Goal: Task Accomplishment & Management: Use online tool/utility

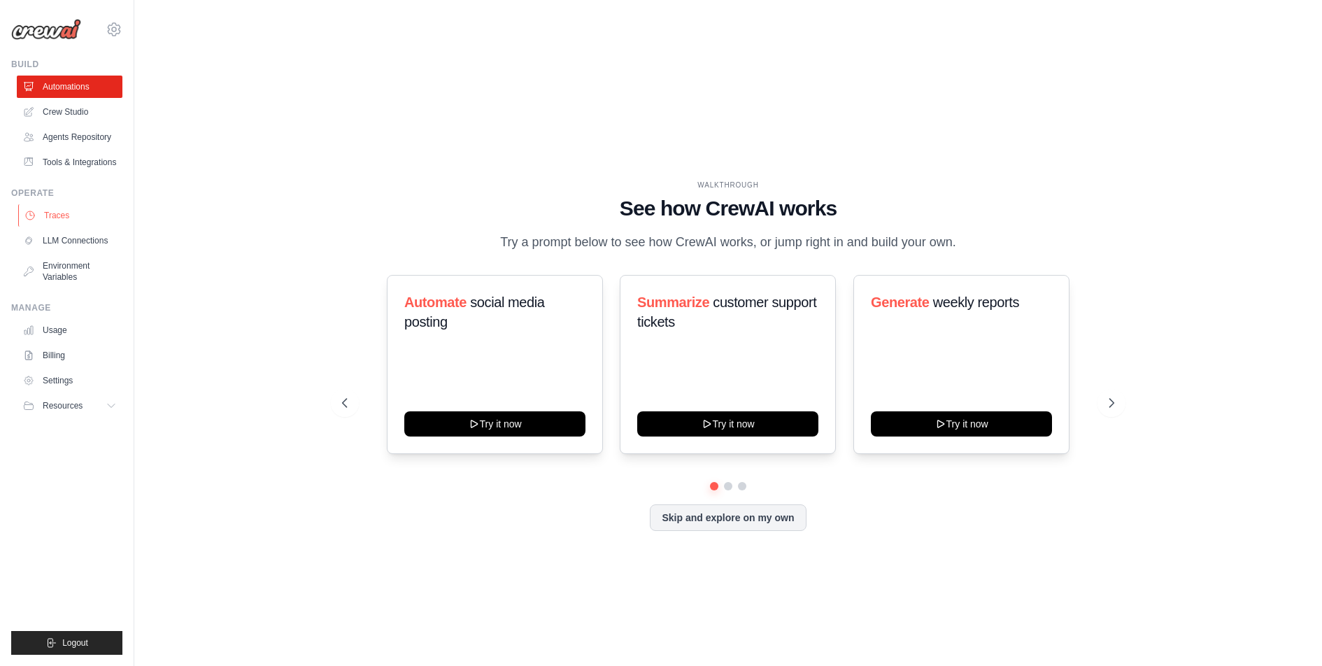
click at [47, 227] on link "Traces" at bounding box center [71, 215] width 106 height 22
click at [117, 29] on icon at bounding box center [114, 29] width 17 height 17
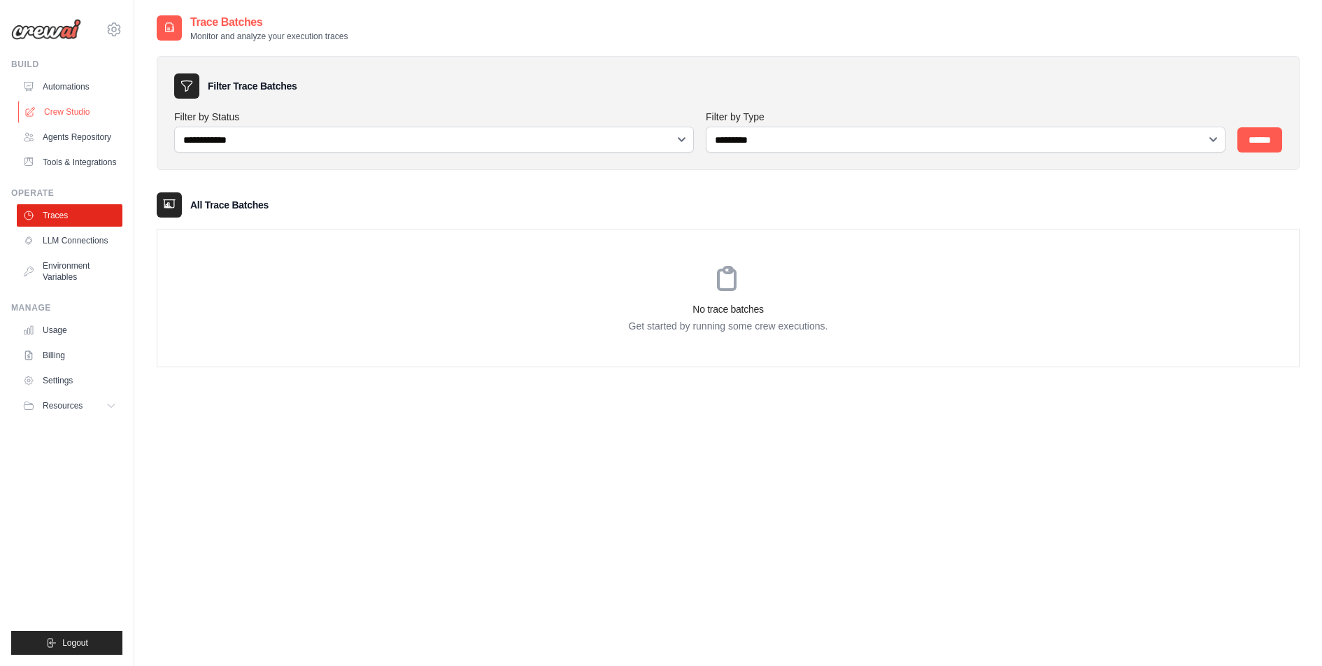
click at [60, 111] on link "Crew Studio" at bounding box center [71, 112] width 106 height 22
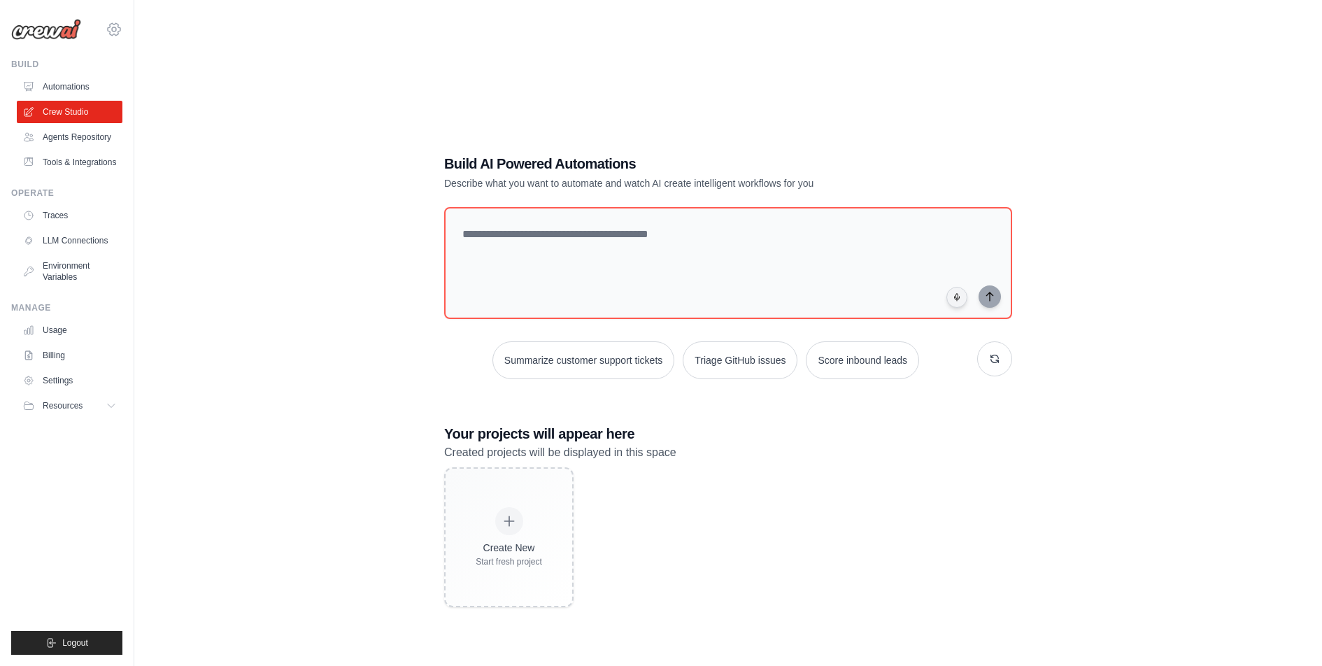
click at [117, 27] on icon at bounding box center [114, 29] width 17 height 17
click at [71, 84] on link "Automations" at bounding box center [71, 87] width 106 height 22
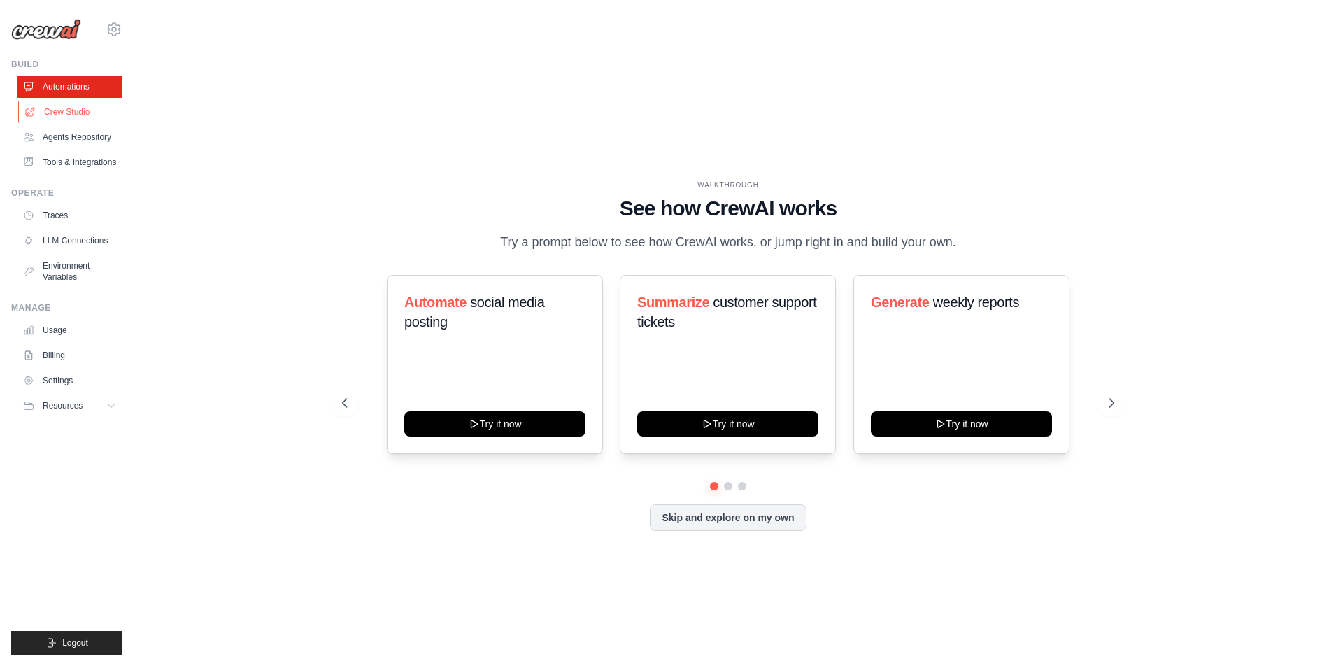
click at [83, 109] on link "Crew Studio" at bounding box center [71, 112] width 106 height 22
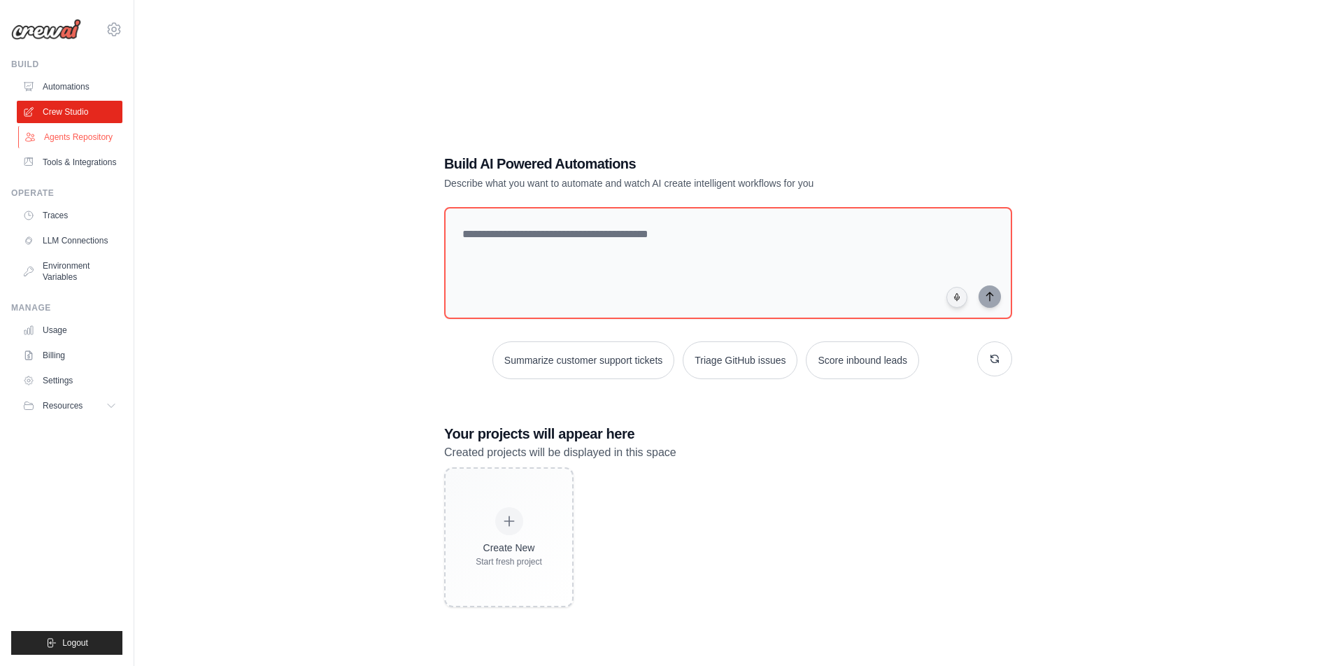
click at [78, 131] on link "Agents Repository" at bounding box center [71, 137] width 106 height 22
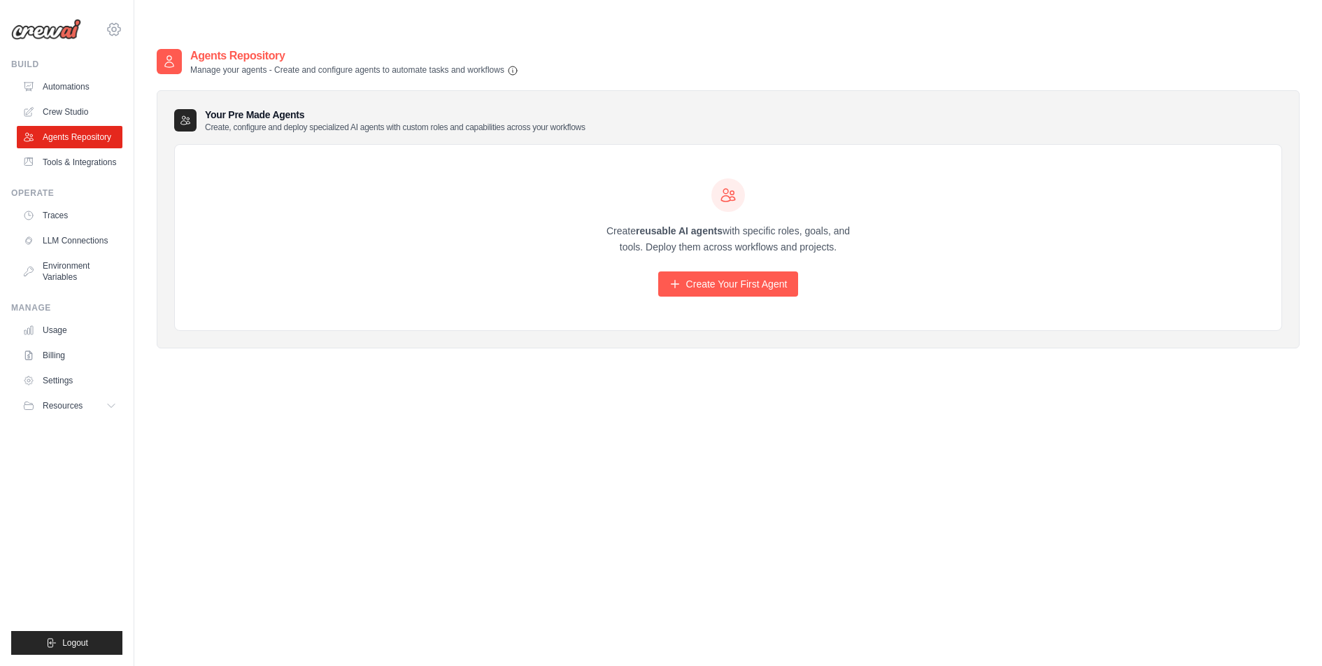
click at [111, 23] on icon at bounding box center [114, 29] width 17 height 17
click at [133, 114] on span "HAVI" at bounding box center [175, 115] width 110 height 14
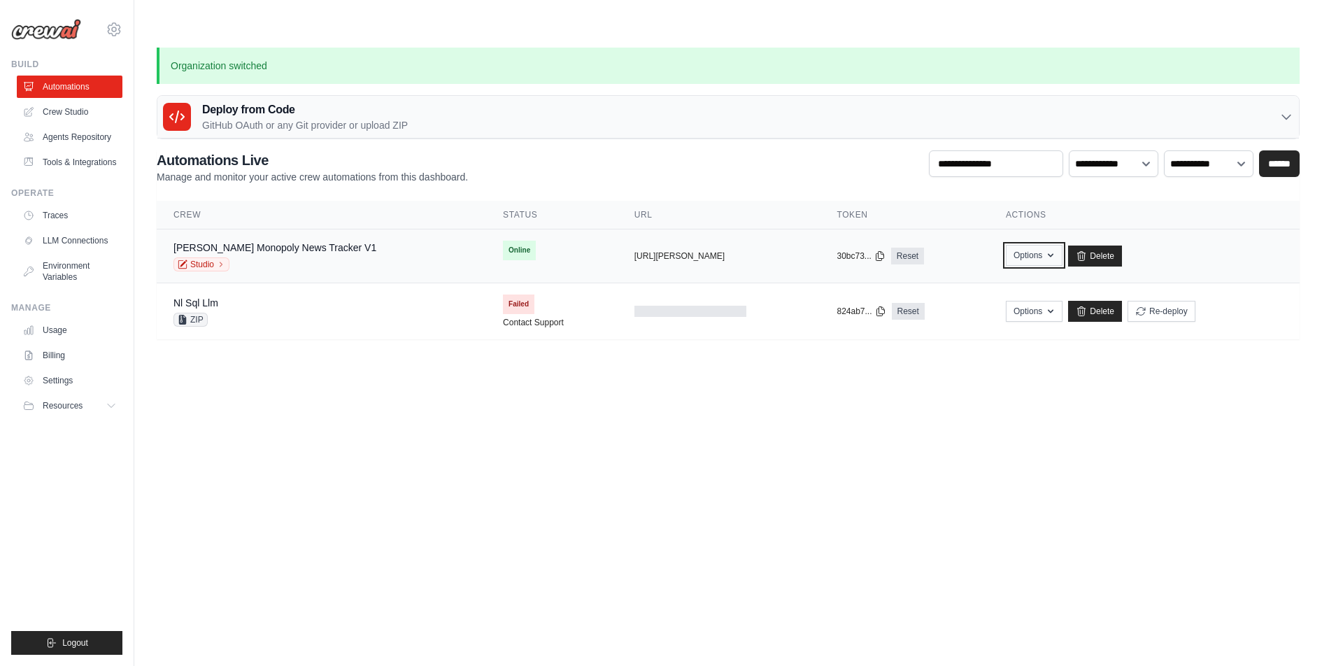
click at [1056, 250] on icon "button" at bounding box center [1050, 255] width 11 height 11
click at [693, 463] on body "aureo.zanon@havi.com HAVI - original HAVI" at bounding box center [661, 367] width 1322 height 666
click at [296, 242] on link "[PERSON_NAME] Monopoly News Tracker V1" at bounding box center [274, 247] width 203 height 11
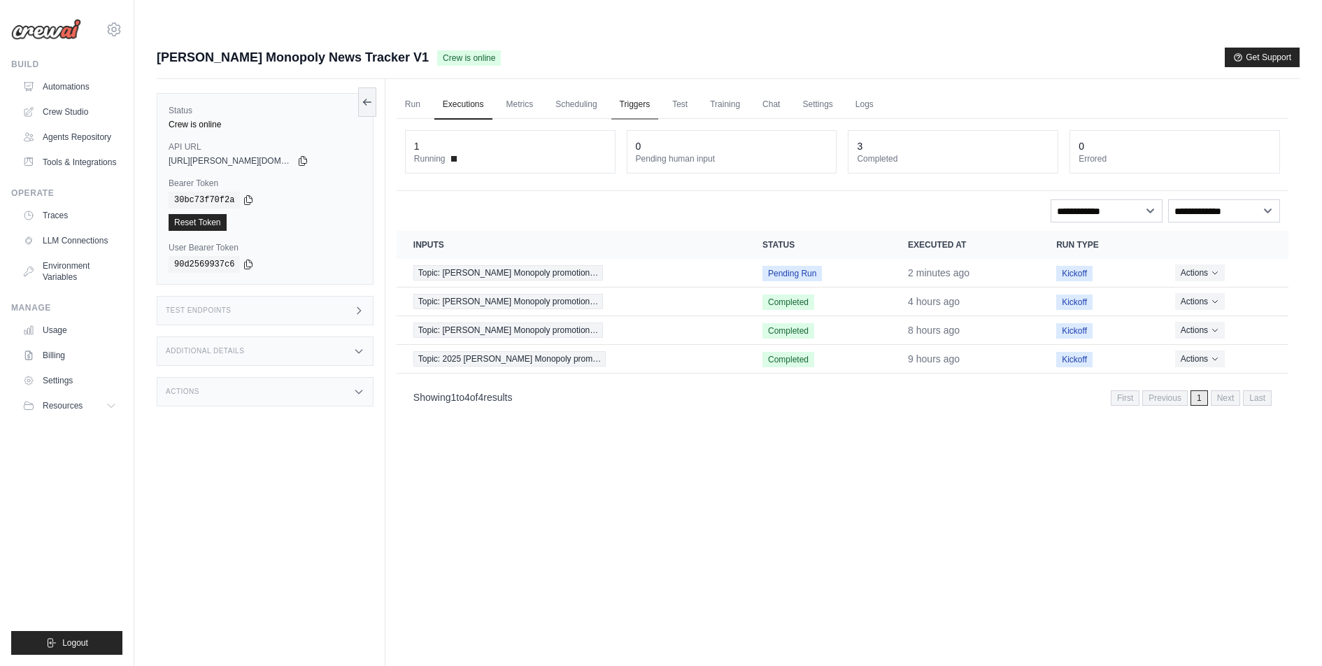
click at [642, 90] on link "Triggers" at bounding box center [635, 104] width 48 height 29
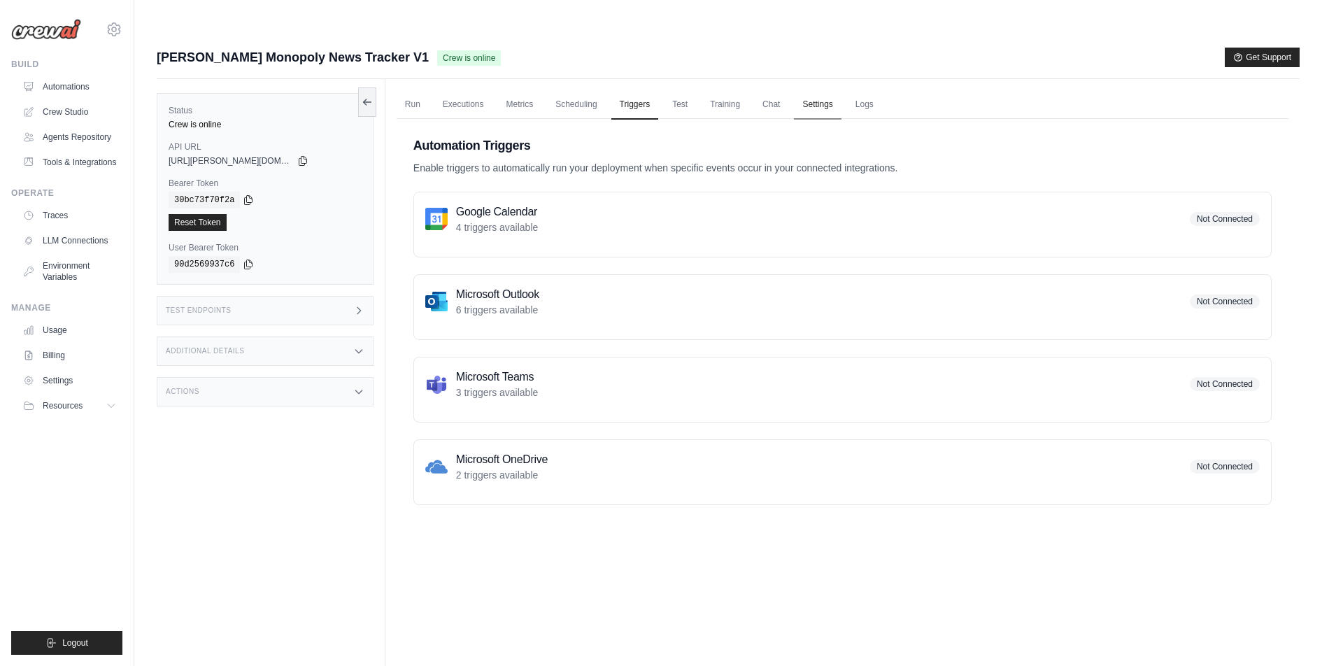
click at [832, 90] on link "Settings" at bounding box center [817, 104] width 47 height 29
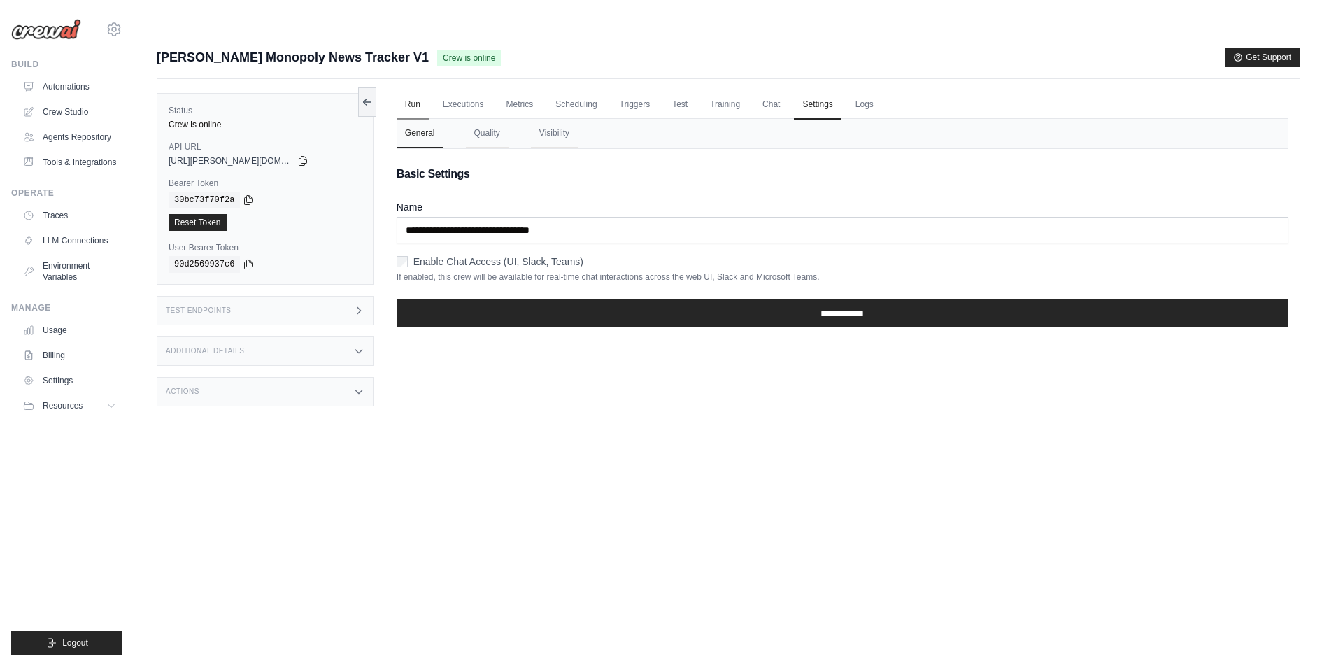
click at [404, 90] on link "Run" at bounding box center [412, 104] width 32 height 29
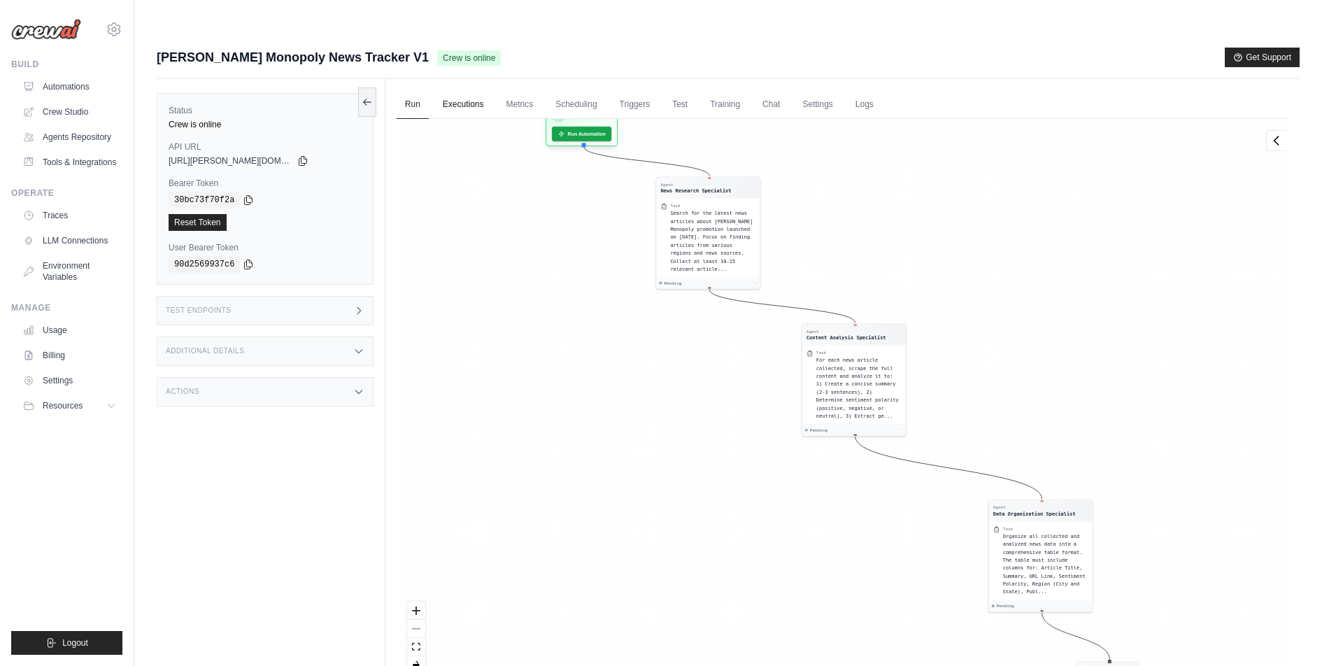
click at [475, 90] on link "Executions" at bounding box center [463, 104] width 58 height 29
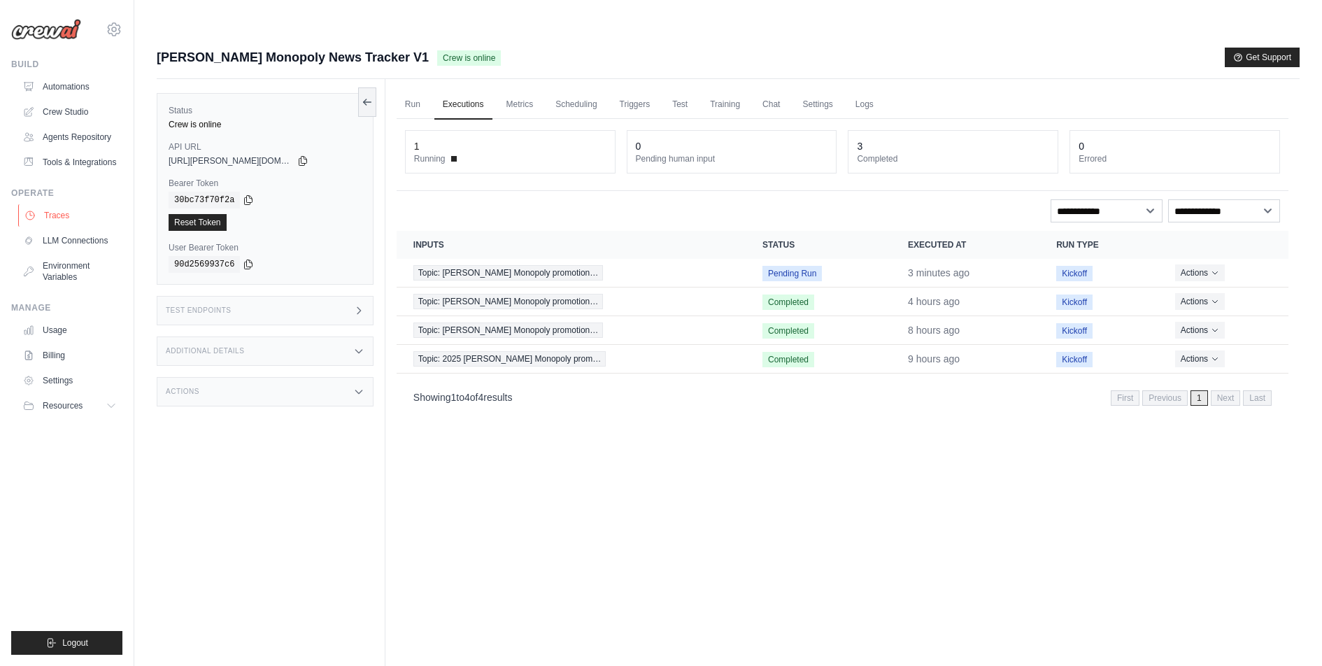
click at [49, 227] on link "Traces" at bounding box center [71, 215] width 106 height 22
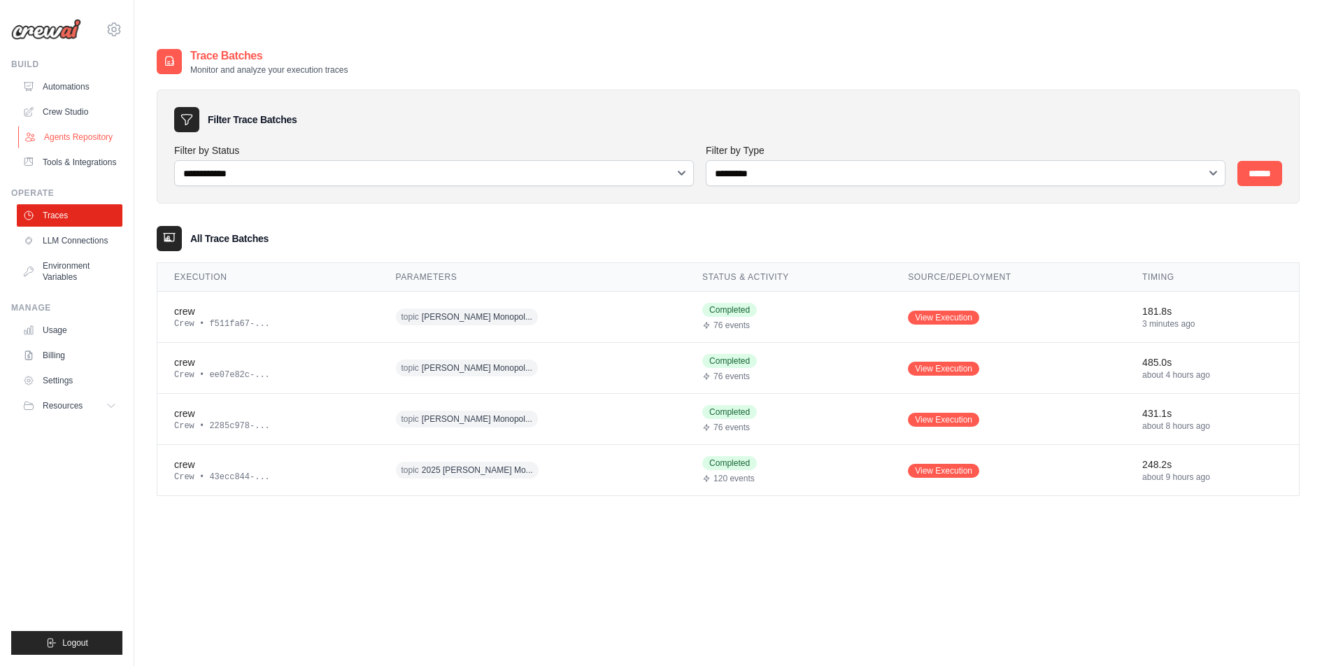
click at [75, 136] on link "Agents Repository" at bounding box center [71, 137] width 106 height 22
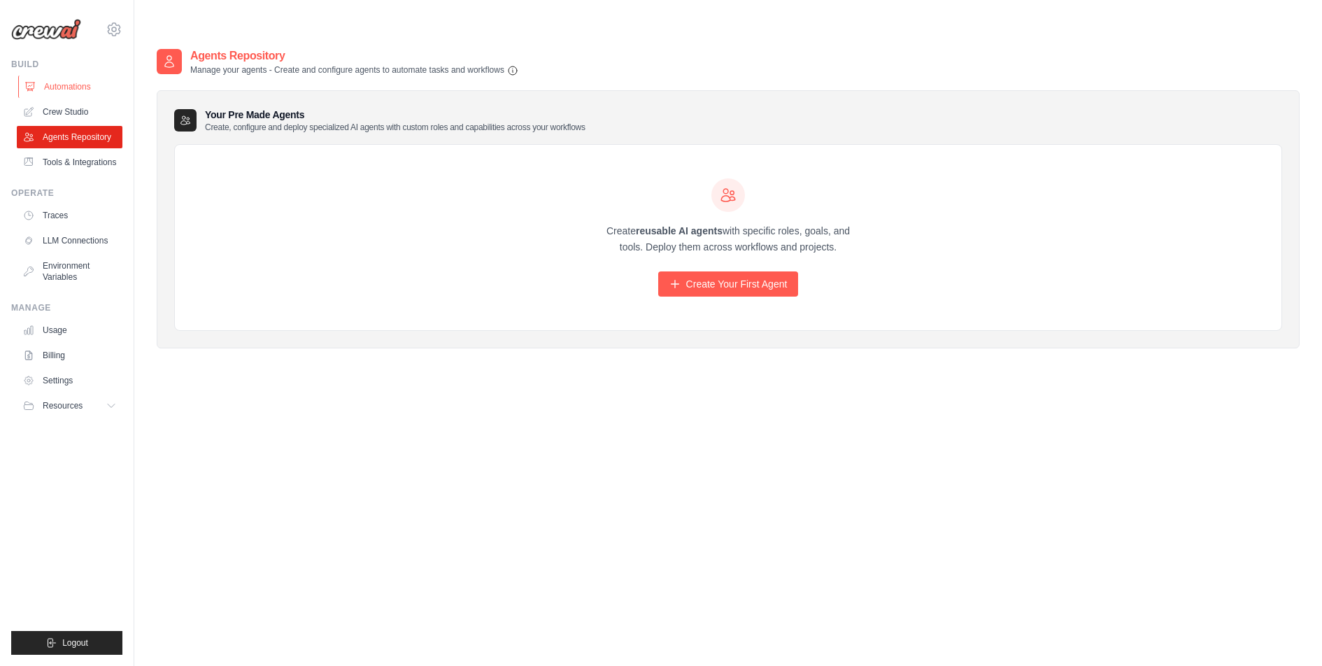
click at [64, 83] on link "Automations" at bounding box center [71, 87] width 106 height 22
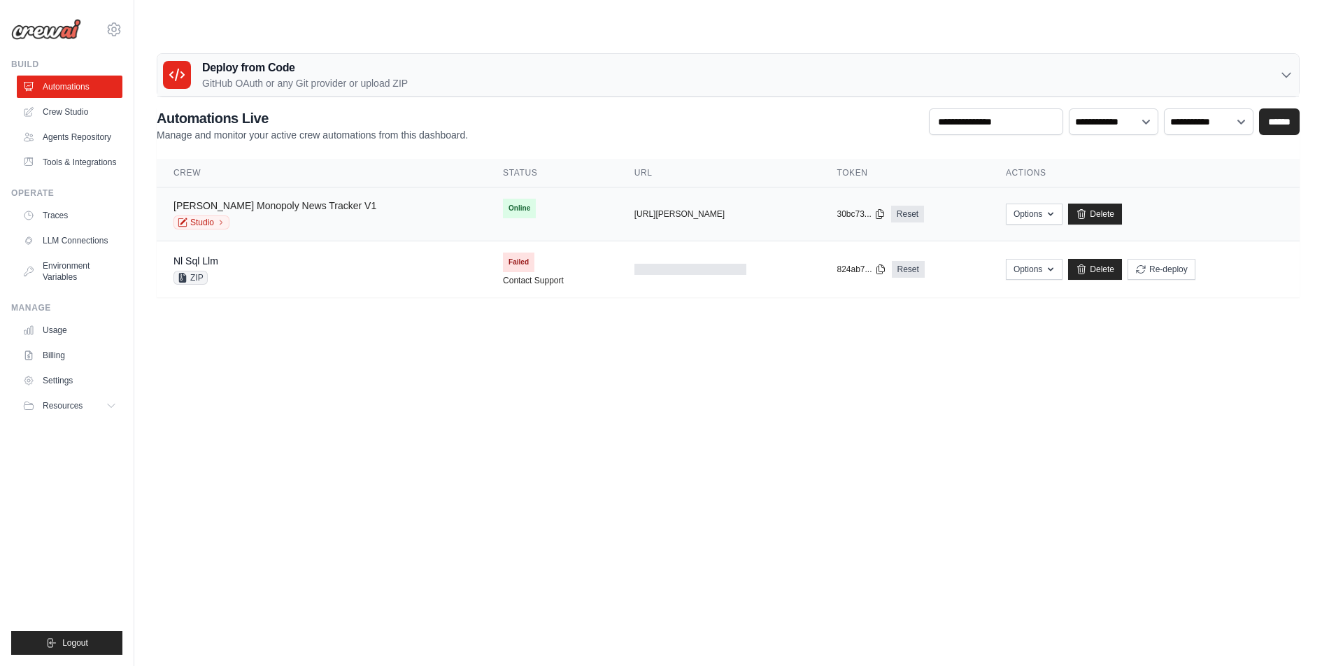
click at [316, 200] on link "Mc Donald's Monopoly News Tracker V1" at bounding box center [274, 205] width 203 height 11
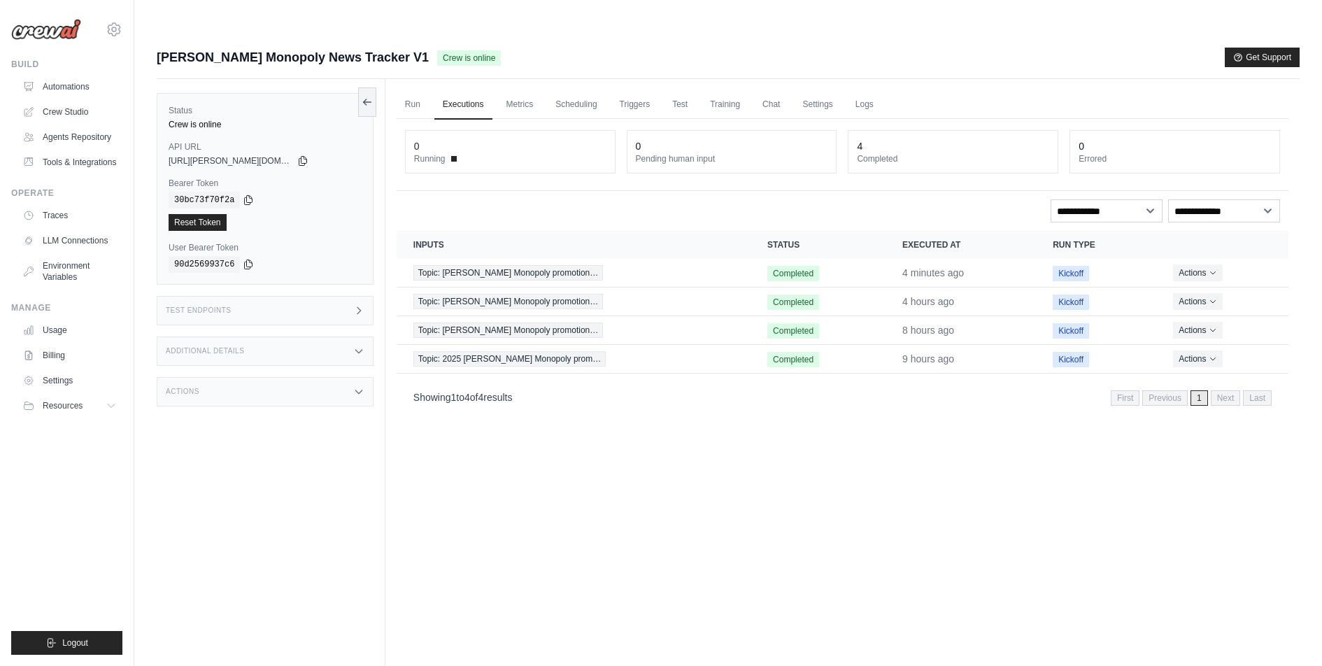
click at [572, 573] on div "Run Executions Metrics Scheduling Triggers Test Training Chat Settings Logs 0 R…" at bounding box center [842, 412] width 914 height 666
click at [83, 112] on link "Crew Studio" at bounding box center [71, 112] width 106 height 22
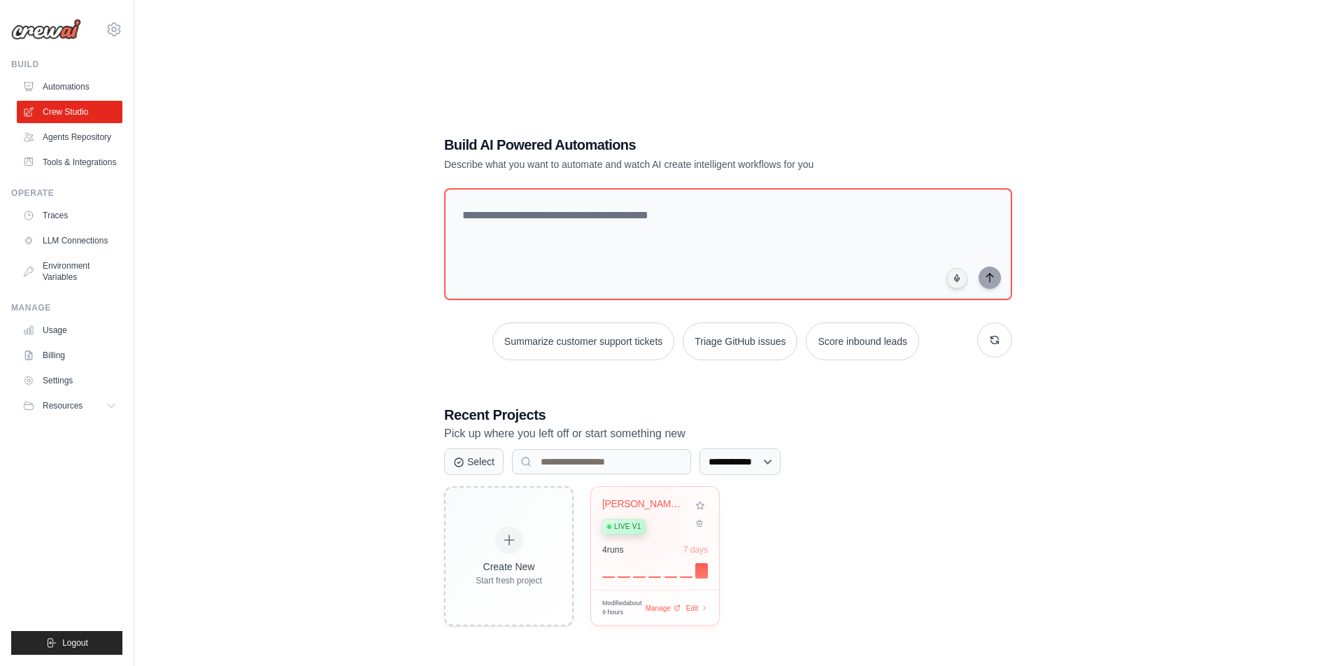
click at [644, 519] on div "Live v1" at bounding box center [623, 526] width 43 height 15
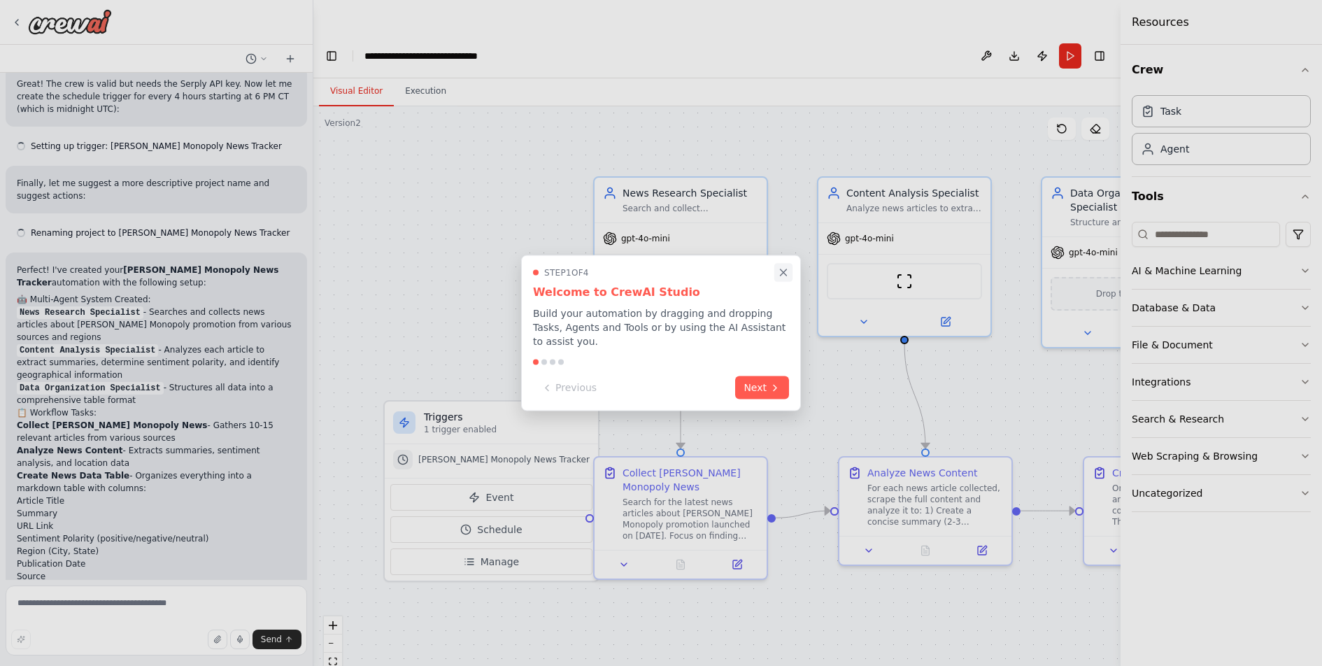
click at [784, 272] on icon "Close walkthrough" at bounding box center [783, 272] width 13 height 13
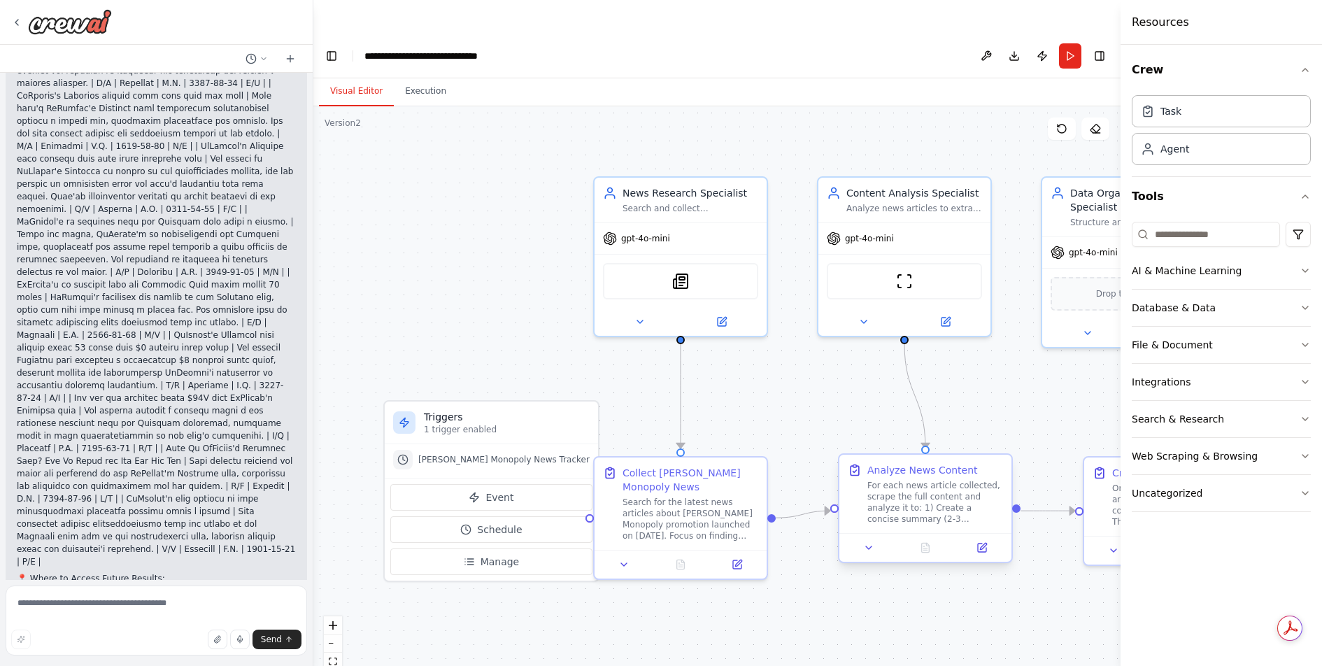
scroll to position [2880, 0]
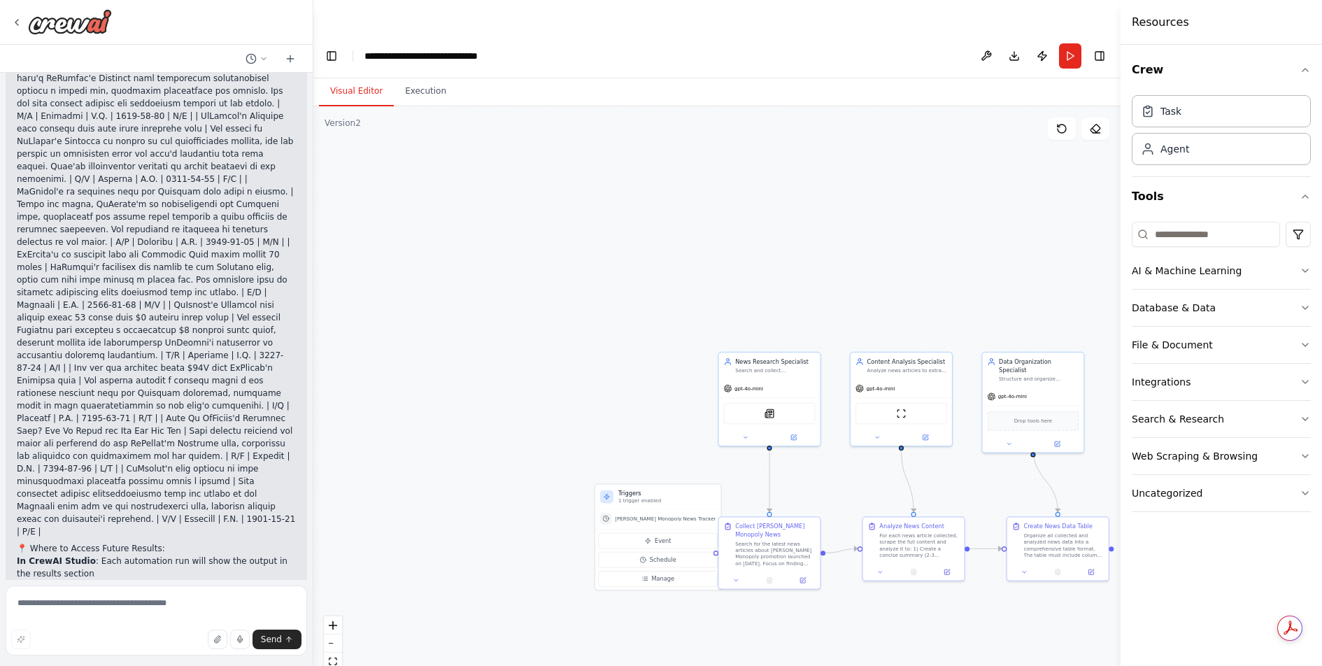
click at [896, 569] on div ".deletable-edge-delete-btn { width: 20px; height: 20px; border: 0px solid #ffff…" at bounding box center [716, 402] width 807 height 593
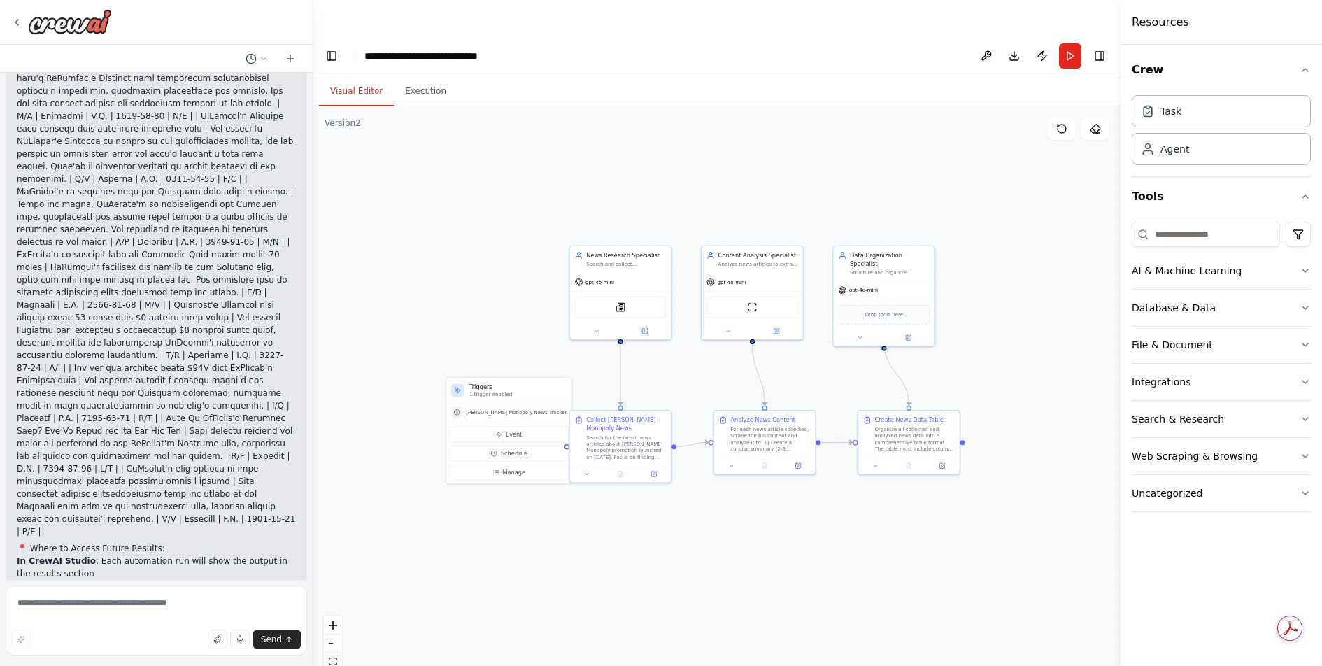
drag, startPoint x: 916, startPoint y: 569, endPoint x: 766, endPoint y: 460, distance: 185.7
click at [766, 459] on div ".deletable-edge-delete-btn { width: 20px; height: 20px; border: 0px solid #ffff…" at bounding box center [716, 402] width 807 height 593
click at [425, 77] on button "Execution" at bounding box center [426, 91] width 64 height 29
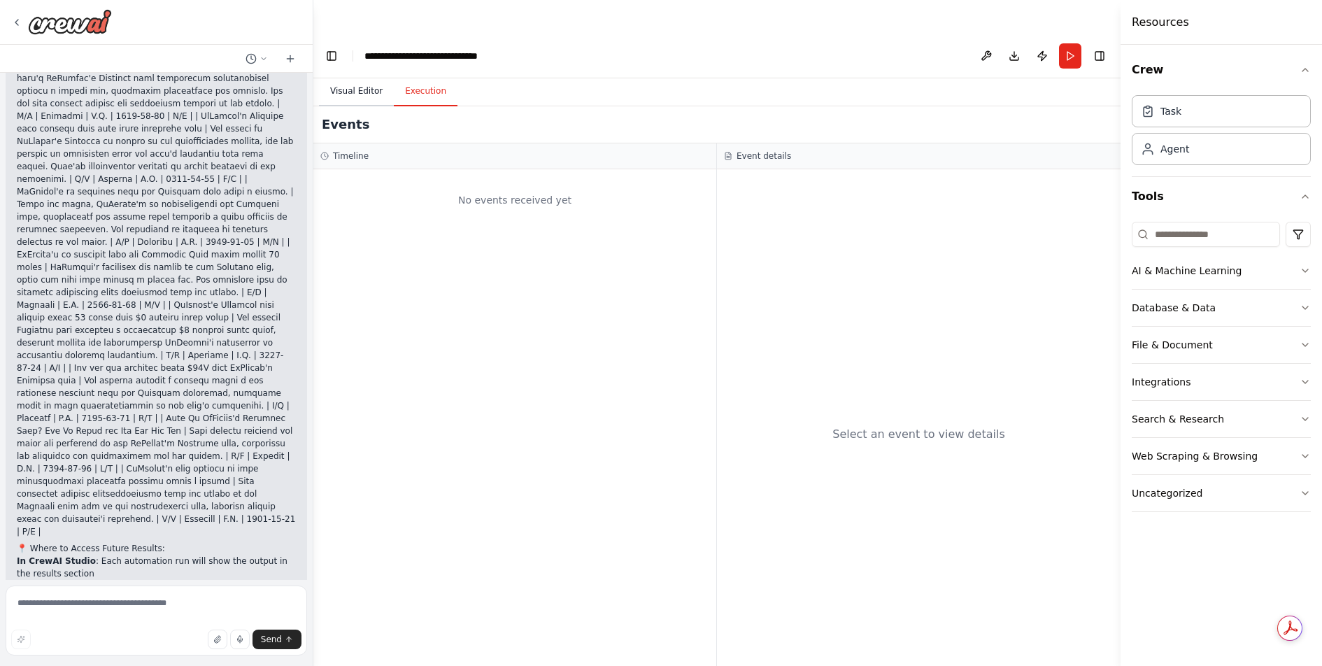
click at [364, 77] on button "Visual Editor" at bounding box center [356, 91] width 75 height 29
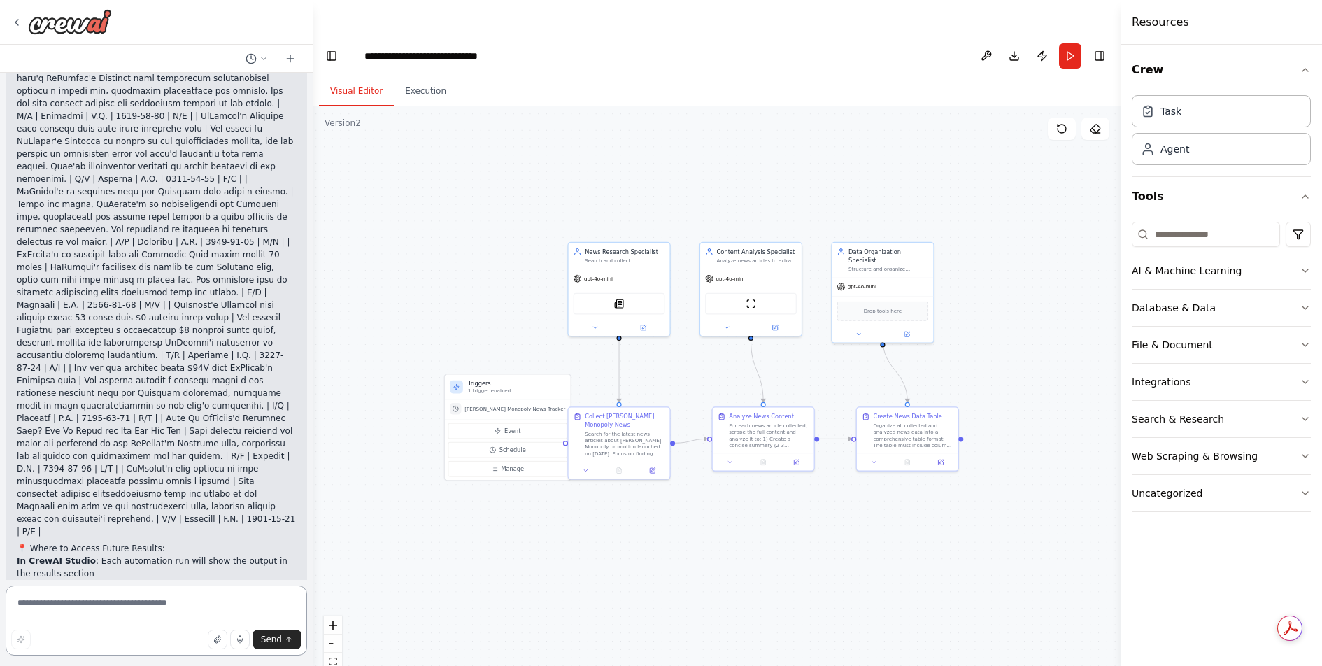
click at [98, 603] on textarea at bounding box center [156, 620] width 301 height 70
type textarea "**********"
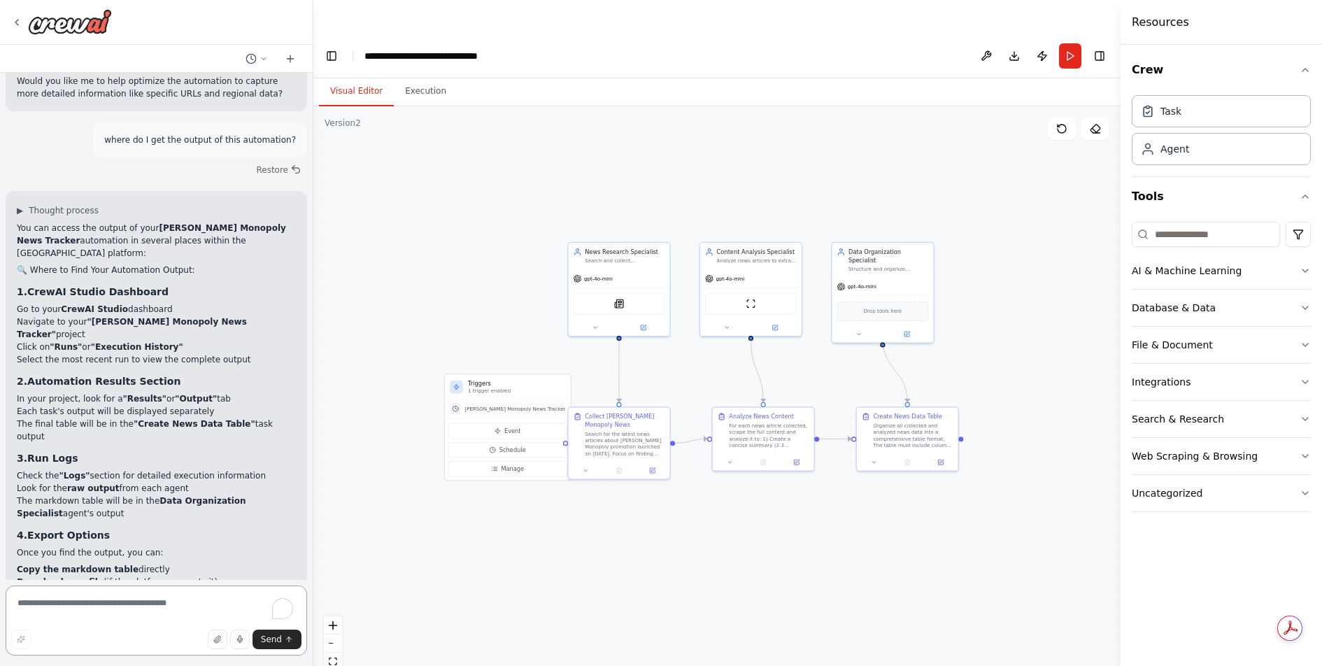
scroll to position [3503, 0]
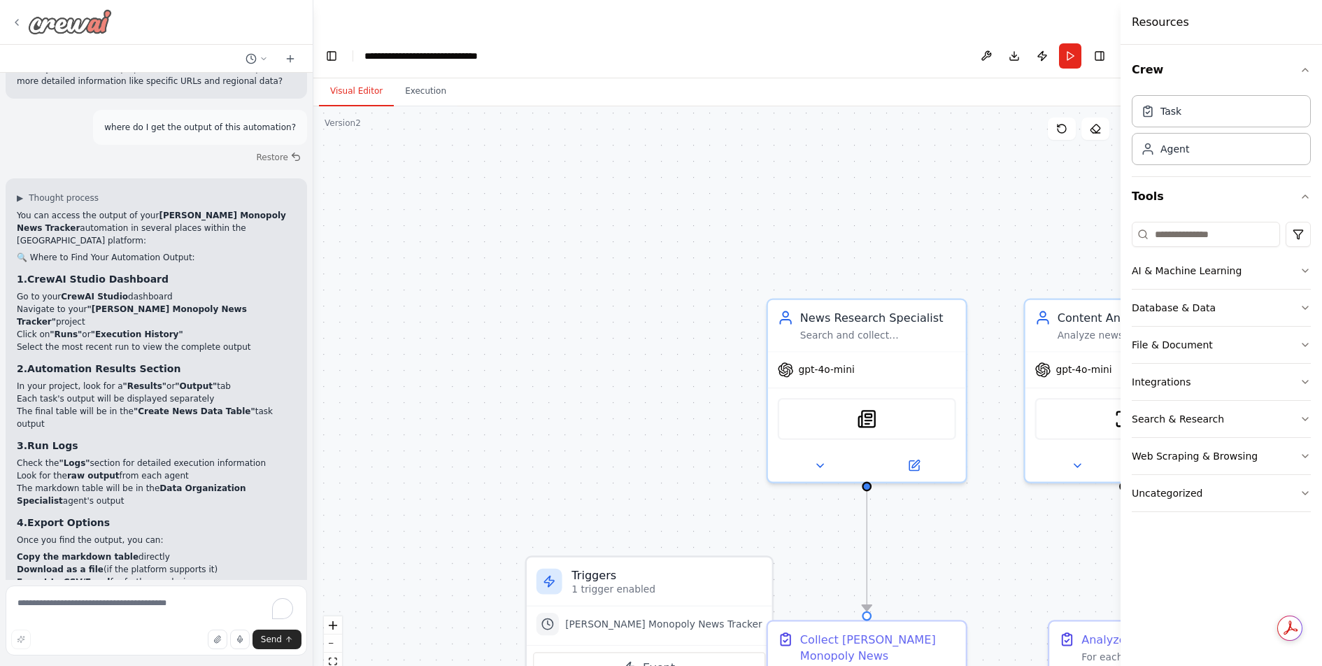
click at [52, 19] on img at bounding box center [70, 21] width 84 height 25
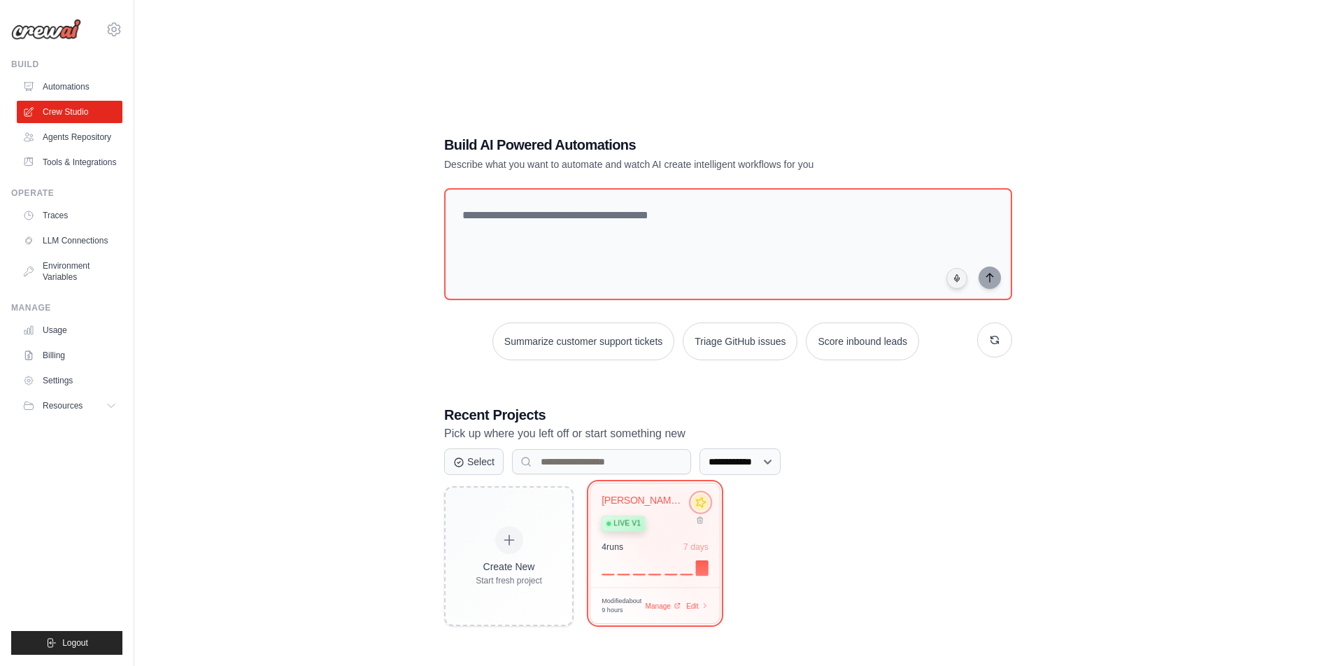
click at [697, 496] on icon at bounding box center [700, 501] width 11 height 11
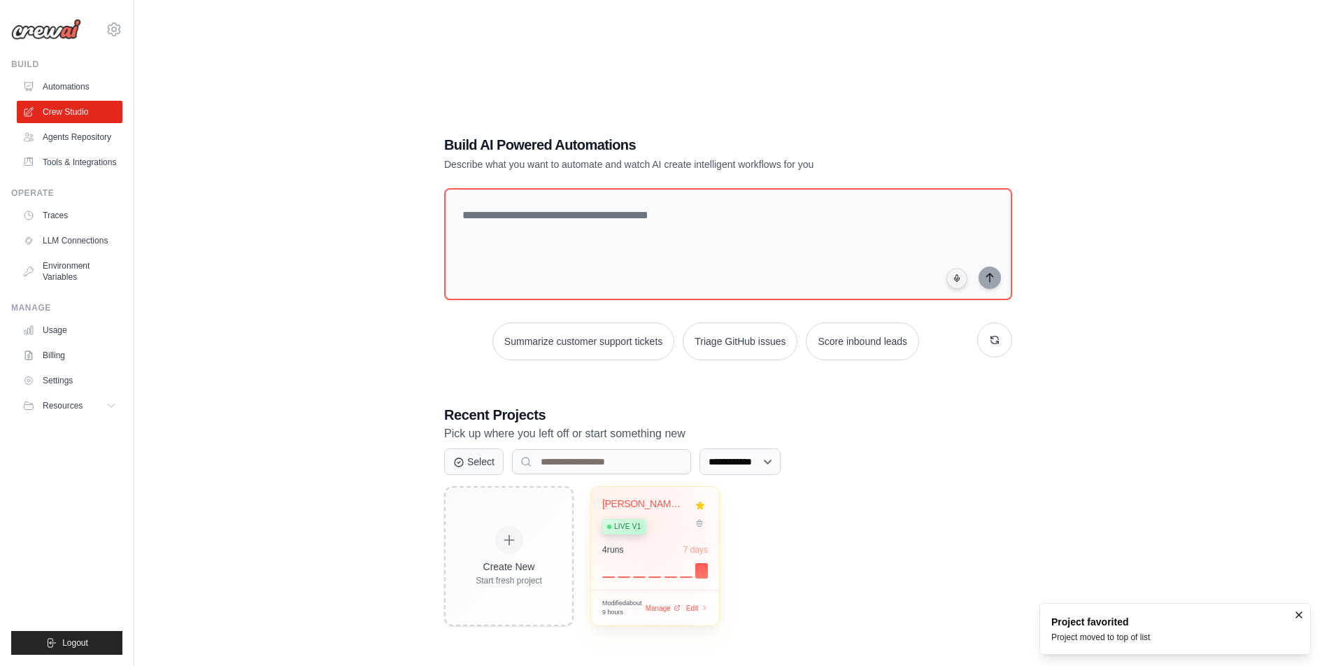
click at [651, 516] on div "Live v1" at bounding box center [644, 525] width 85 height 19
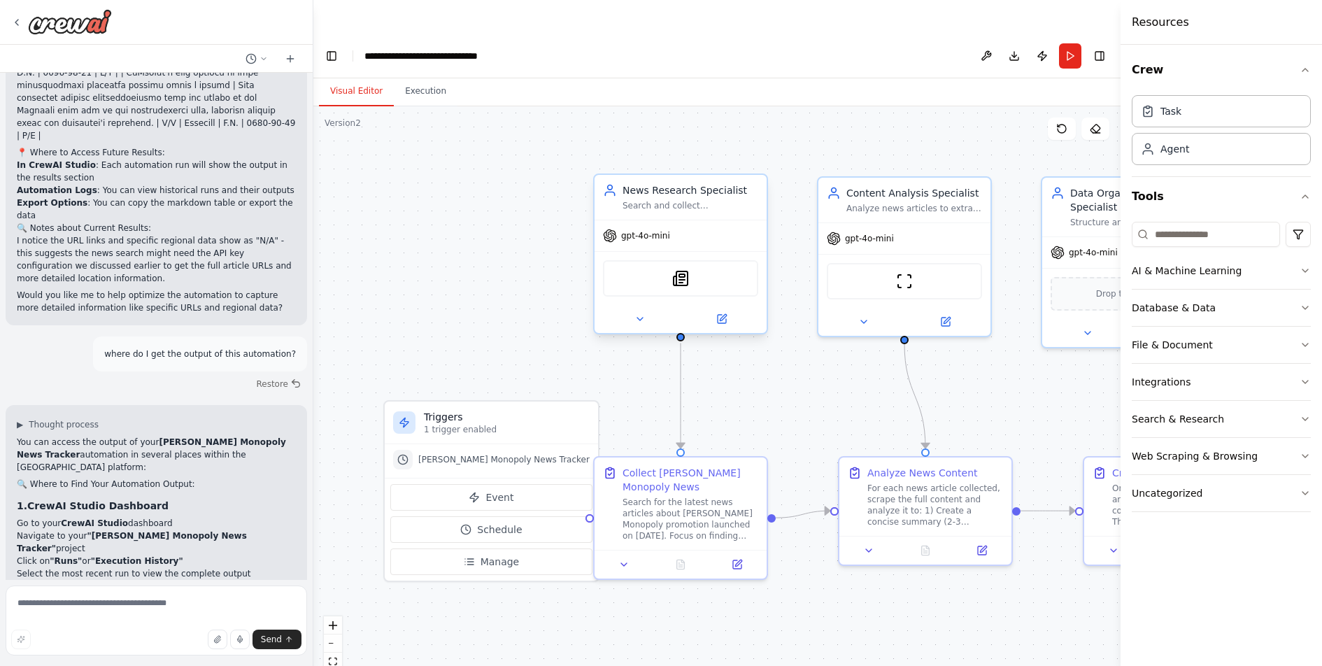
scroll to position [3503, 0]
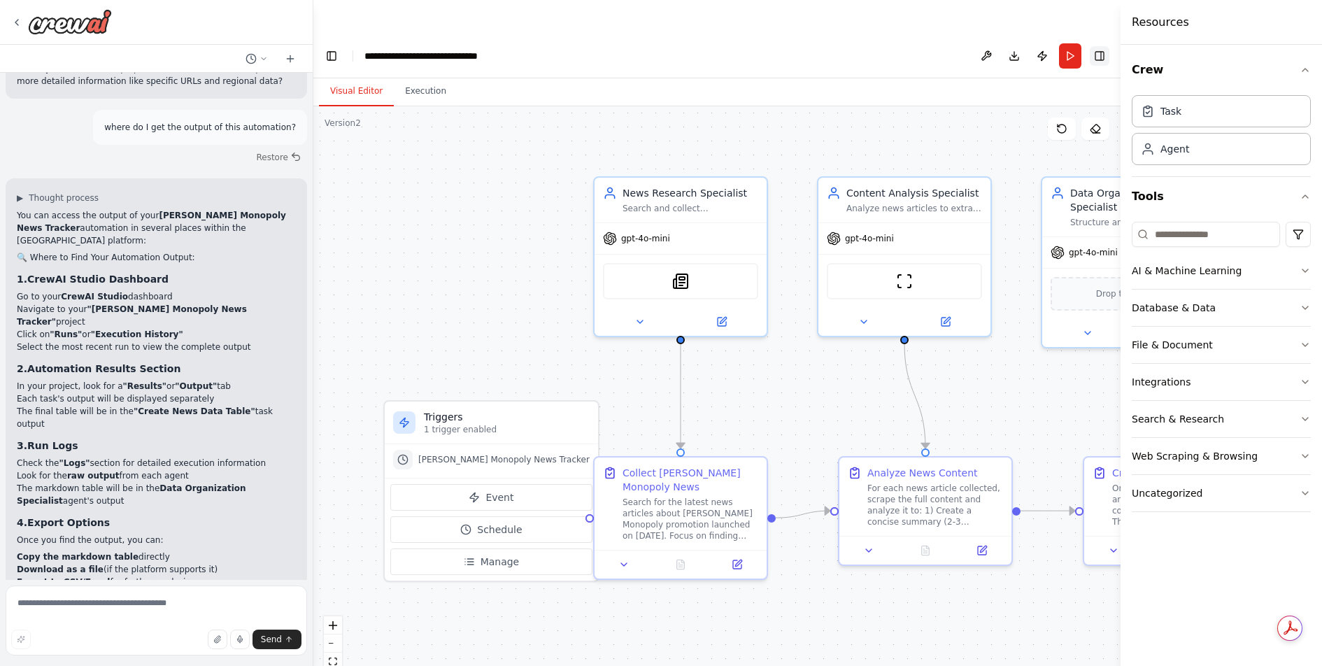
click at [1101, 46] on button "Toggle Right Sidebar" at bounding box center [1099, 56] width 20 height 20
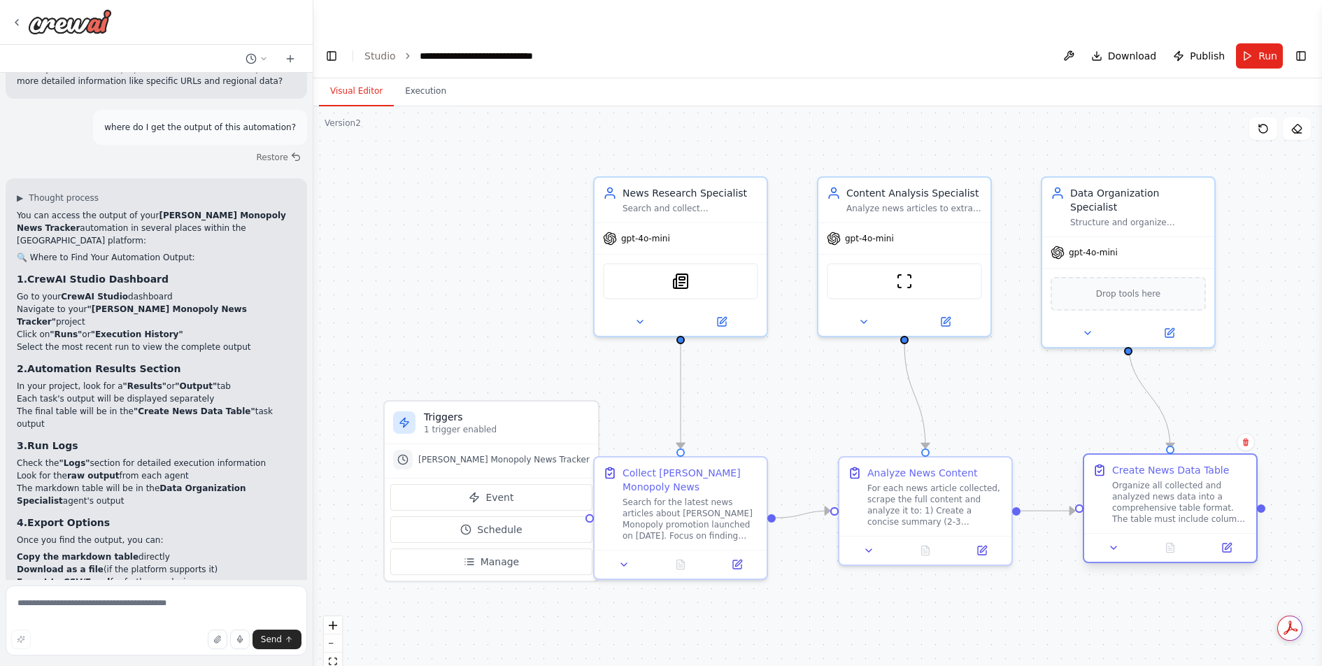
click at [1222, 488] on div "Organize all collected and analyzed news data into a comprehensive table format…" at bounding box center [1180, 502] width 136 height 45
click at [1203, 480] on div "Organize all collected and analyzed news data into a comprehensive table format…" at bounding box center [1180, 502] width 136 height 45
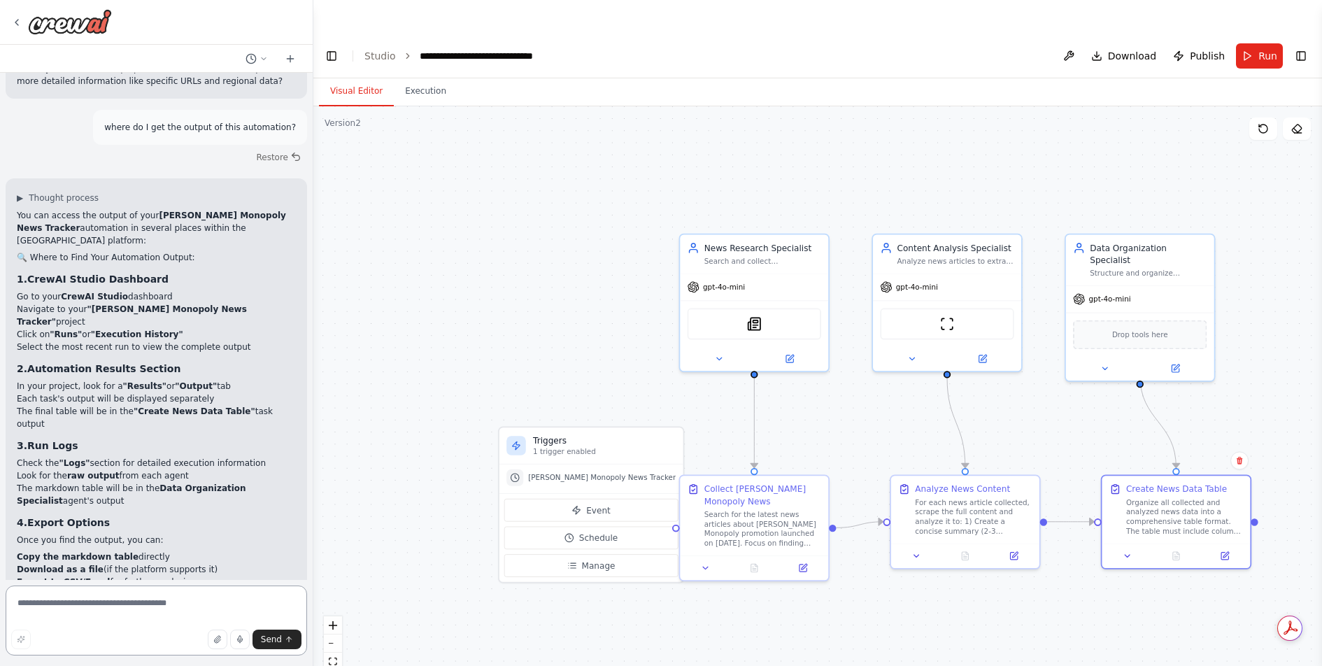
click at [90, 604] on textarea at bounding box center [156, 620] width 301 height 70
type textarea "**********"
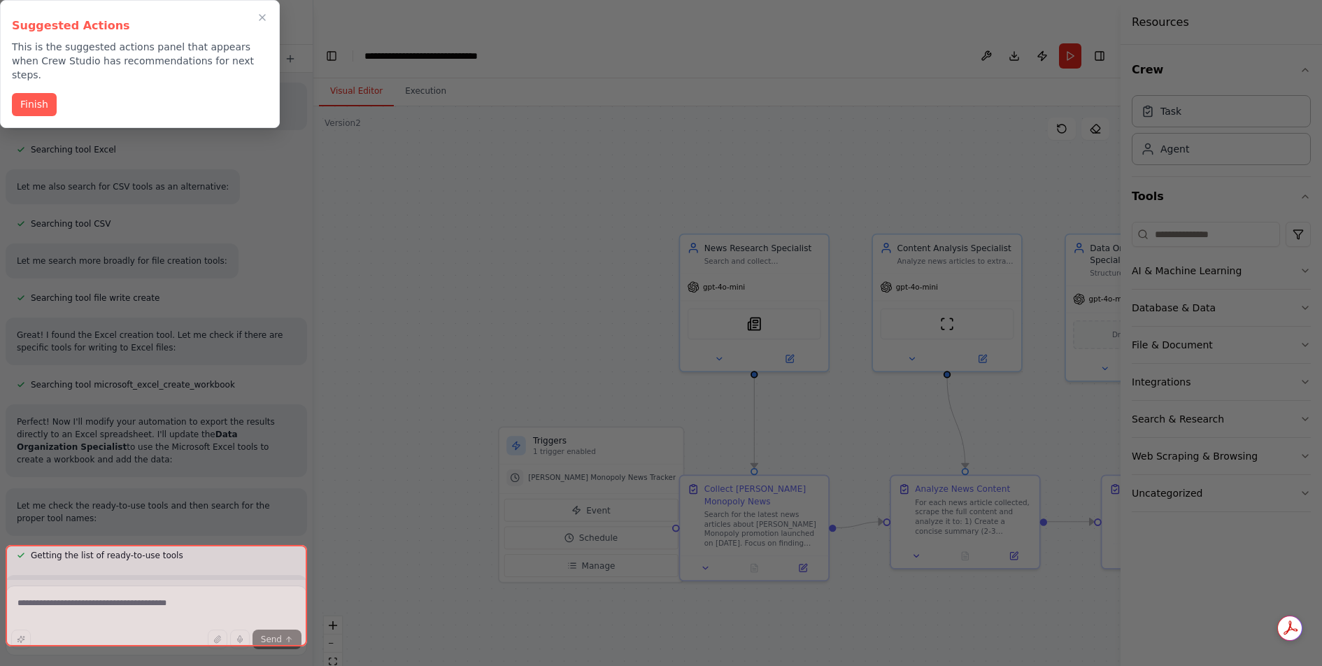
scroll to position [4291, 0]
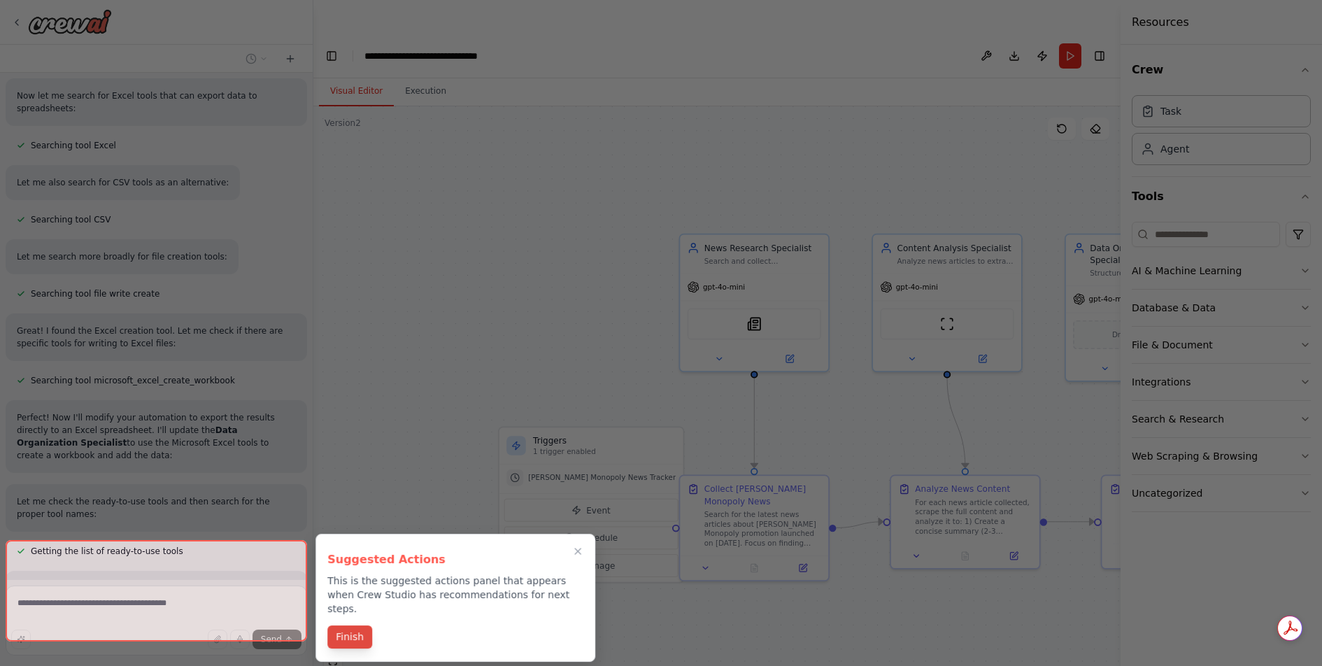
click at [359, 625] on button "Finish" at bounding box center [349, 636] width 45 height 23
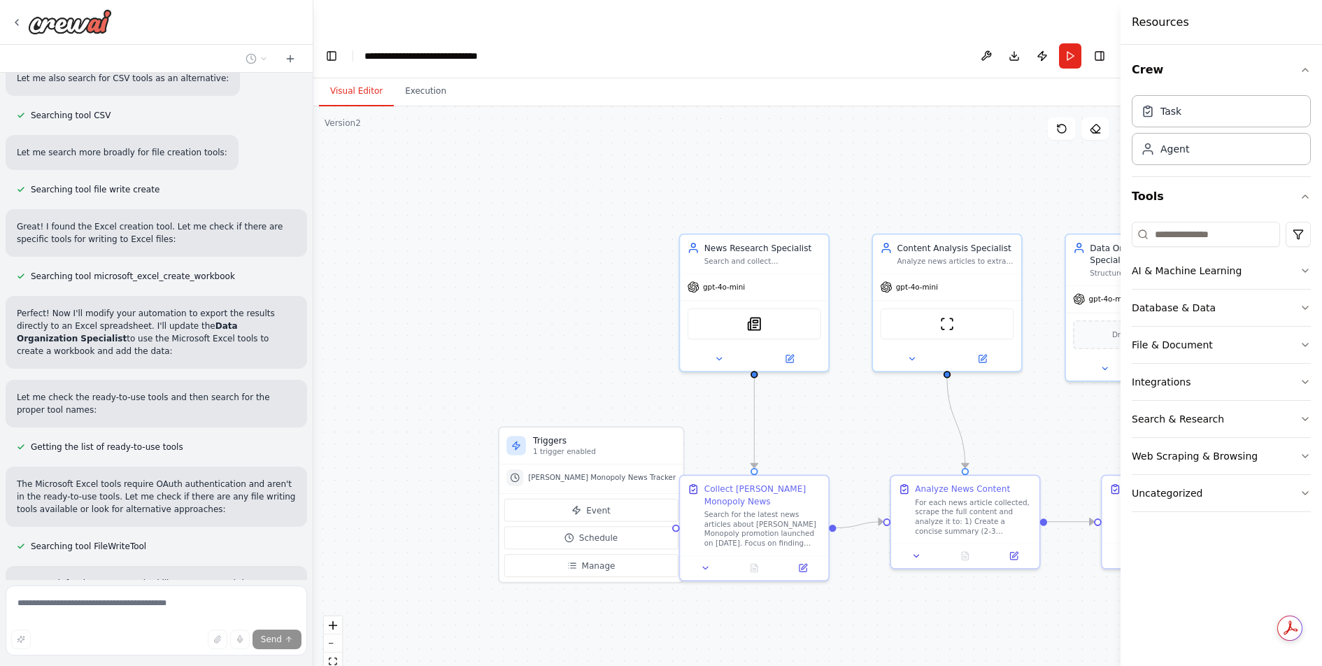
scroll to position [4416, 0]
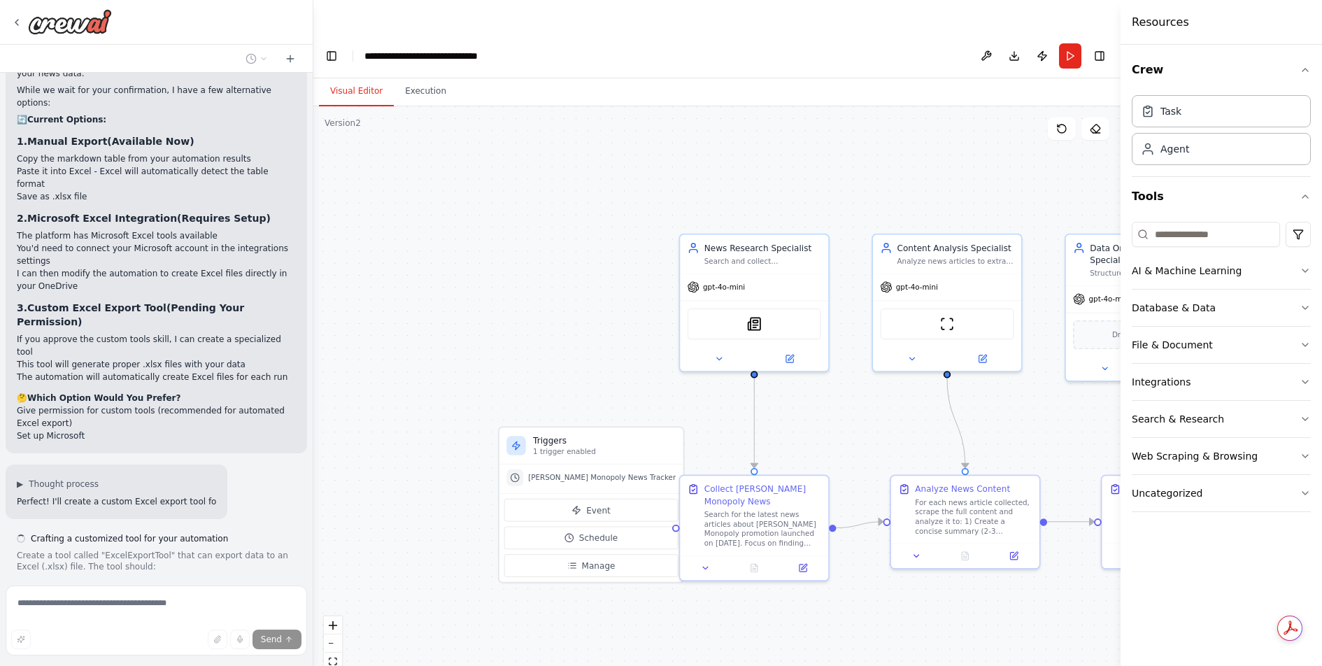
scroll to position [5003, 0]
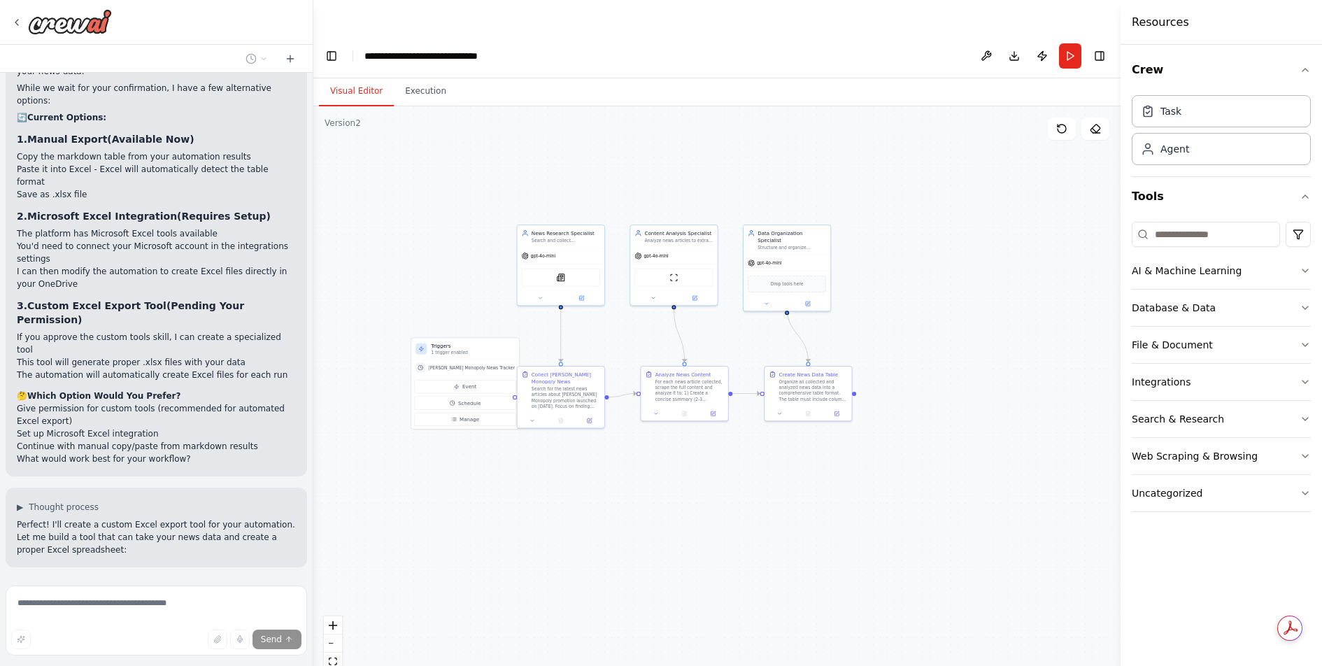
drag, startPoint x: 730, startPoint y: 499, endPoint x: 596, endPoint y: 424, distance: 153.4
click at [596, 424] on div ".deletable-edge-delete-btn { width: 20px; height: 20px; border: 0px solid #ffff…" at bounding box center [716, 402] width 807 height 593
click at [436, 77] on button "Execution" at bounding box center [426, 91] width 64 height 29
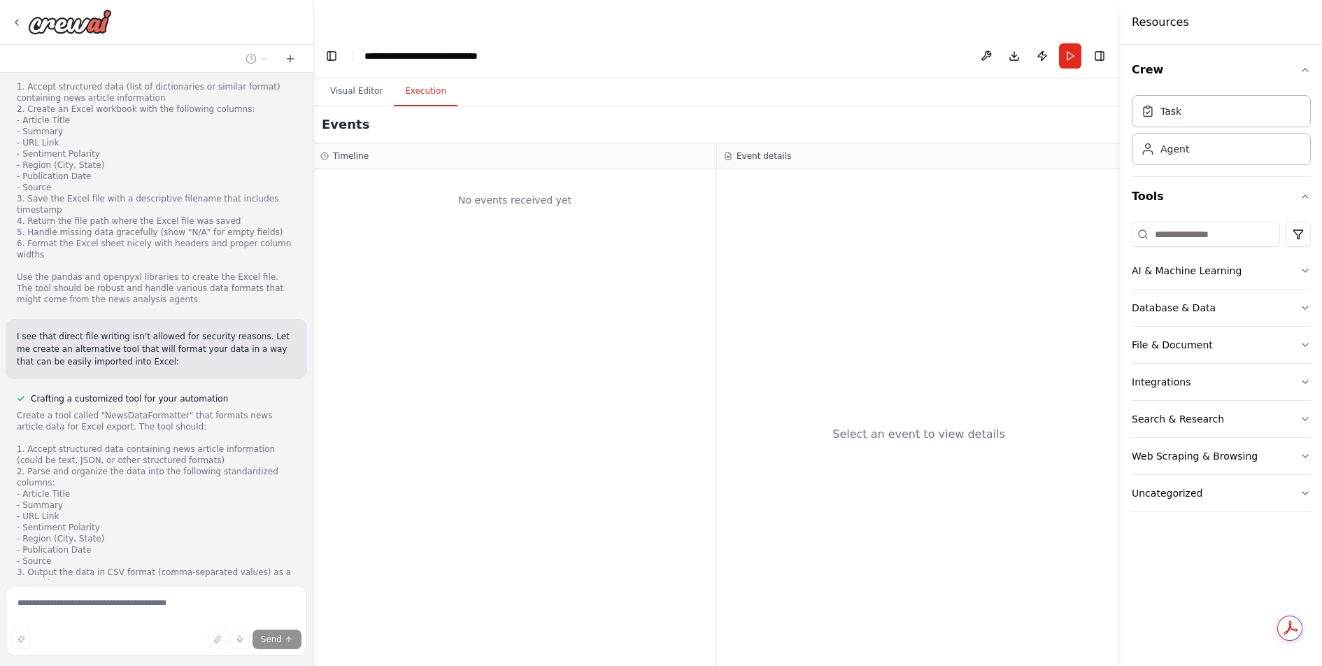
scroll to position [5571, 0]
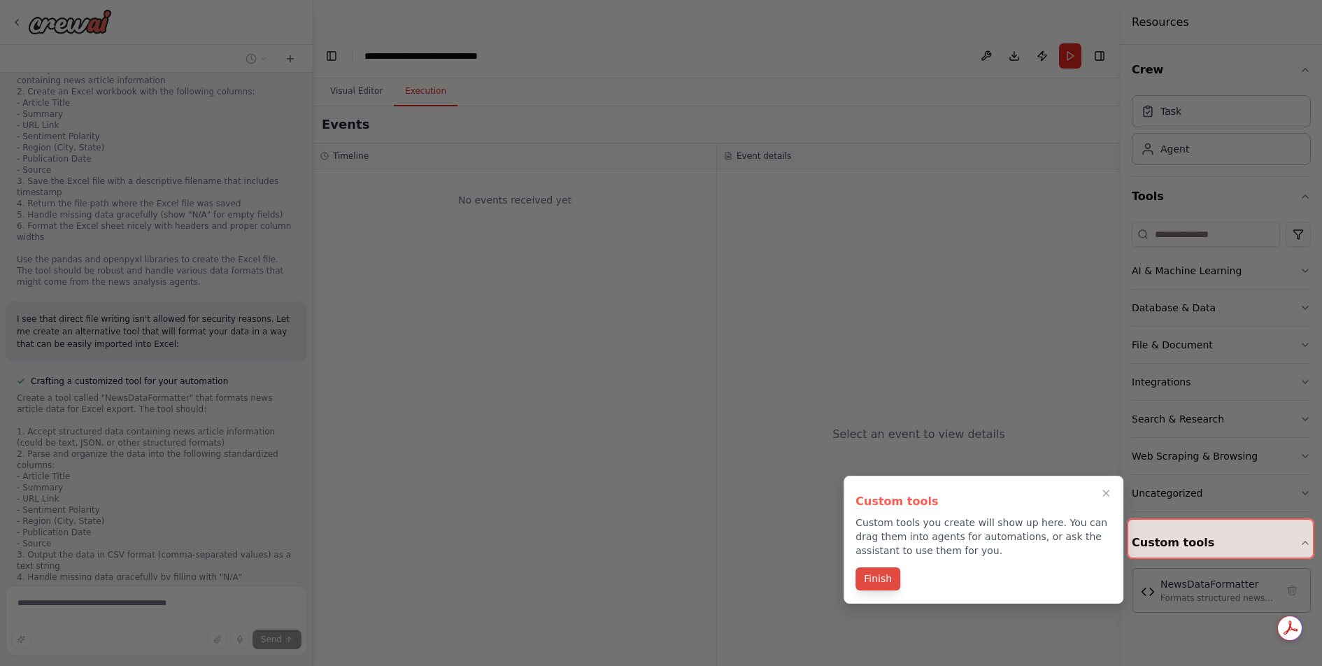
click at [887, 580] on button "Finish" at bounding box center [877, 578] width 45 height 23
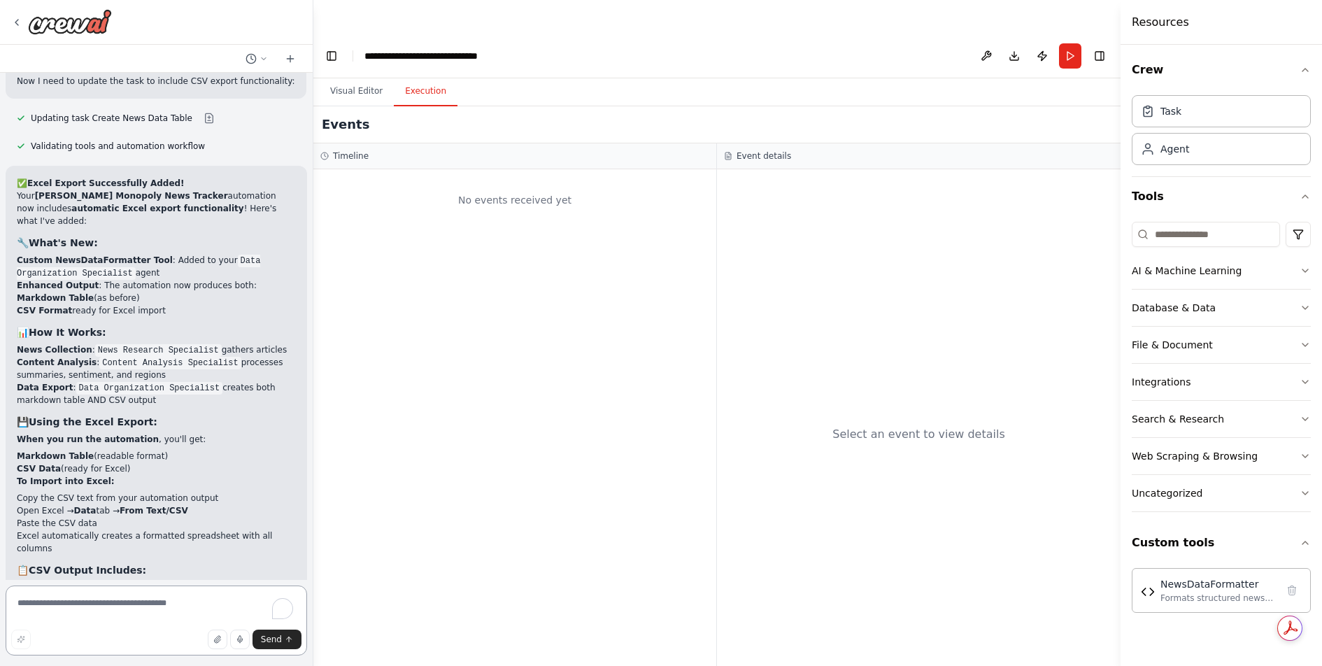
scroll to position [6544, 0]
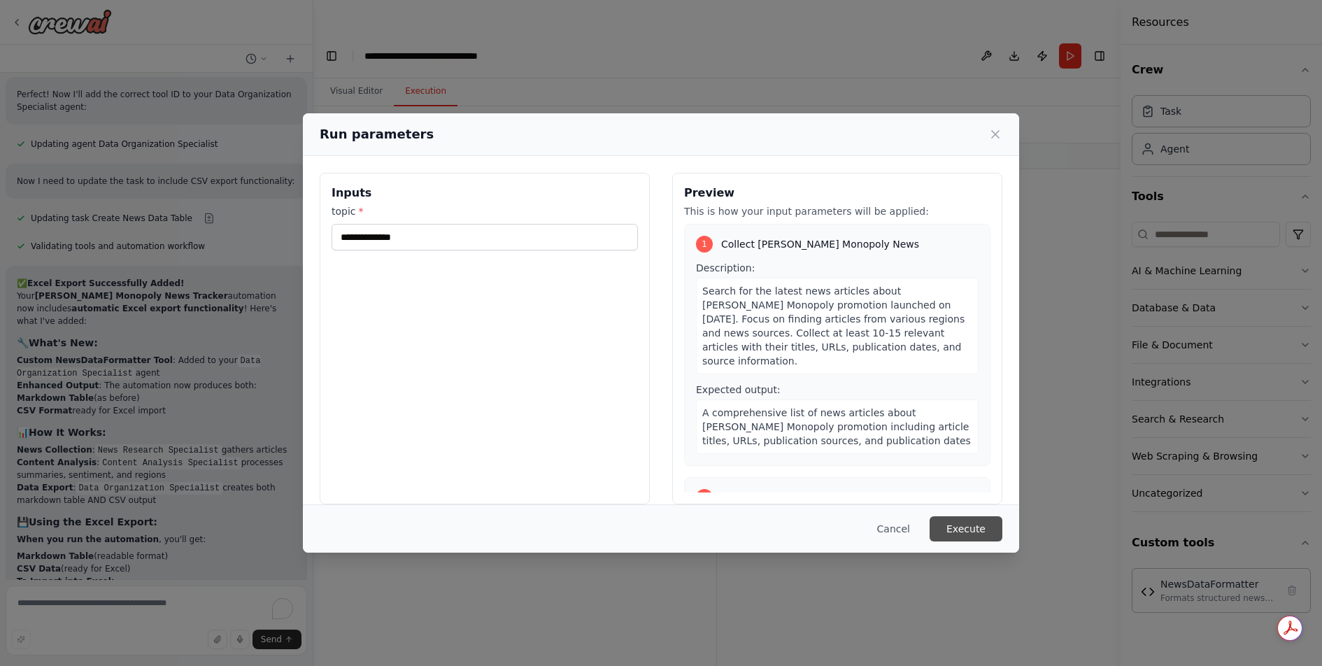
click at [971, 527] on button "Execute" at bounding box center [965, 528] width 73 height 25
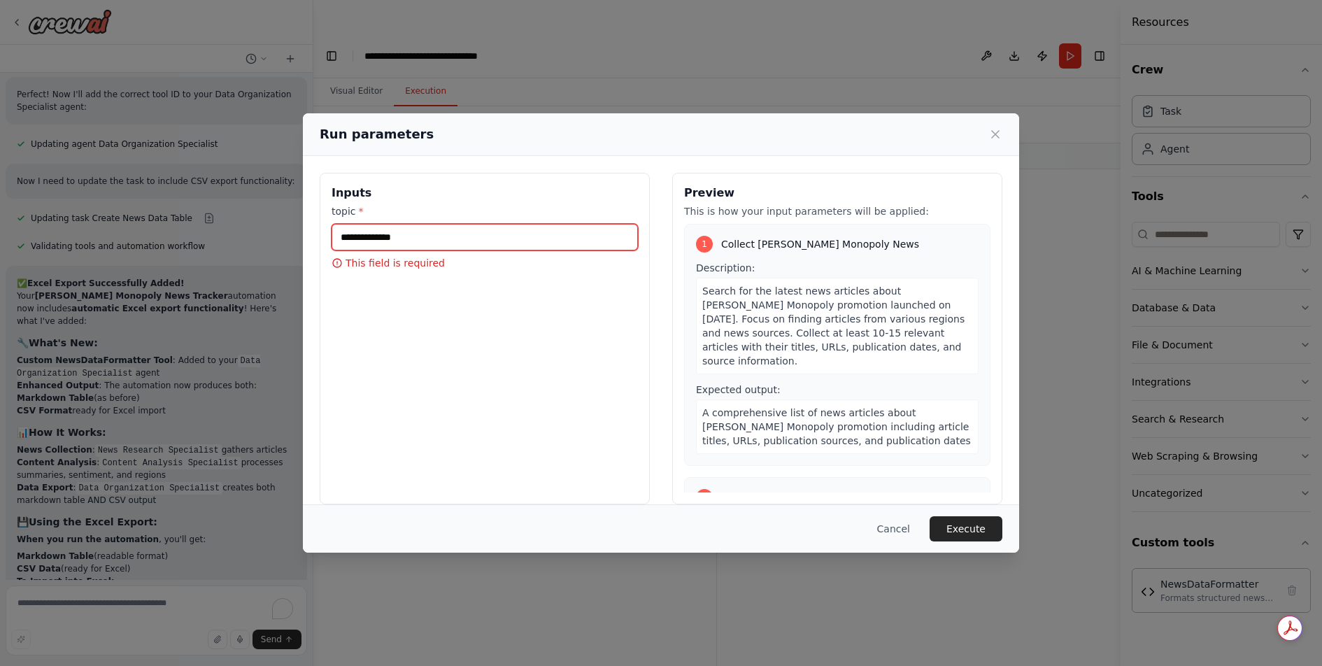
click at [469, 236] on input "topic *" at bounding box center [484, 237] width 306 height 27
click at [422, 237] on input "**********" at bounding box center [484, 237] width 306 height 27
click at [550, 234] on input "**********" at bounding box center [484, 237] width 306 height 27
type input "**********"
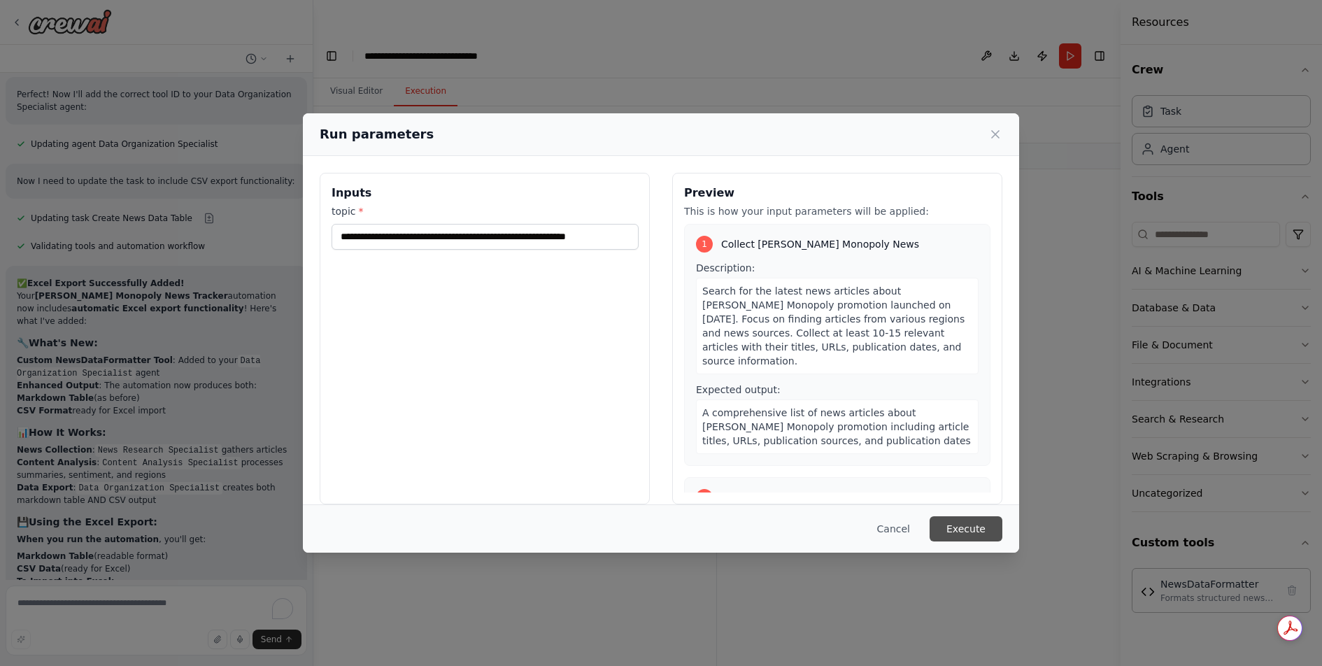
scroll to position [0, 0]
click at [962, 521] on button "Execute" at bounding box center [965, 528] width 73 height 25
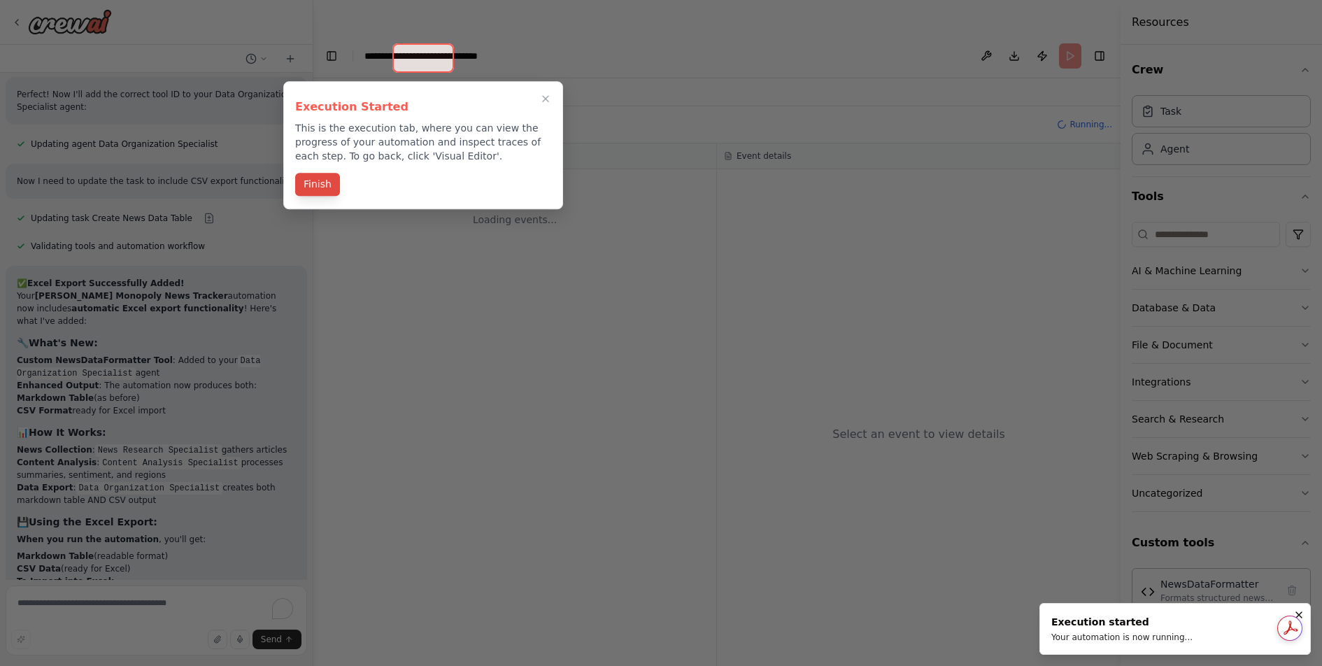
click at [317, 185] on button "Finish" at bounding box center [317, 184] width 45 height 23
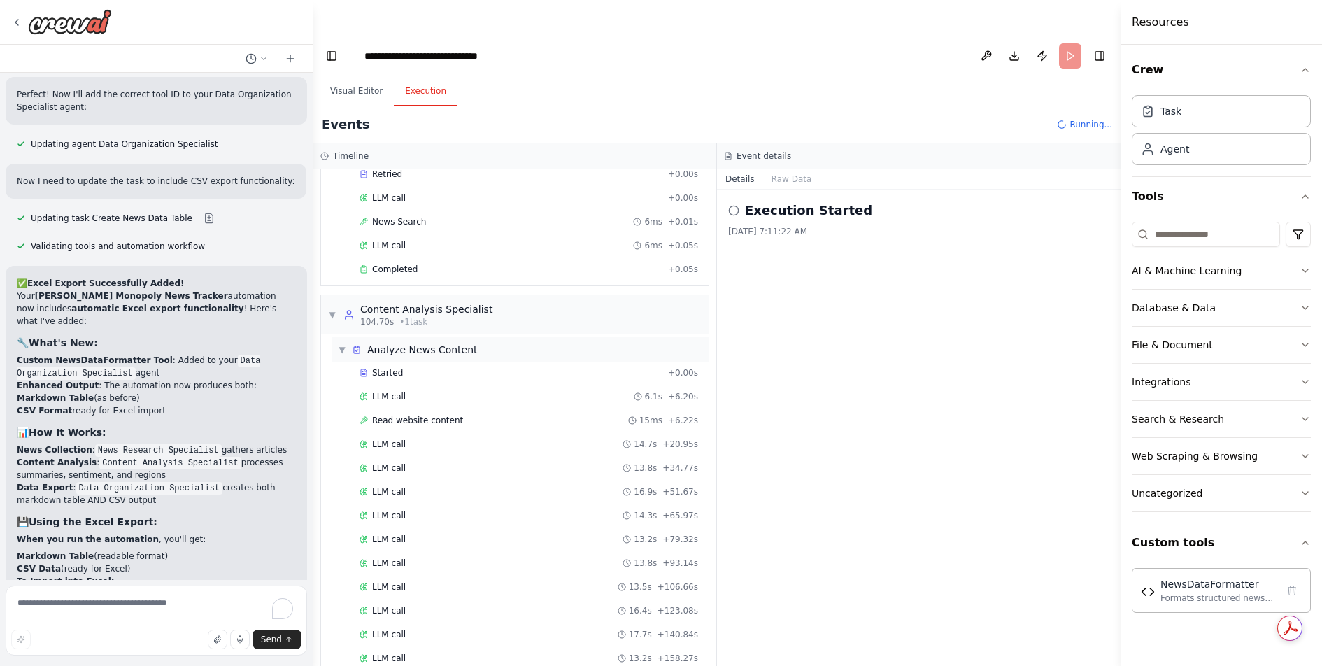
scroll to position [199, 0]
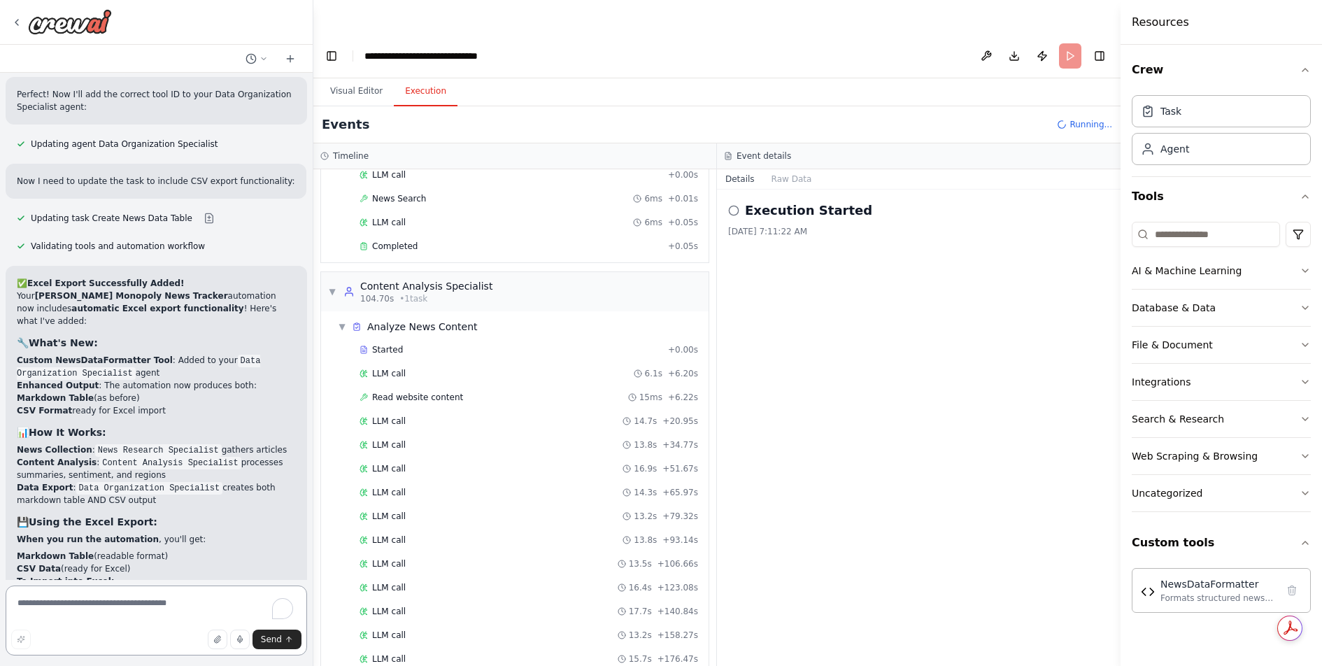
click at [120, 607] on textarea "To enrich screen reader interactions, please activate Accessibility in Grammarl…" at bounding box center [156, 620] width 301 height 70
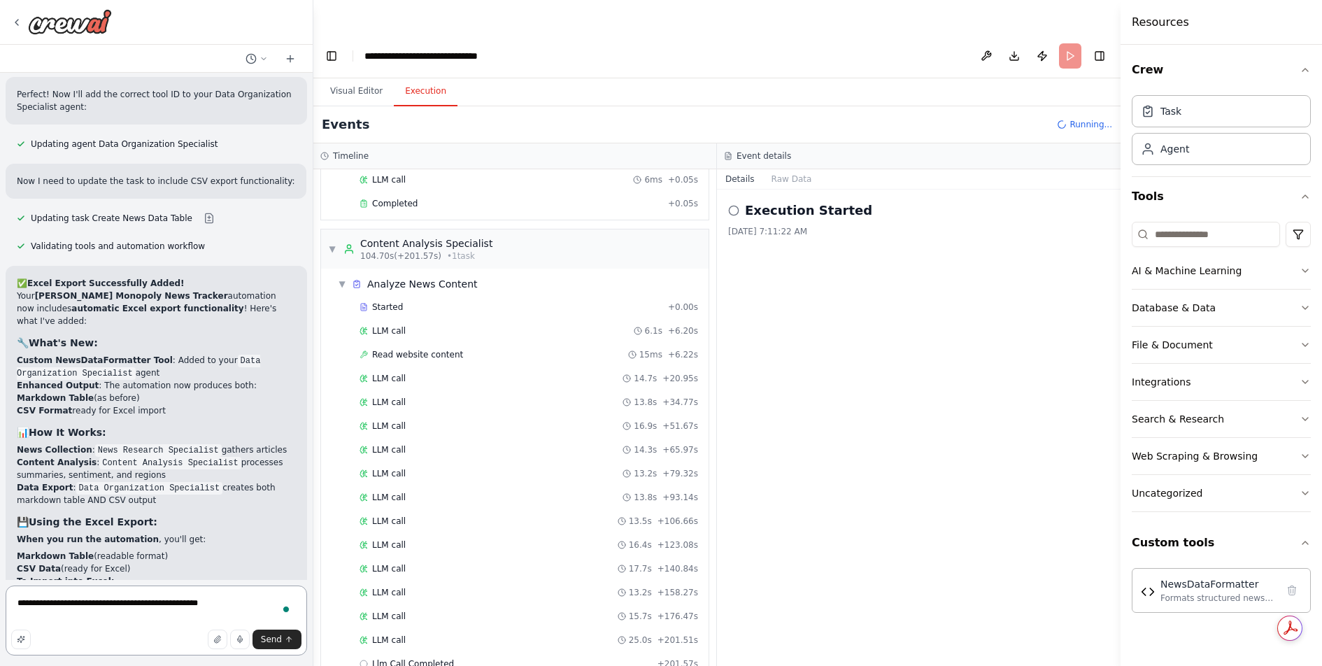
scroll to position [245, 0]
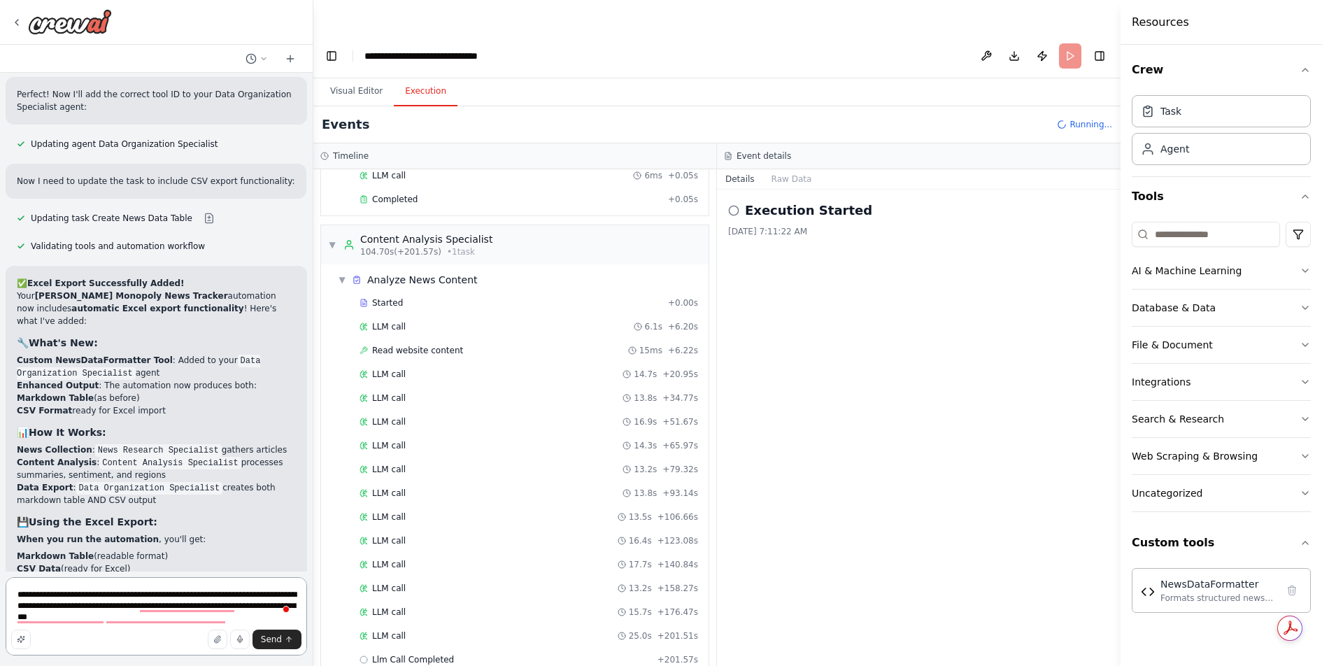
click at [228, 619] on textarea "**********" at bounding box center [156, 616] width 301 height 78
paste textarea "**********"
type textarea "**********"
click at [279, 642] on span "Send" at bounding box center [271, 639] width 21 height 11
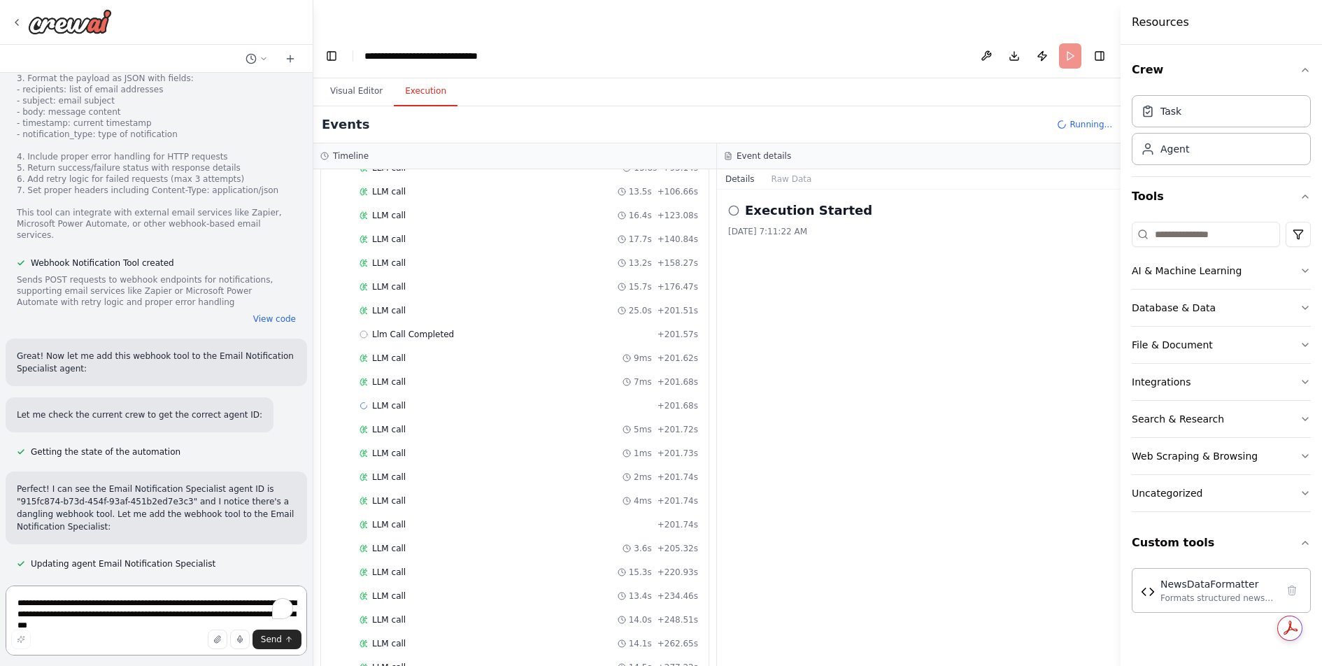
scroll to position [8981, 0]
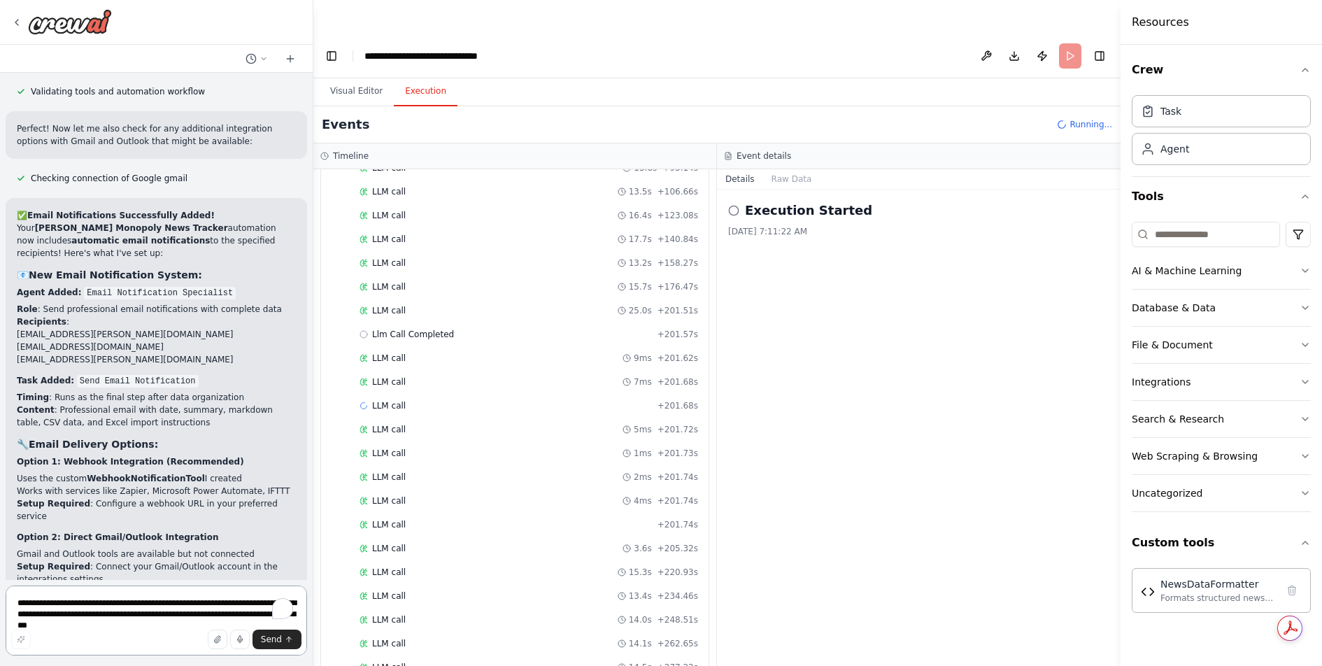
click at [166, 601] on textarea "**********" at bounding box center [156, 620] width 301 height 70
click at [1068, 34] on header "**********" at bounding box center [716, 56] width 807 height 45
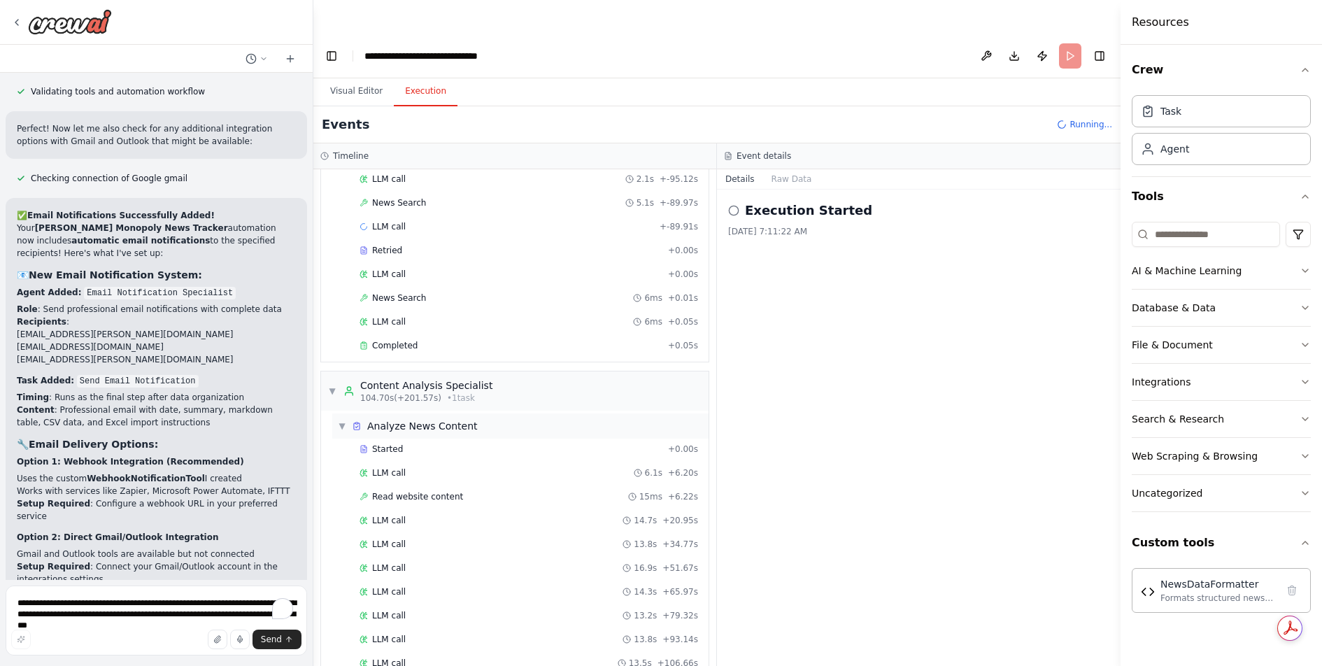
scroll to position [571, 0]
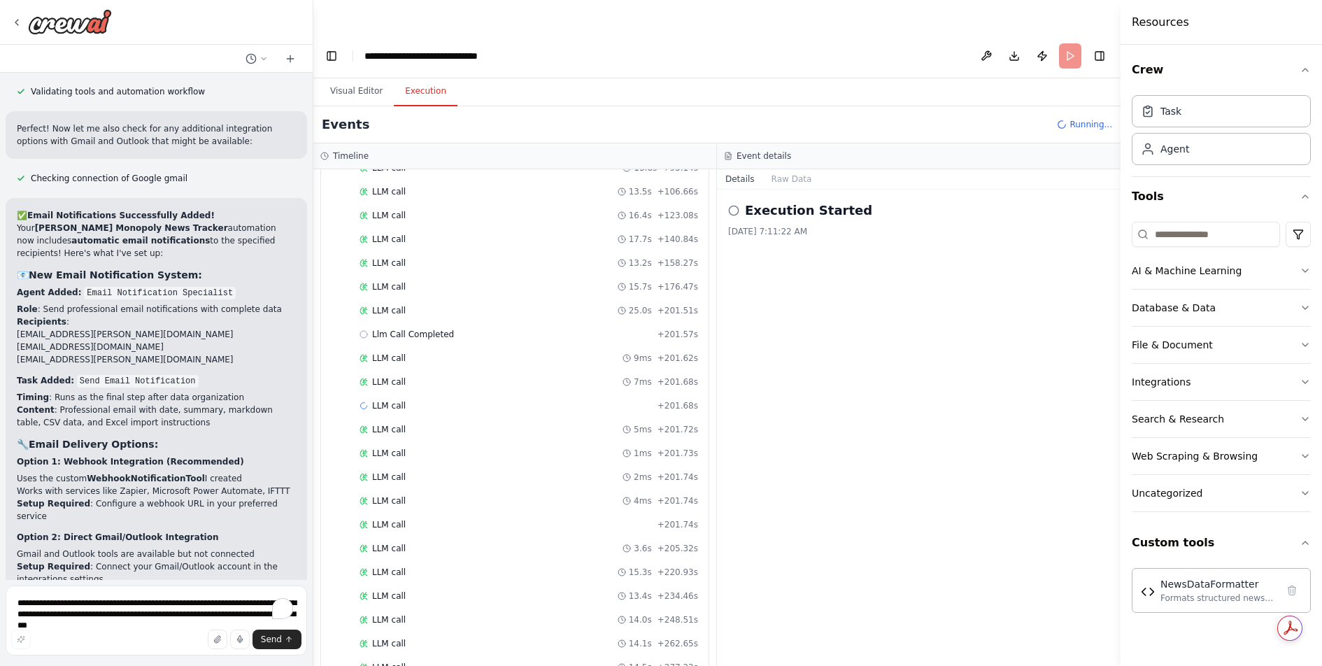
click at [1080, 34] on header "**********" at bounding box center [716, 56] width 807 height 45
click at [1065, 34] on header "**********" at bounding box center [716, 56] width 807 height 45
click at [204, 612] on textarea "**********" at bounding box center [156, 620] width 301 height 70
click at [34, 603] on textarea "**********" at bounding box center [156, 620] width 301 height 70
type textarea "*"
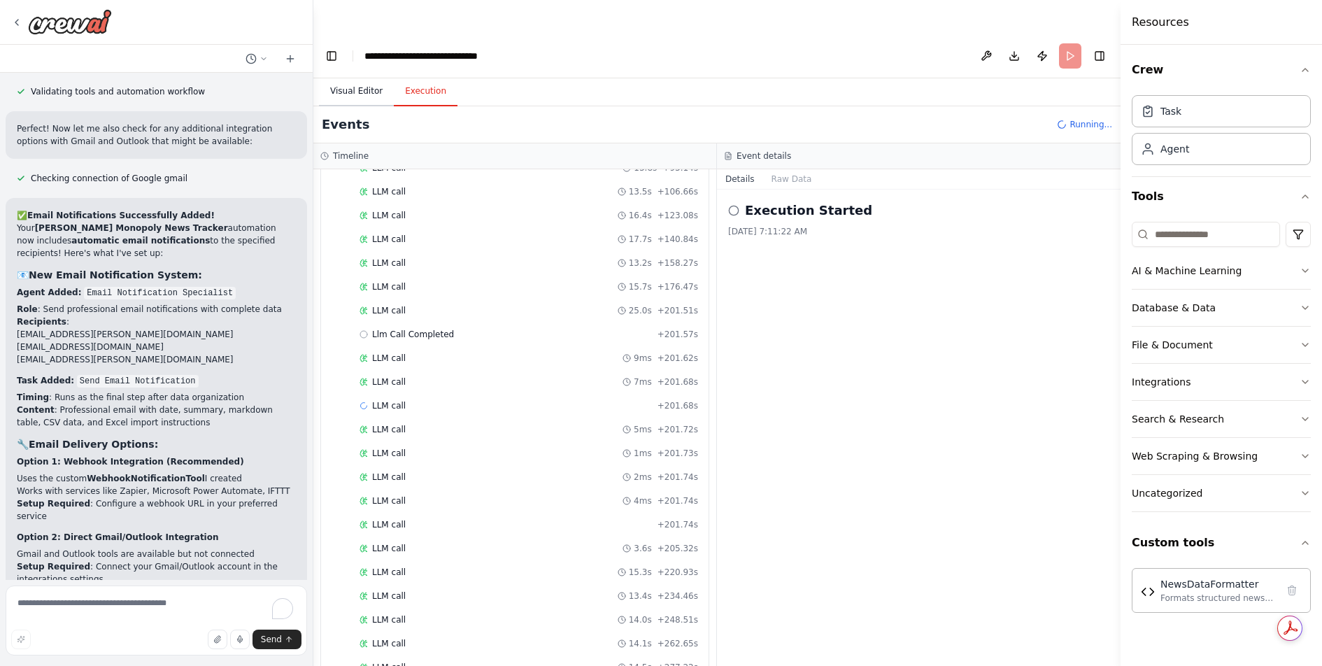
click at [368, 77] on button "Visual Editor" at bounding box center [356, 91] width 75 height 29
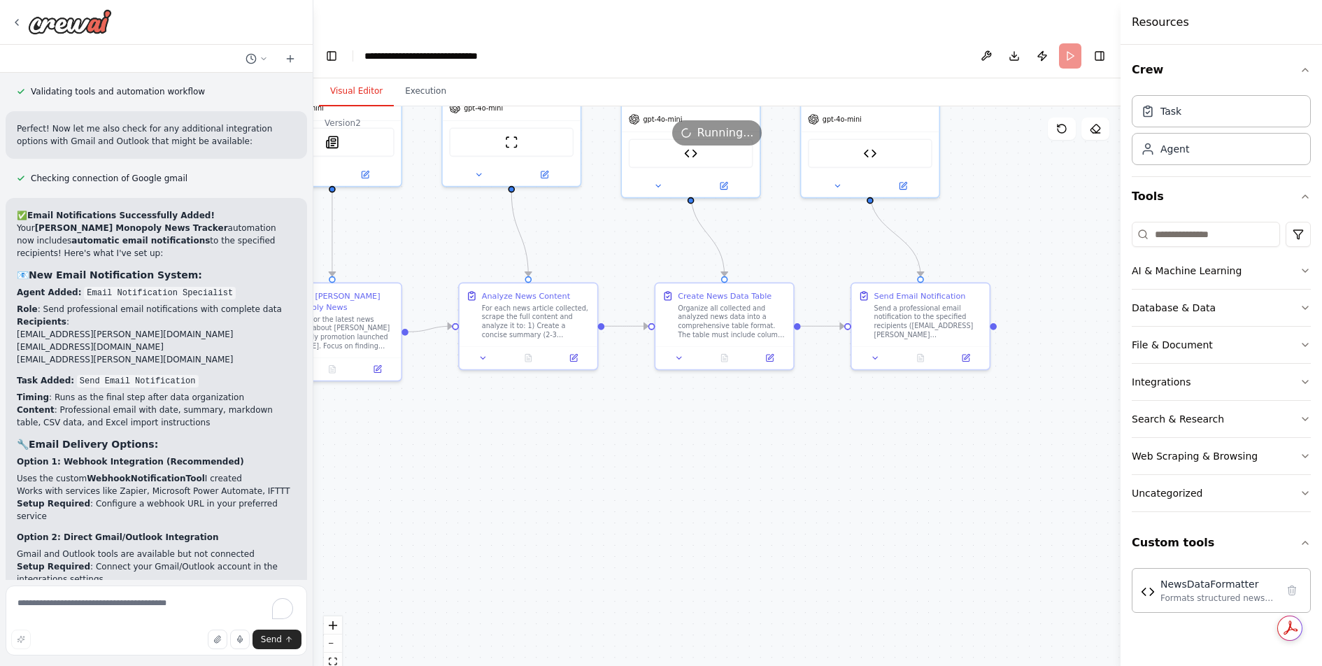
drag, startPoint x: 969, startPoint y: 435, endPoint x: 793, endPoint y: 463, distance: 178.4
click at [793, 463] on div ".deletable-edge-delete-btn { width: 20px; height: 20px; border: 0px solid #ffff…" at bounding box center [716, 402] width 807 height 593
click at [938, 288] on div "Send Email Notification Send a professional email notification to the specified…" at bounding box center [928, 312] width 108 height 49
click at [968, 352] on icon at bounding box center [965, 355] width 7 height 7
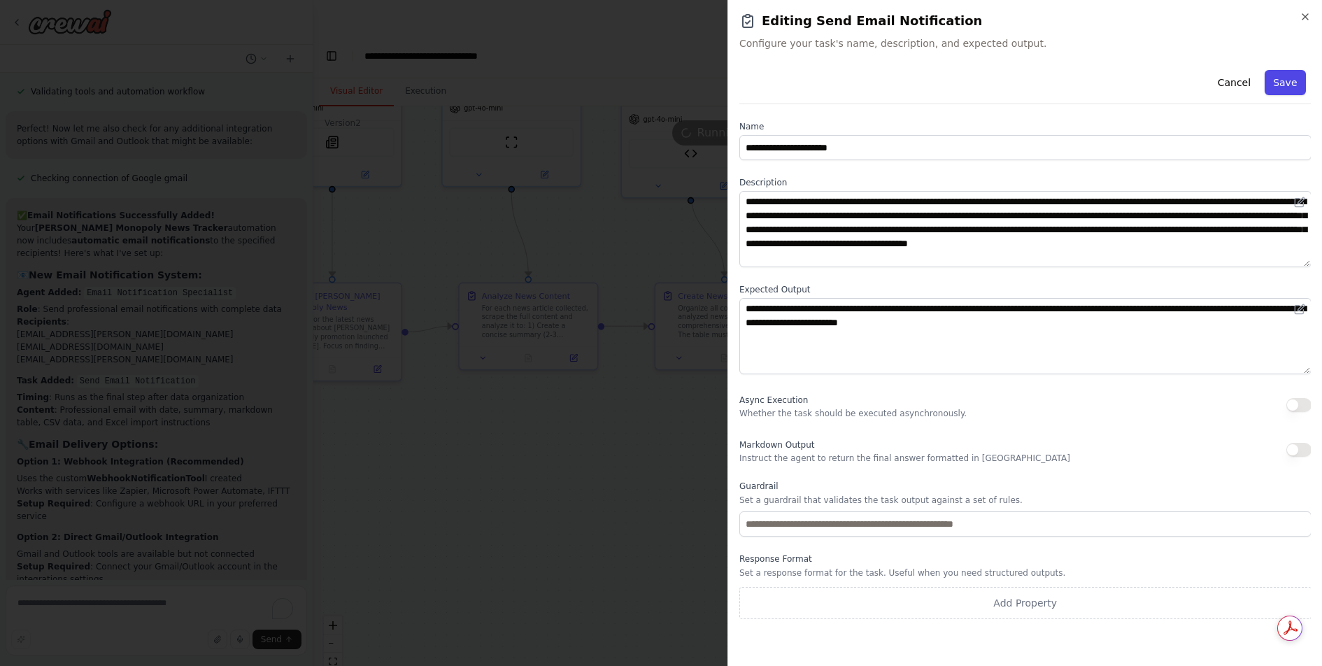
click at [1296, 76] on button "Save" at bounding box center [1284, 82] width 41 height 25
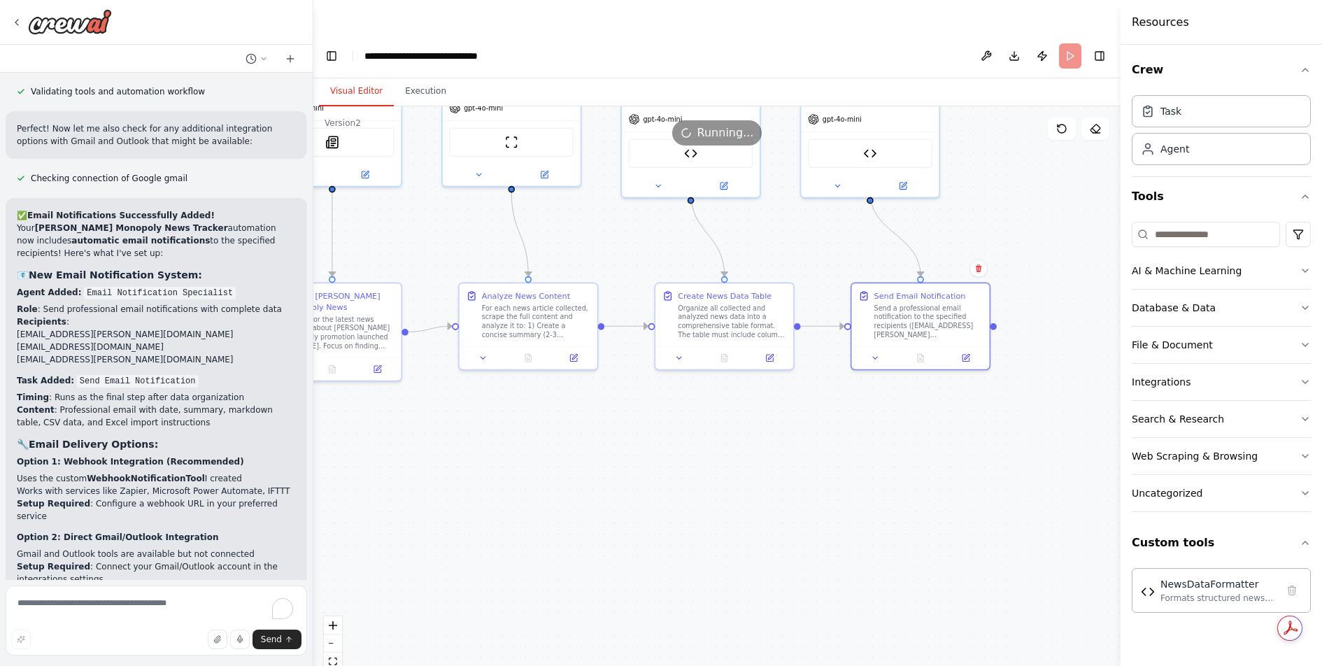
click at [1018, 235] on div ".deletable-edge-delete-btn { width: 20px; height: 20px; border: 0px solid #ffff…" at bounding box center [716, 402] width 807 height 593
click at [878, 351] on icon at bounding box center [875, 355] width 9 height 9
click at [878, 351] on icon at bounding box center [880, 355] width 9 height 9
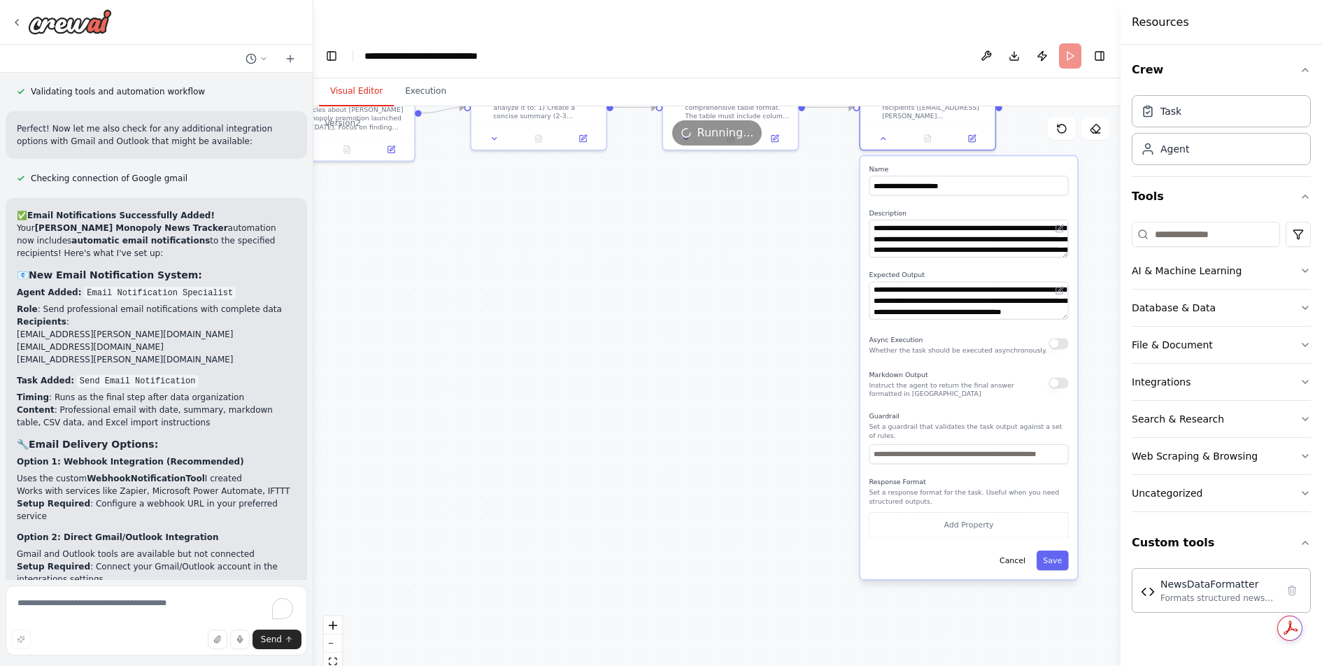
drag, startPoint x: 789, startPoint y: 541, endPoint x: 791, endPoint y: 317, distance: 223.1
click at [789, 317] on div ".deletable-edge-delete-btn { width: 20px; height: 20px; border: 0px solid #ffff…" at bounding box center [716, 402] width 807 height 593
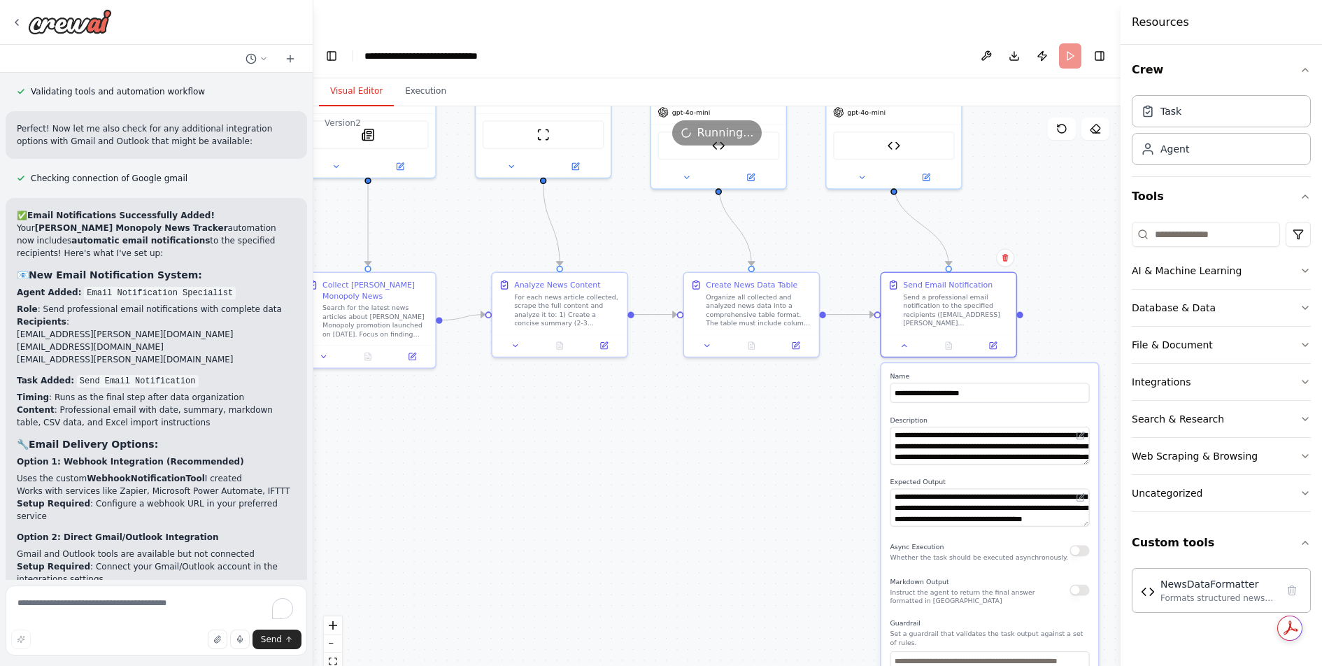
drag, startPoint x: 792, startPoint y: 288, endPoint x: 813, endPoint y: 495, distance: 208.0
click at [813, 495] on div ".deletable-edge-delete-btn { width: 20px; height: 20px; border: 0px solid #ffff…" at bounding box center [716, 402] width 807 height 593
click at [1053, 117] on button at bounding box center [1061, 128] width 28 height 22
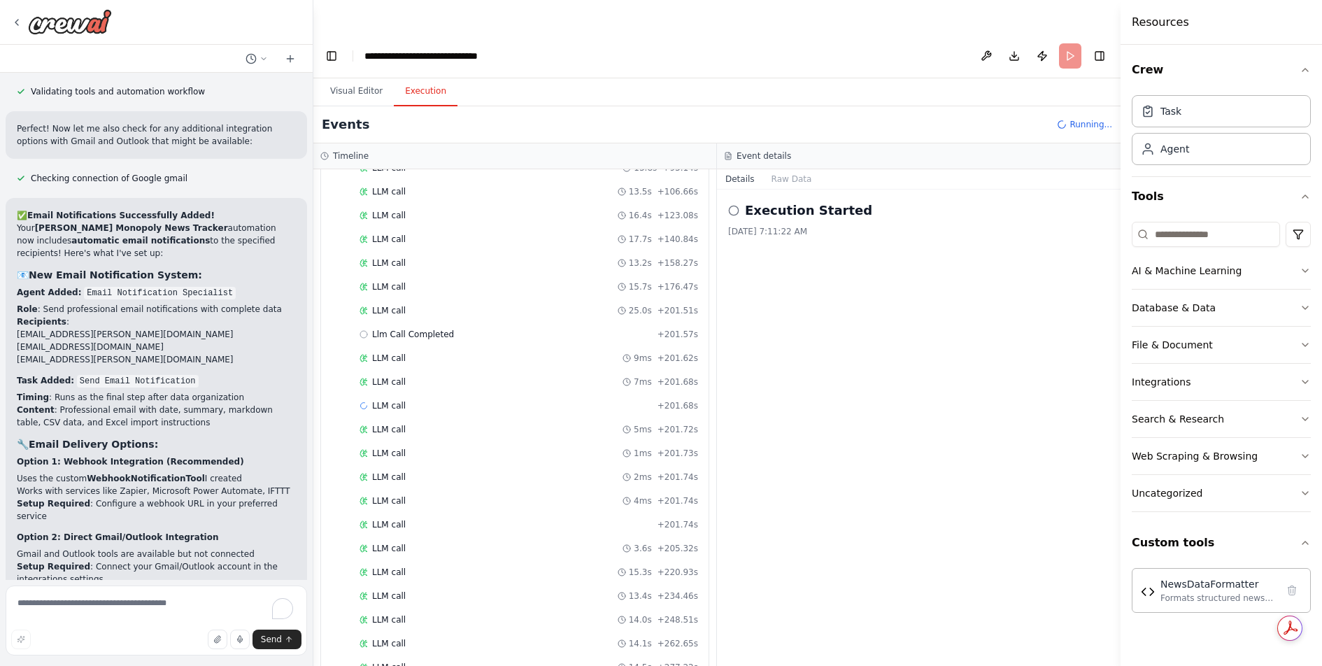
click at [427, 77] on button "Execution" at bounding box center [426, 91] width 64 height 29
click at [990, 43] on button at bounding box center [986, 55] width 22 height 25
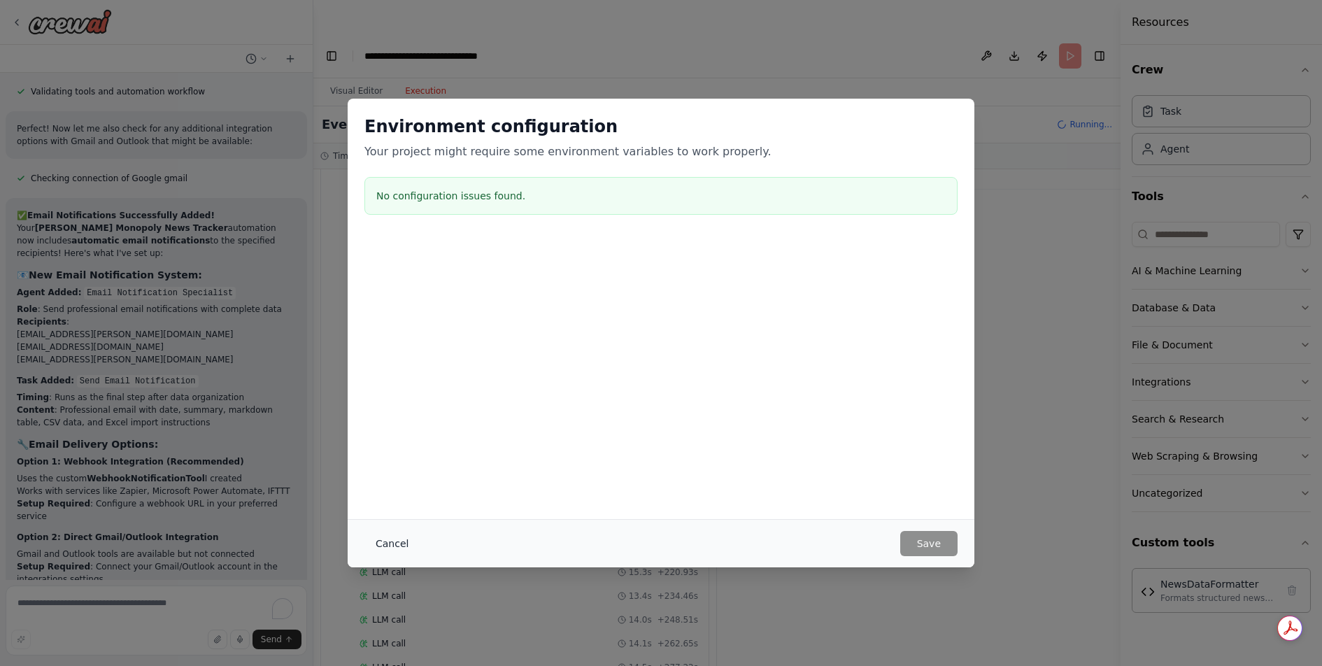
click at [388, 544] on button "Cancel" at bounding box center [391, 543] width 55 height 25
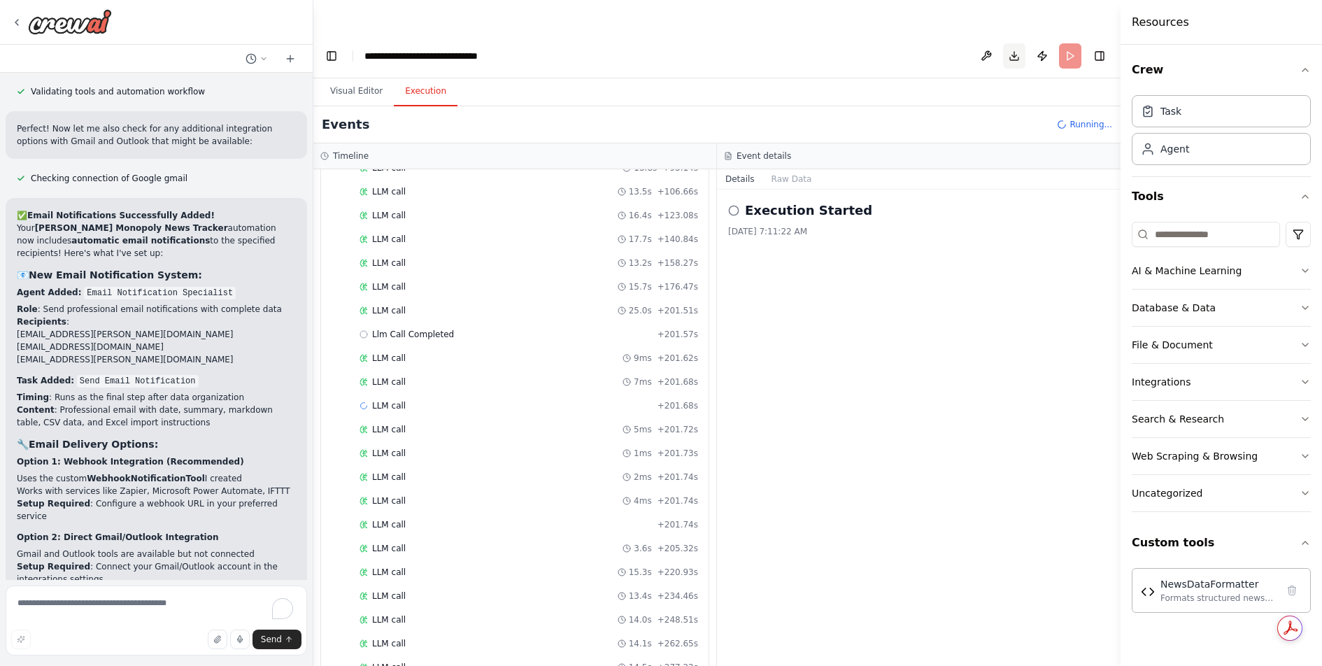
click at [1015, 43] on button "Download" at bounding box center [1014, 55] width 22 height 25
click at [1076, 119] on span "Running..." at bounding box center [1090, 124] width 43 height 11
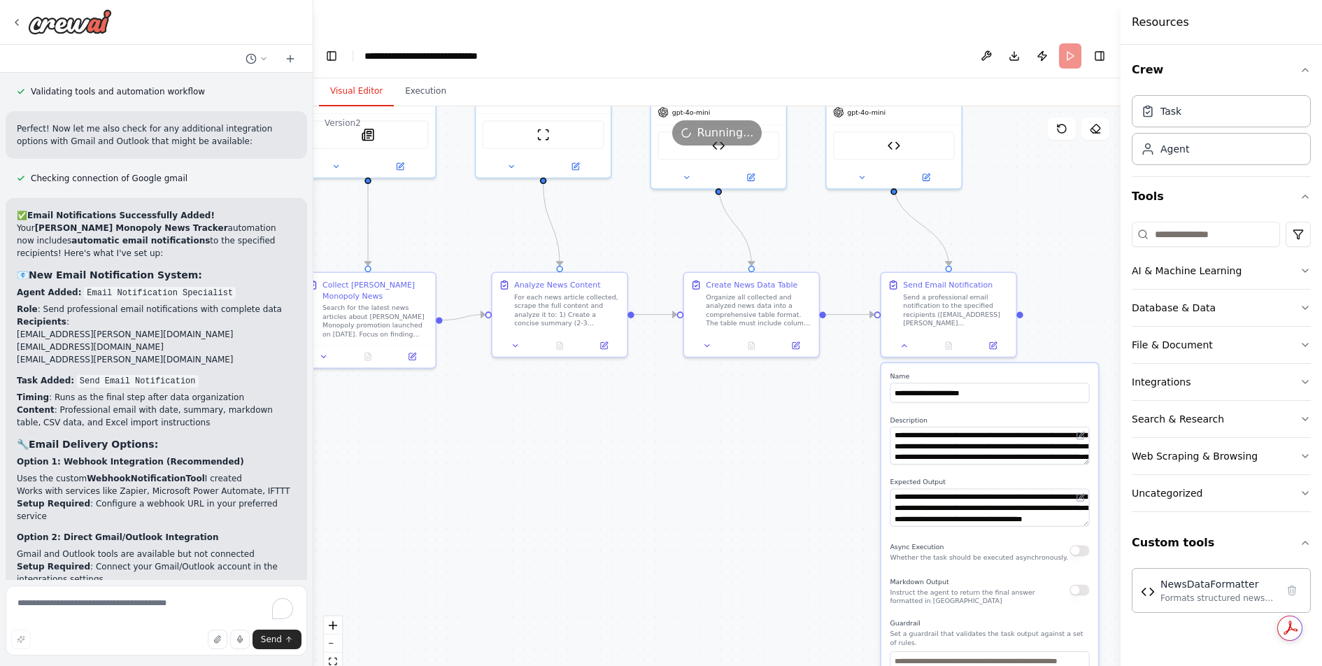
click at [354, 77] on button "Visual Editor" at bounding box center [356, 91] width 75 height 29
click at [630, 408] on div ".deletable-edge-delete-btn { width: 20px; height: 20px; border: 0px solid #ffff…" at bounding box center [716, 402] width 807 height 593
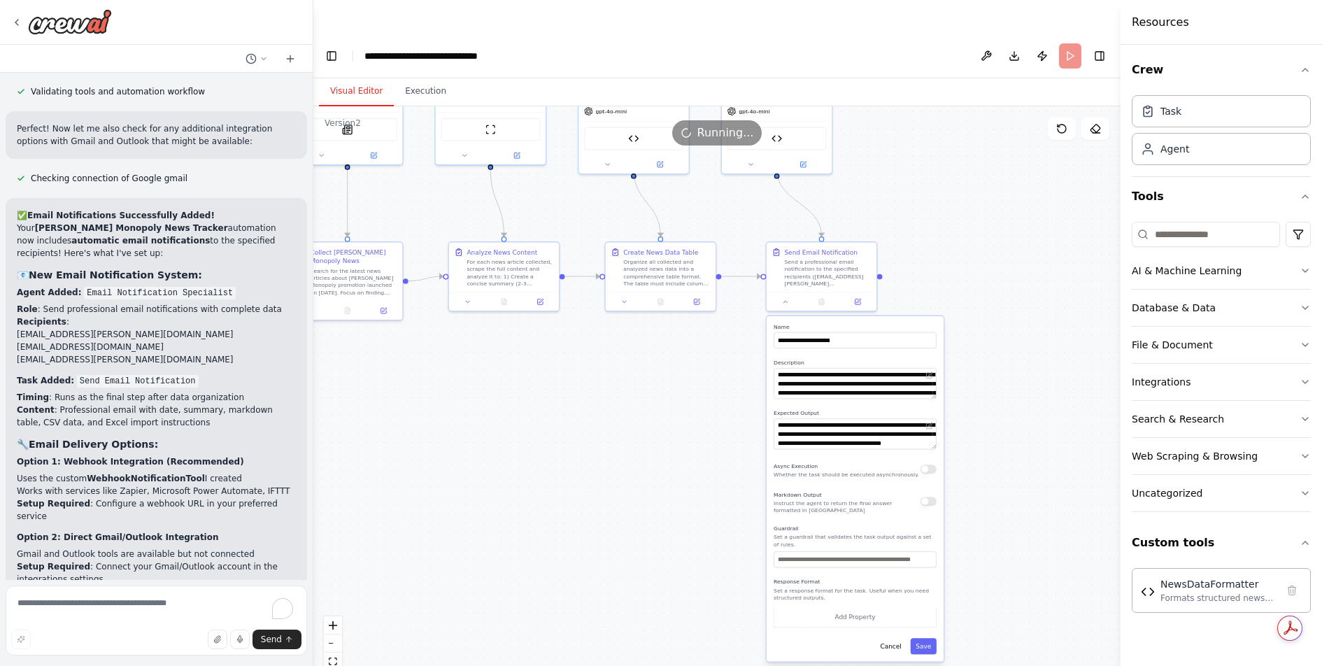
drag, startPoint x: 674, startPoint y: 463, endPoint x: 605, endPoint y: 399, distance: 94.0
click at [605, 399] on div ".deletable-edge-delete-btn { width: 20px; height: 20px; border: 0px solid #ffff…" at bounding box center [716, 402] width 807 height 593
click at [923, 636] on button "Save" at bounding box center [923, 644] width 26 height 16
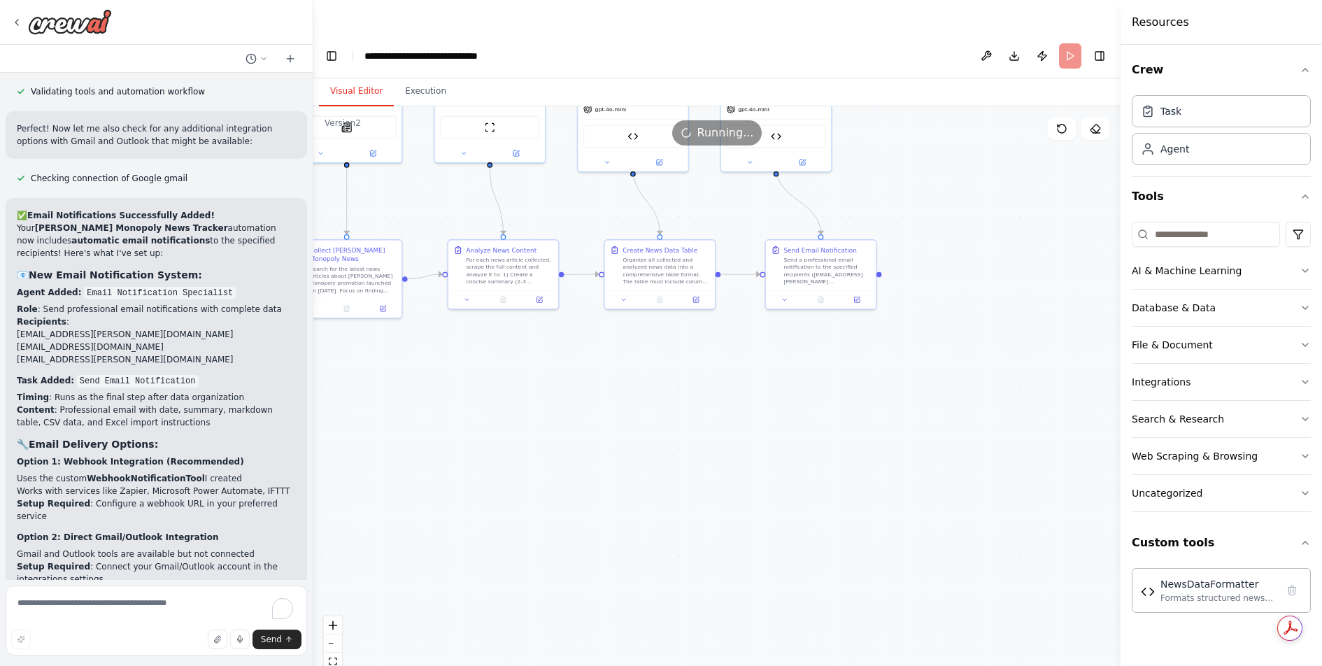
click at [866, 443] on div ".deletable-edge-delete-btn { width: 20px; height: 20px; border: 0px solid #ffff…" at bounding box center [716, 402] width 807 height 593
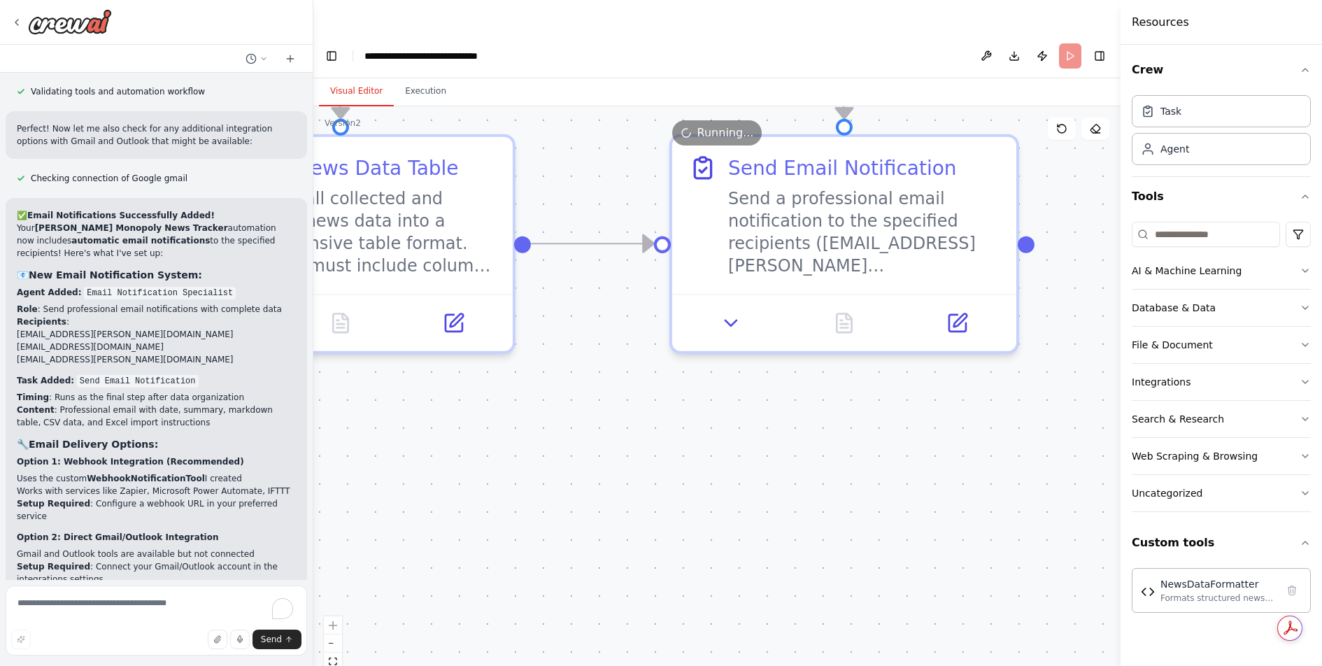
drag, startPoint x: 688, startPoint y: 239, endPoint x: 817, endPoint y: 543, distance: 329.9
click at [817, 543] on div ".deletable-edge-delete-btn { width: 20px; height: 20px; border: 0px solid #ffff…" at bounding box center [716, 402] width 807 height 593
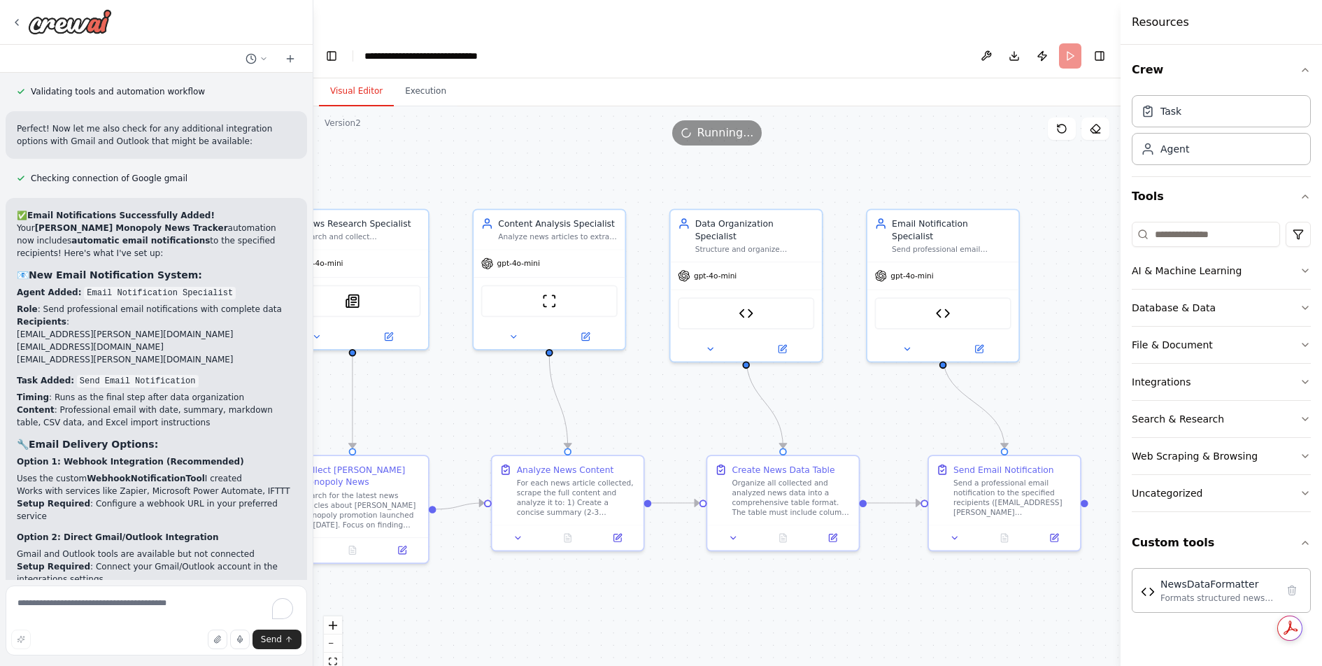
drag, startPoint x: 670, startPoint y: 578, endPoint x: 892, endPoint y: 591, distance: 222.8
click at [892, 591] on div ".deletable-edge-delete-btn { width: 20px; height: 20px; border: 0px solid #ffff…" at bounding box center [716, 402] width 807 height 593
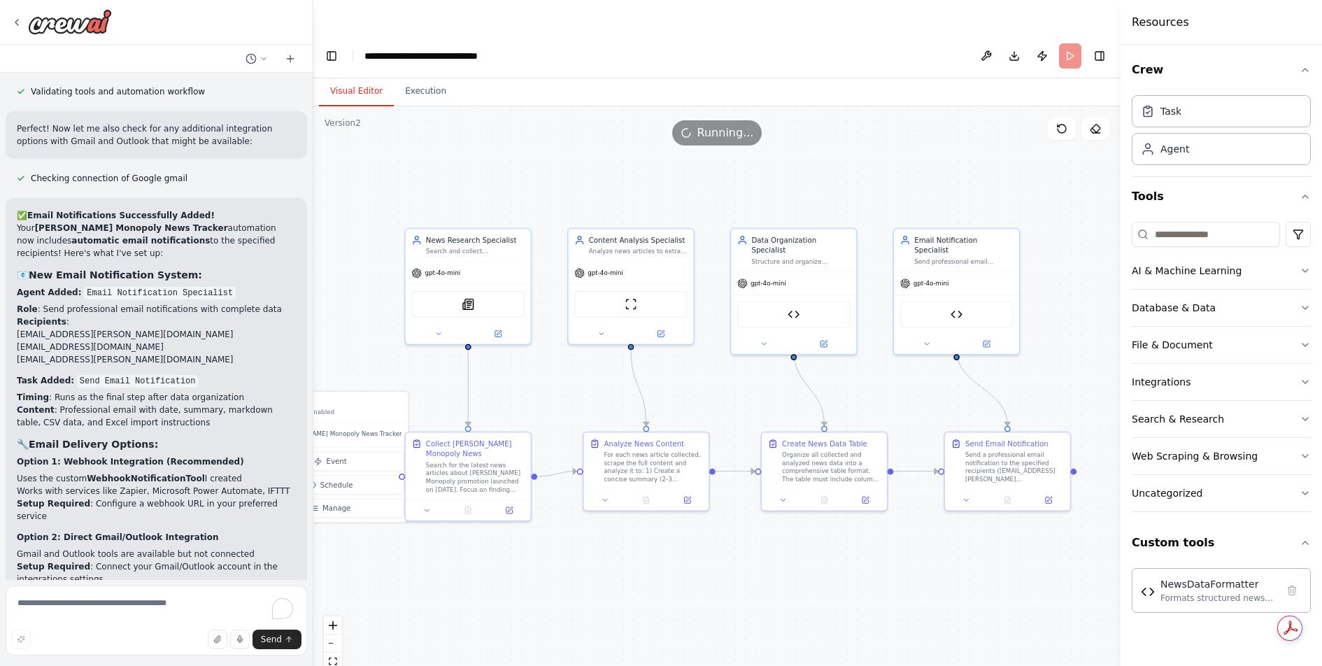
drag, startPoint x: 830, startPoint y: 587, endPoint x: 863, endPoint y: 543, distance: 55.0
click at [863, 543] on div ".deletable-edge-delete-btn { width: 20px; height: 20px; border: 0px solid #ffff…" at bounding box center [716, 402] width 807 height 593
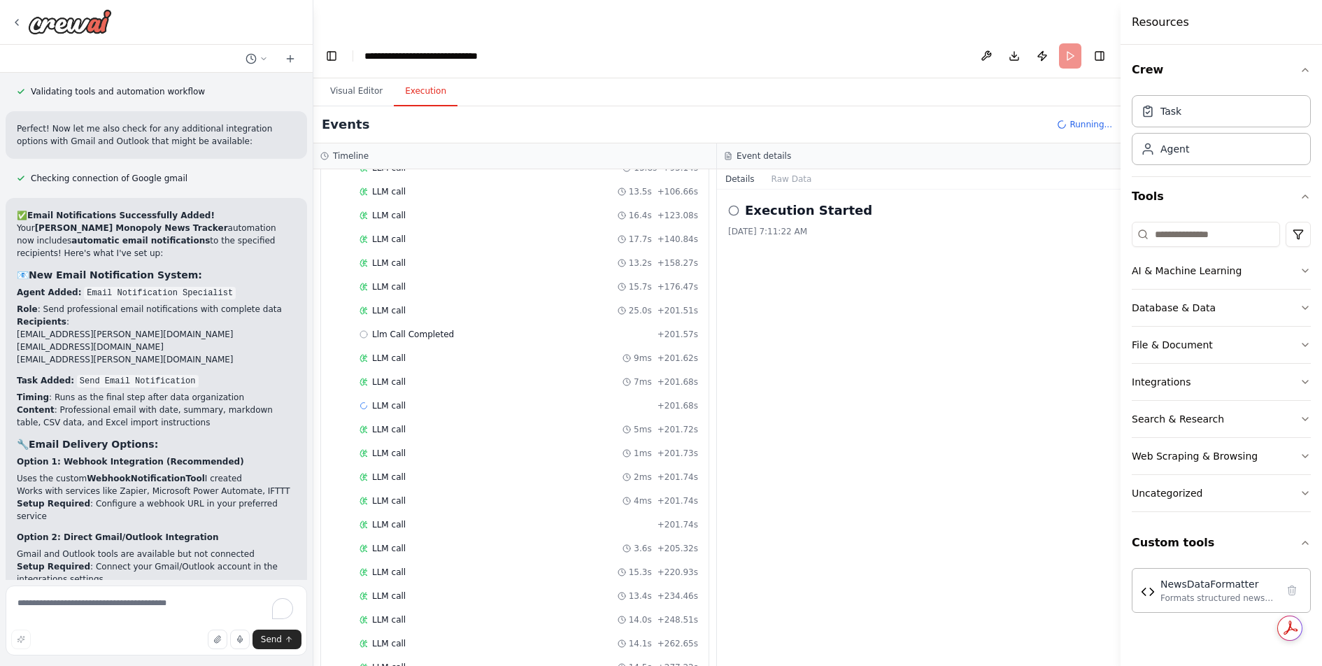
click at [415, 77] on button "Execution" at bounding box center [426, 91] width 64 height 29
click at [1073, 106] on div "Events Running..." at bounding box center [716, 124] width 807 height 37
click at [1071, 119] on span "Running..." at bounding box center [1090, 124] width 43 height 11
click at [1066, 34] on header "**********" at bounding box center [716, 56] width 807 height 45
click at [801, 169] on button "Raw Data" at bounding box center [791, 179] width 57 height 20
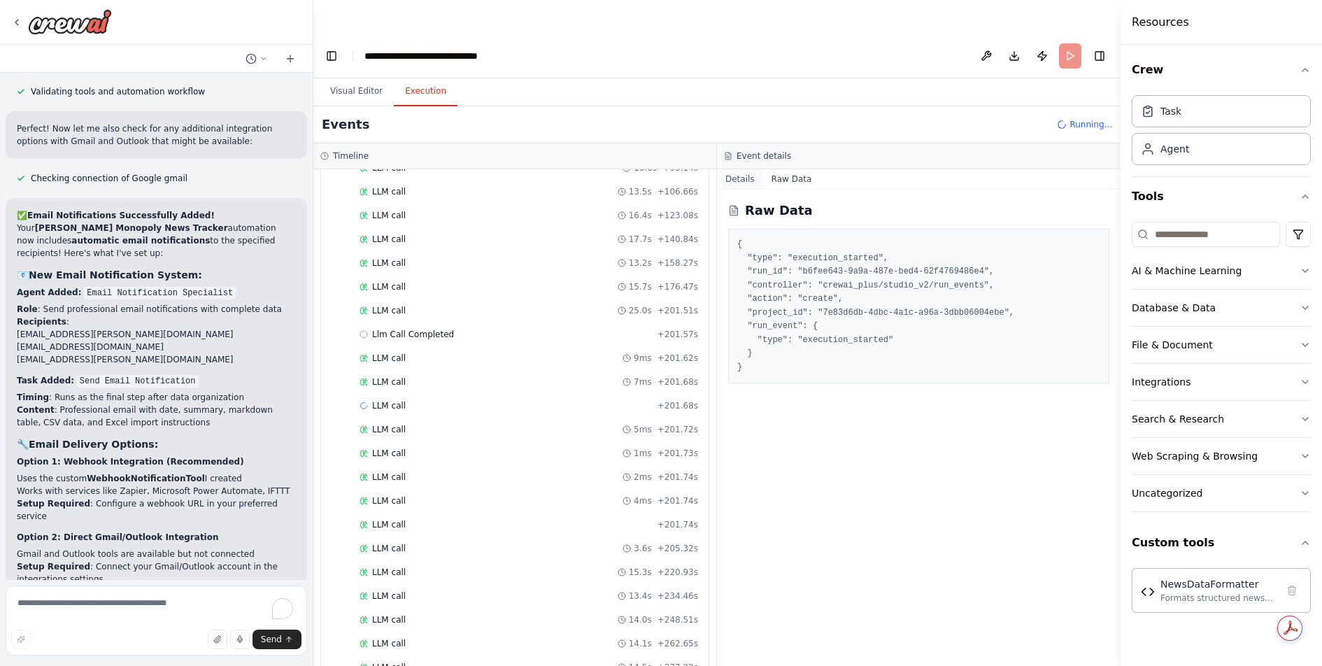
click at [738, 169] on button "Details" at bounding box center [740, 179] width 46 height 20
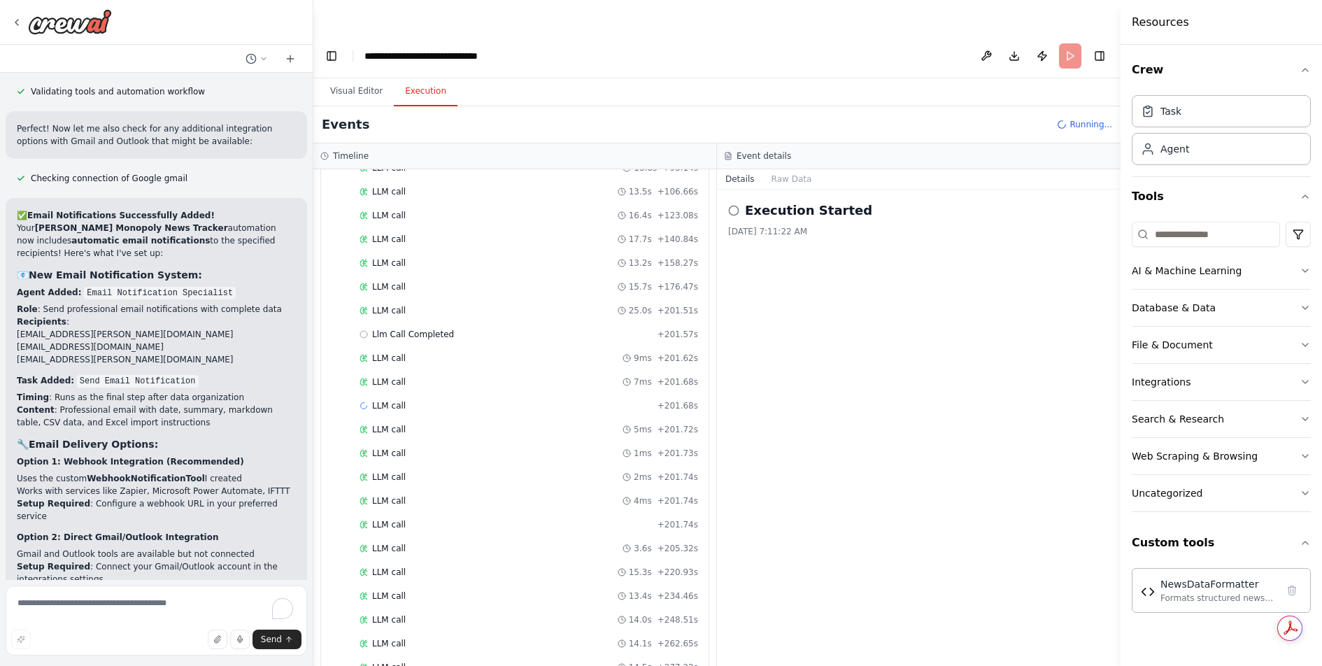
click at [735, 205] on icon at bounding box center [733, 210] width 11 height 11
click at [789, 201] on h2 "Execution Started" at bounding box center [808, 211] width 127 height 20
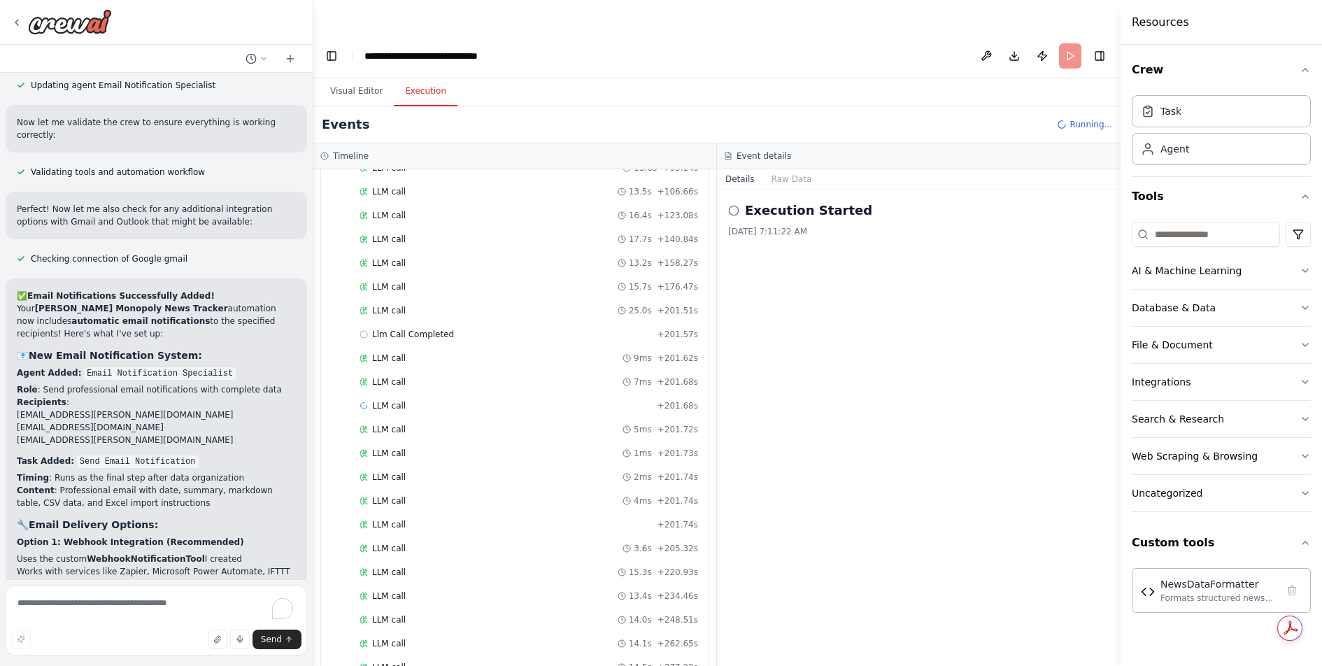
scroll to position [8981, 0]
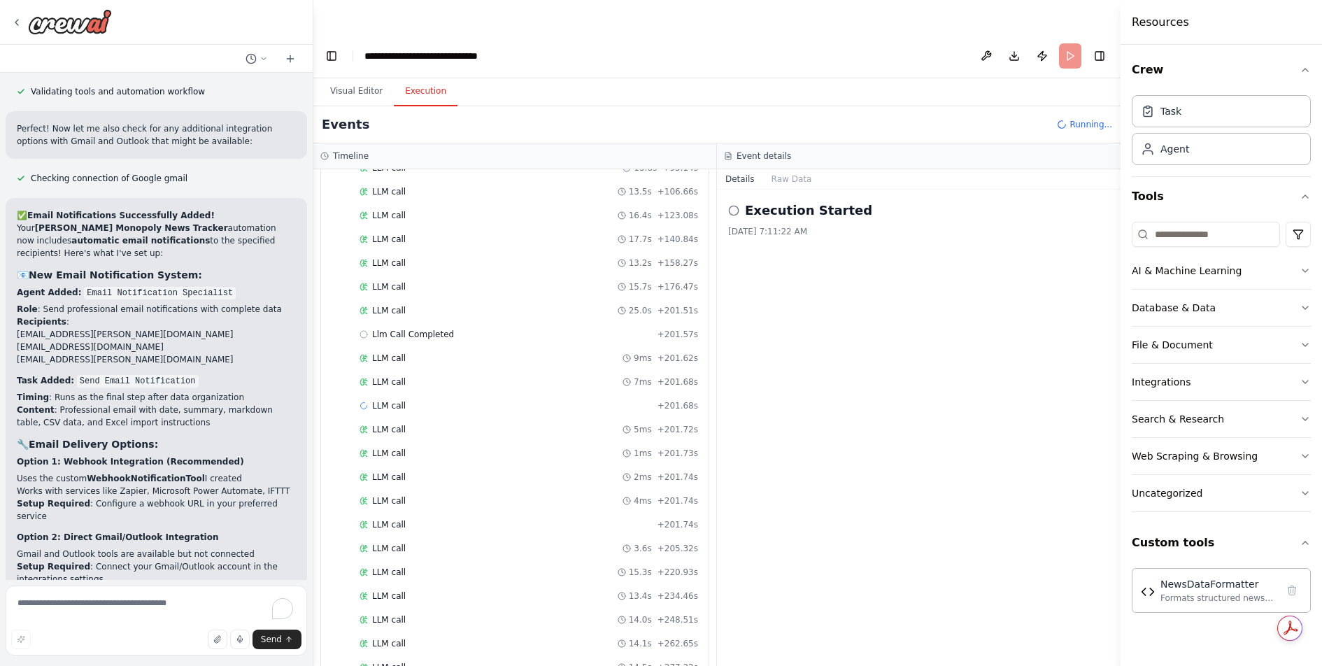
click at [851, 201] on div "Execution Started" at bounding box center [918, 211] width 381 height 20
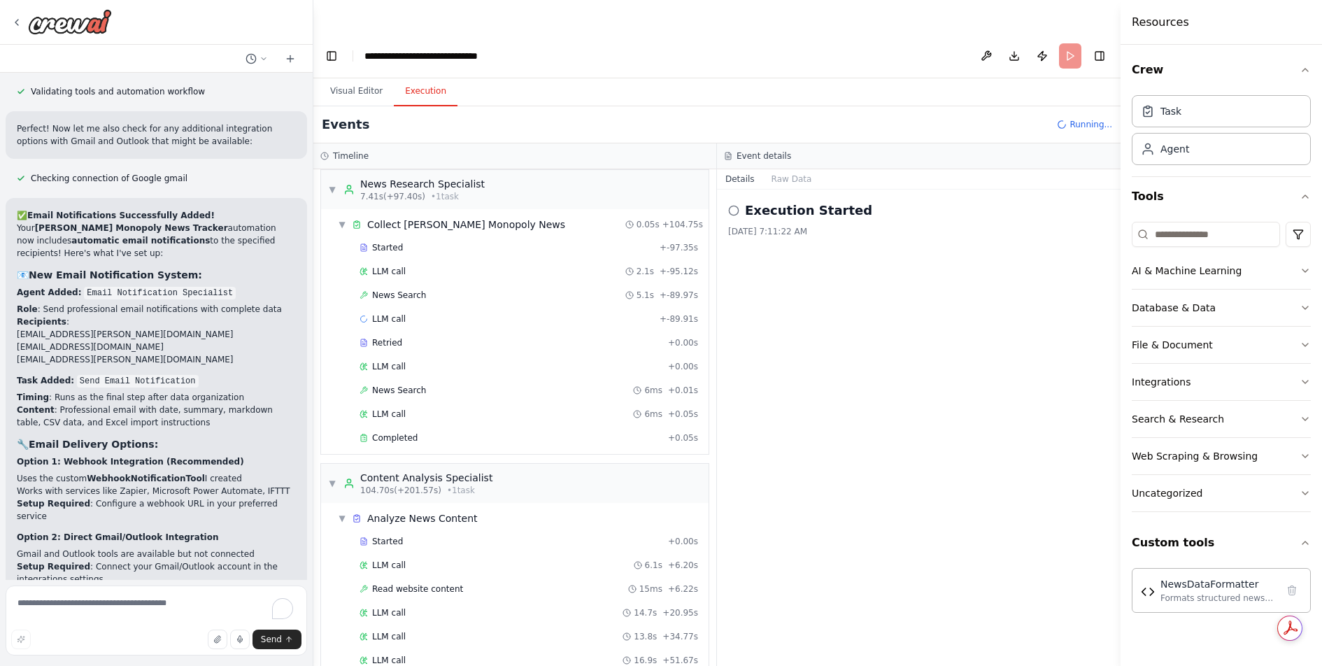
scroll to position [0, 0]
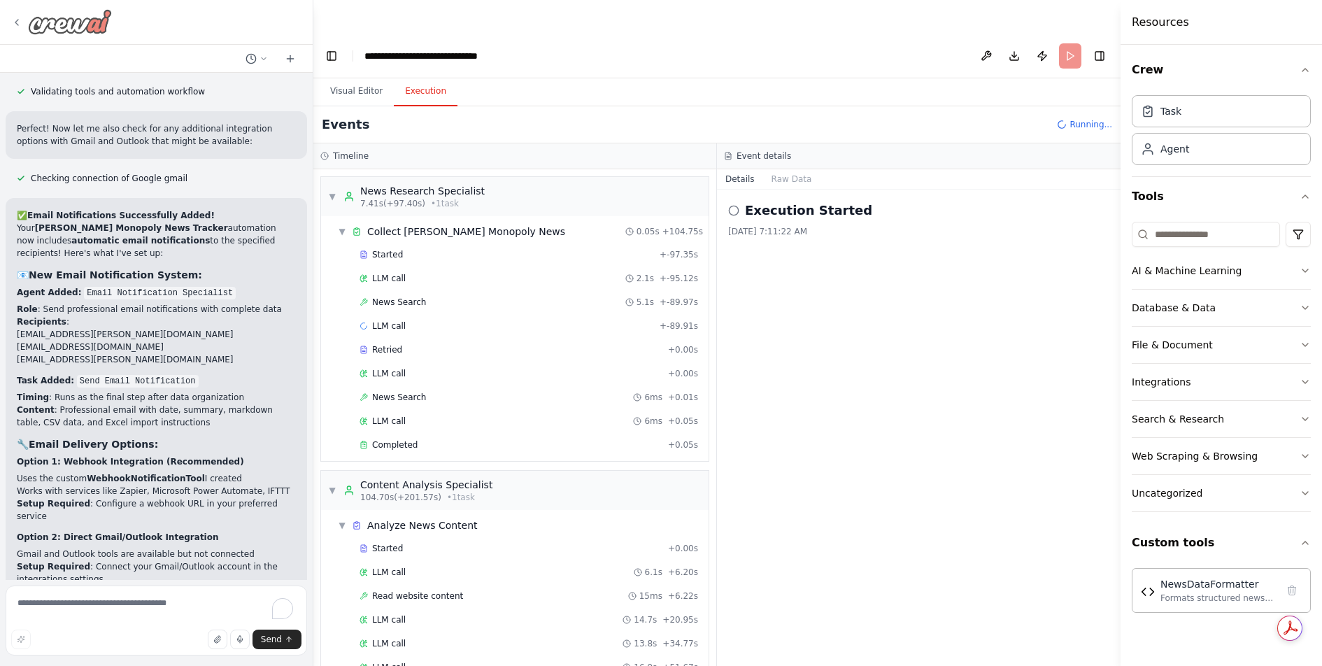
click at [85, 33] on img at bounding box center [70, 21] width 84 height 25
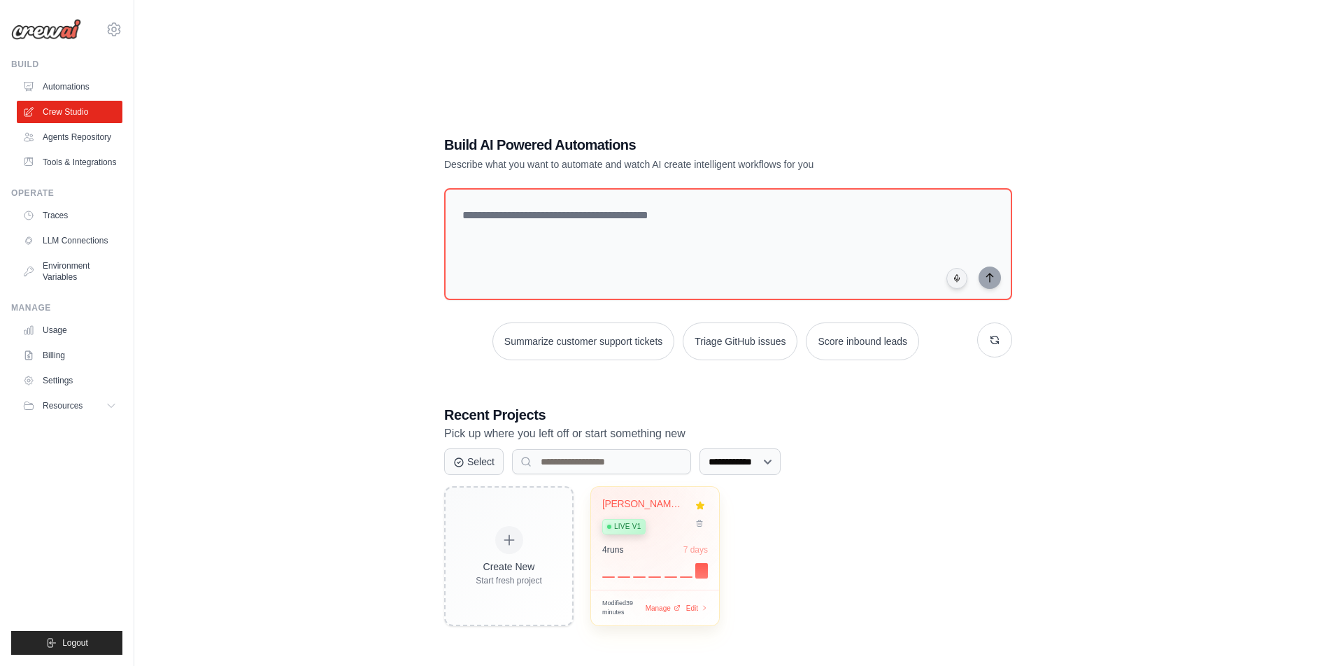
click at [647, 498] on div "[PERSON_NAME] Monopoly News Tracker" at bounding box center [644, 504] width 85 height 13
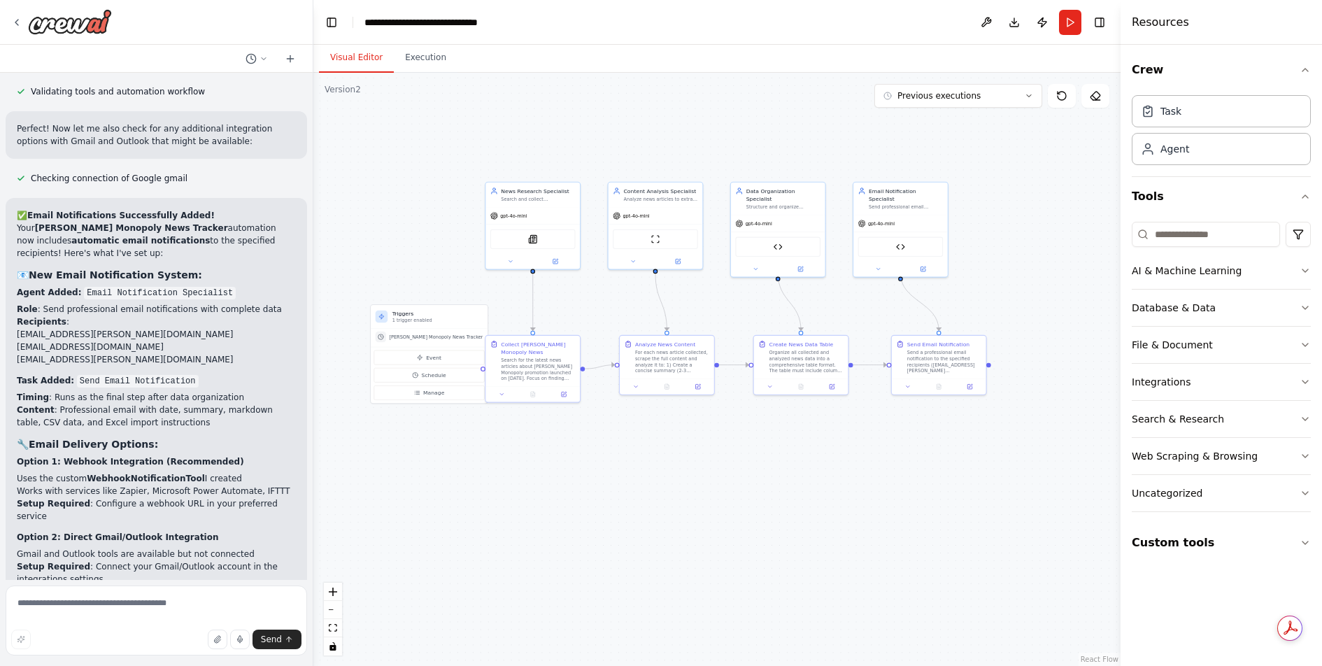
drag, startPoint x: 687, startPoint y: 480, endPoint x: 606, endPoint y: 424, distance: 98.5
click at [607, 424] on div ".deletable-edge-delete-btn { width: 20px; height: 20px; border: 0px solid #ffff…" at bounding box center [716, 369] width 807 height 593
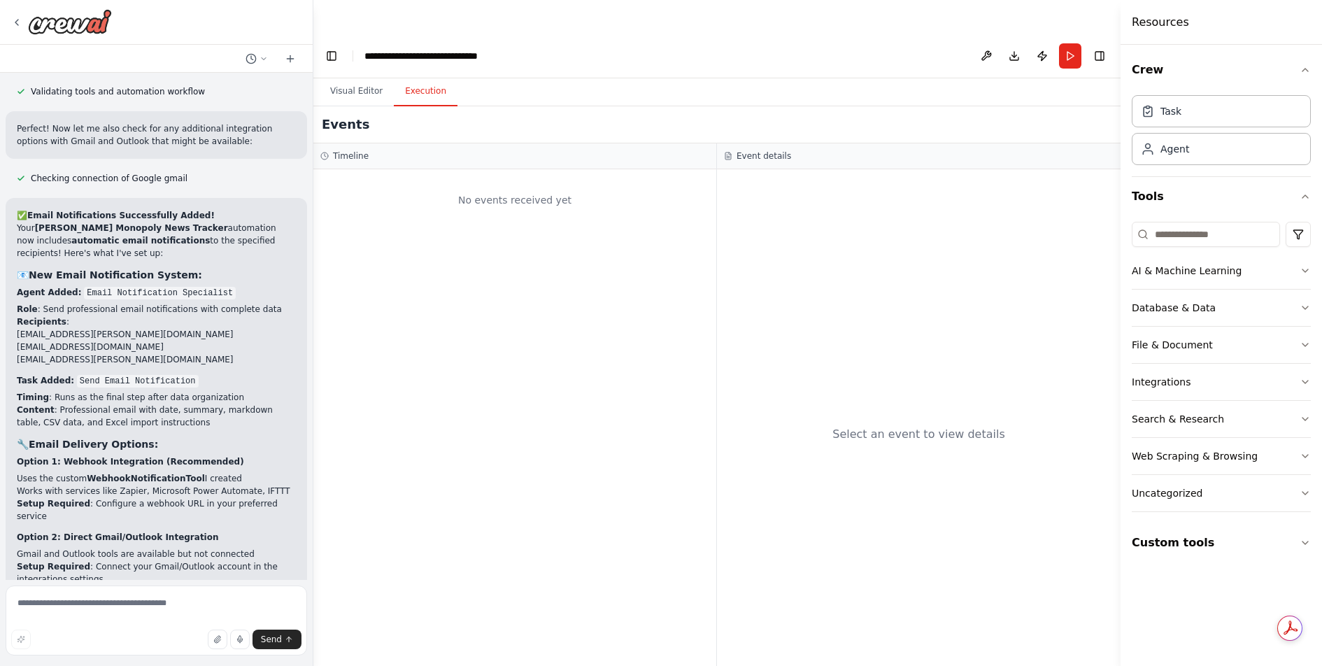
click at [431, 77] on button "Execution" at bounding box center [426, 91] width 64 height 29
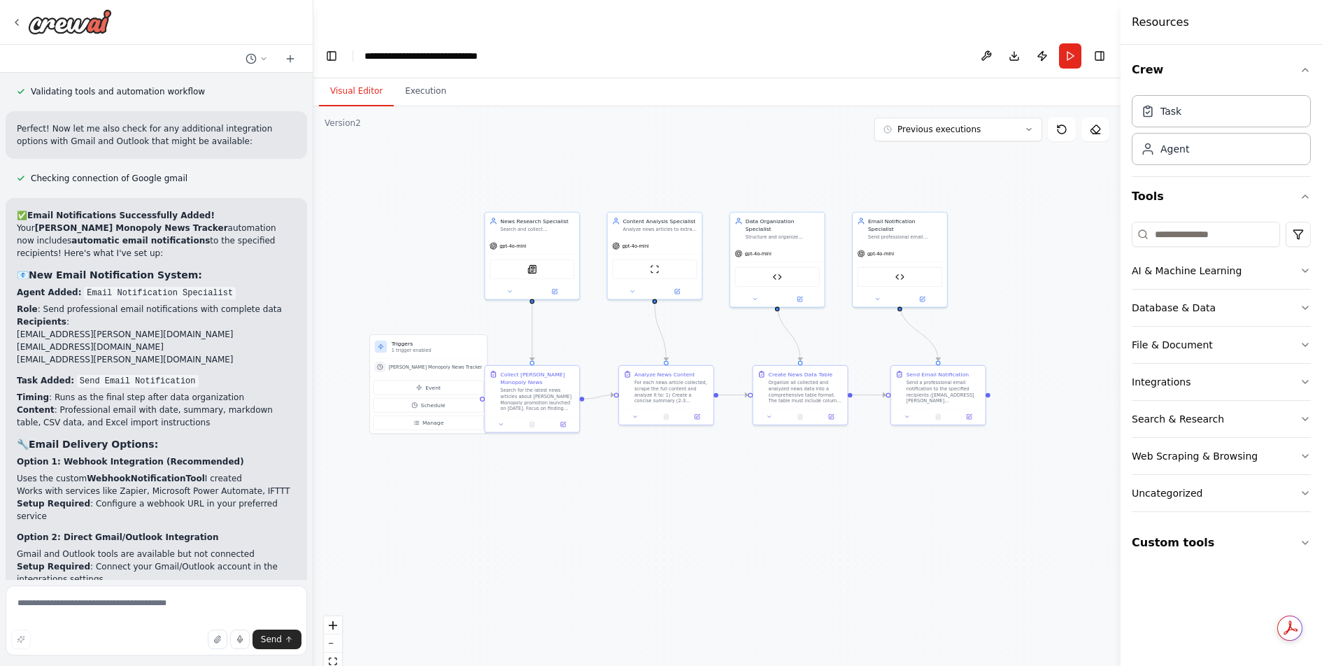
click at [351, 77] on button "Visual Editor" at bounding box center [356, 91] width 75 height 29
click at [1071, 43] on button "Run" at bounding box center [1070, 55] width 22 height 25
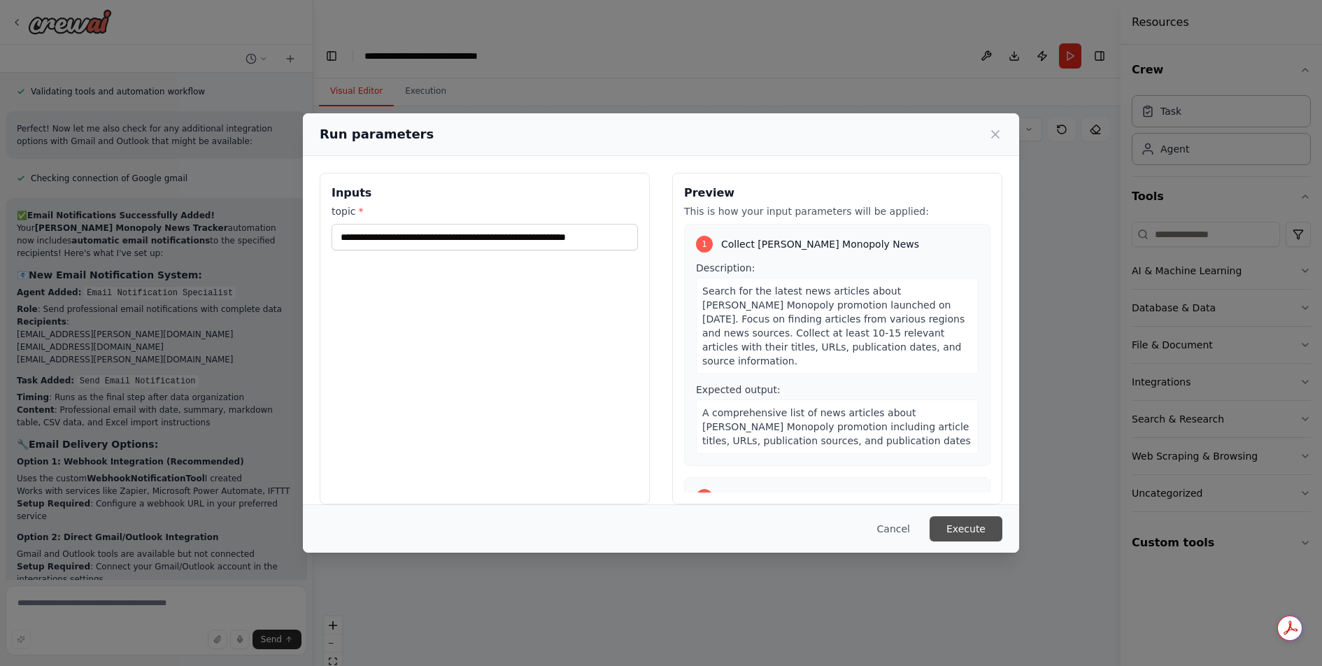
click at [984, 530] on button "Execute" at bounding box center [965, 528] width 73 height 25
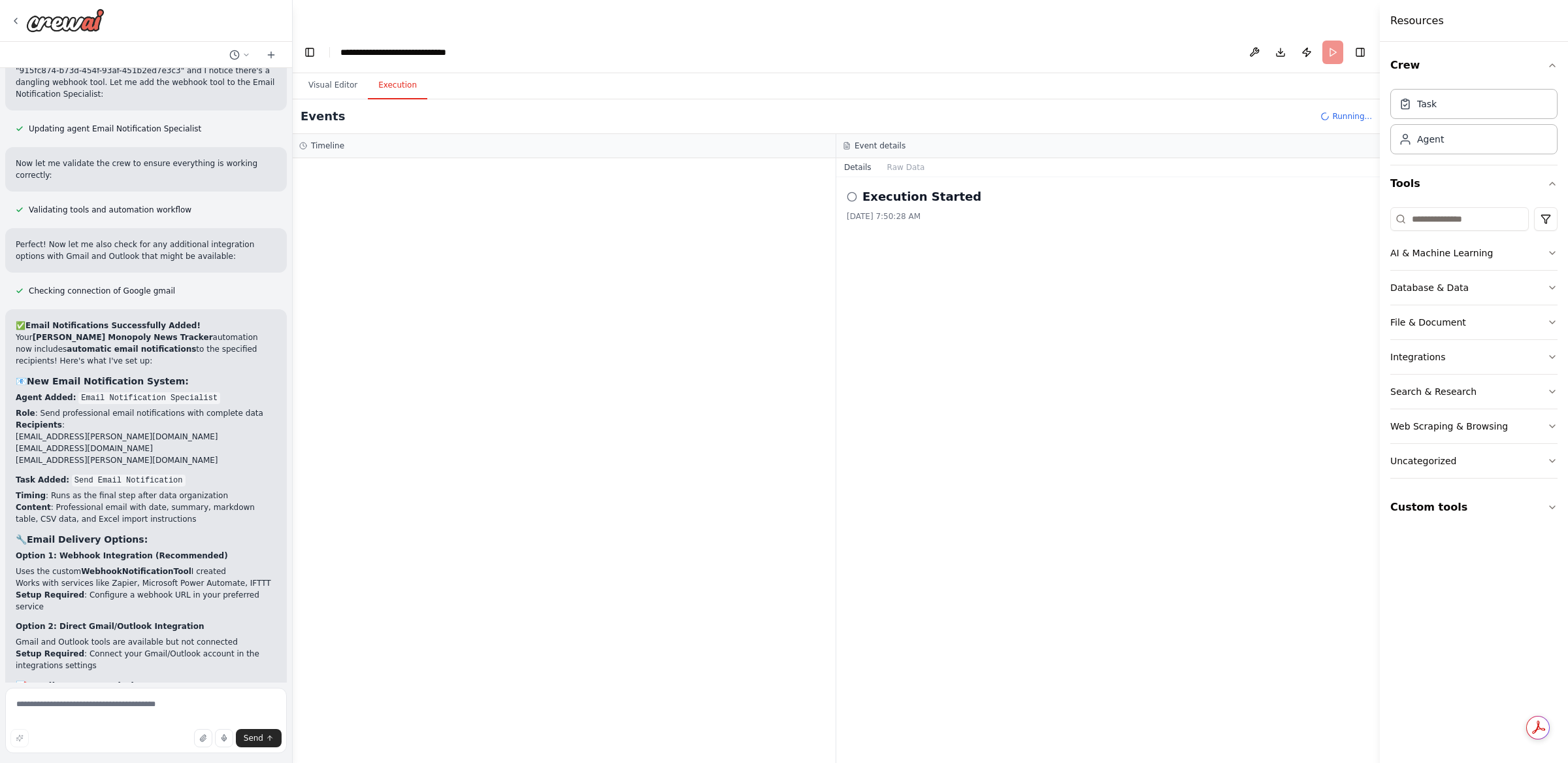
scroll to position [8256, 0]
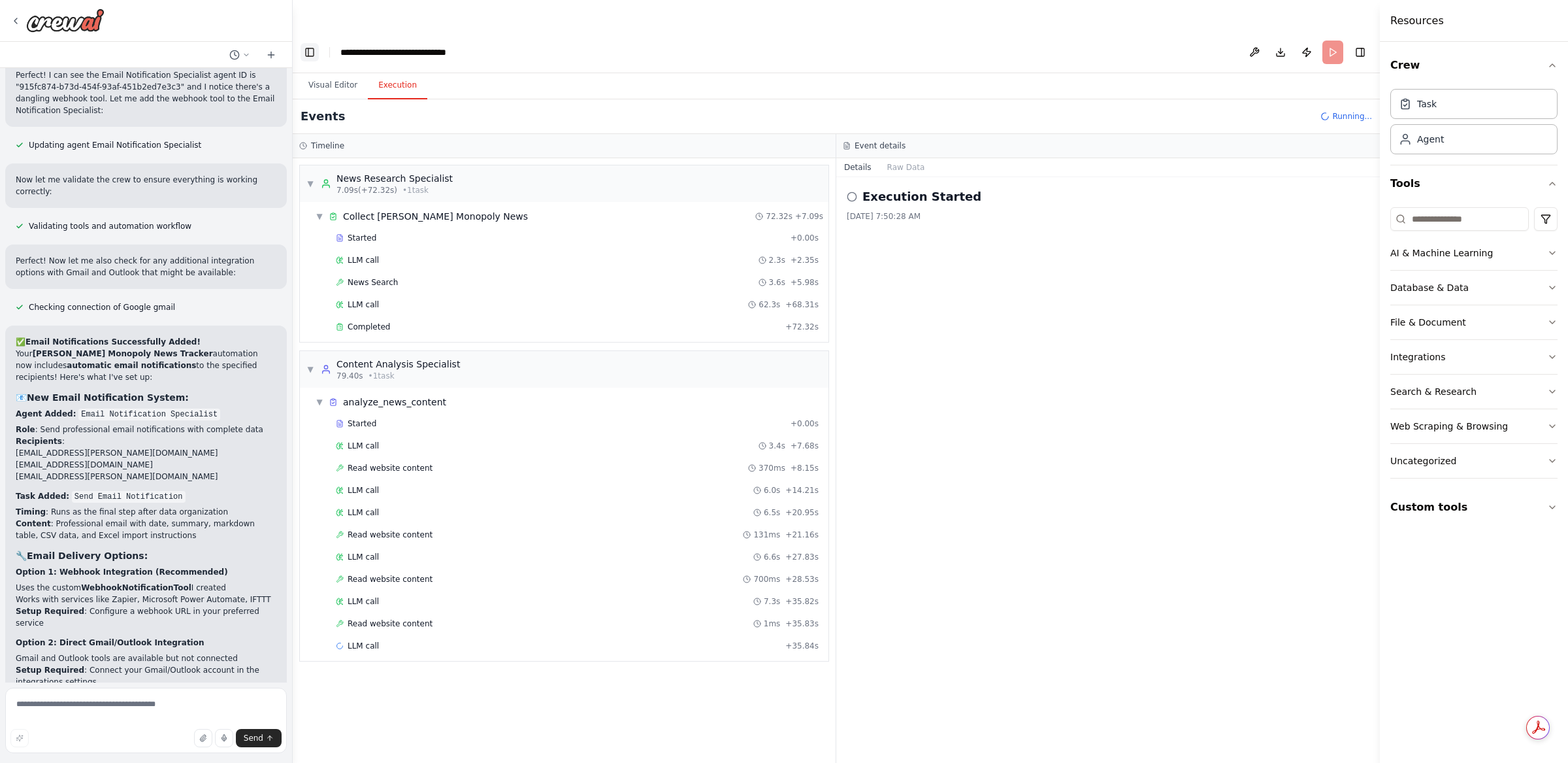
click at [312, 43] on button "Toggle Left Sidebar" at bounding box center [310, 52] width 19 height 19
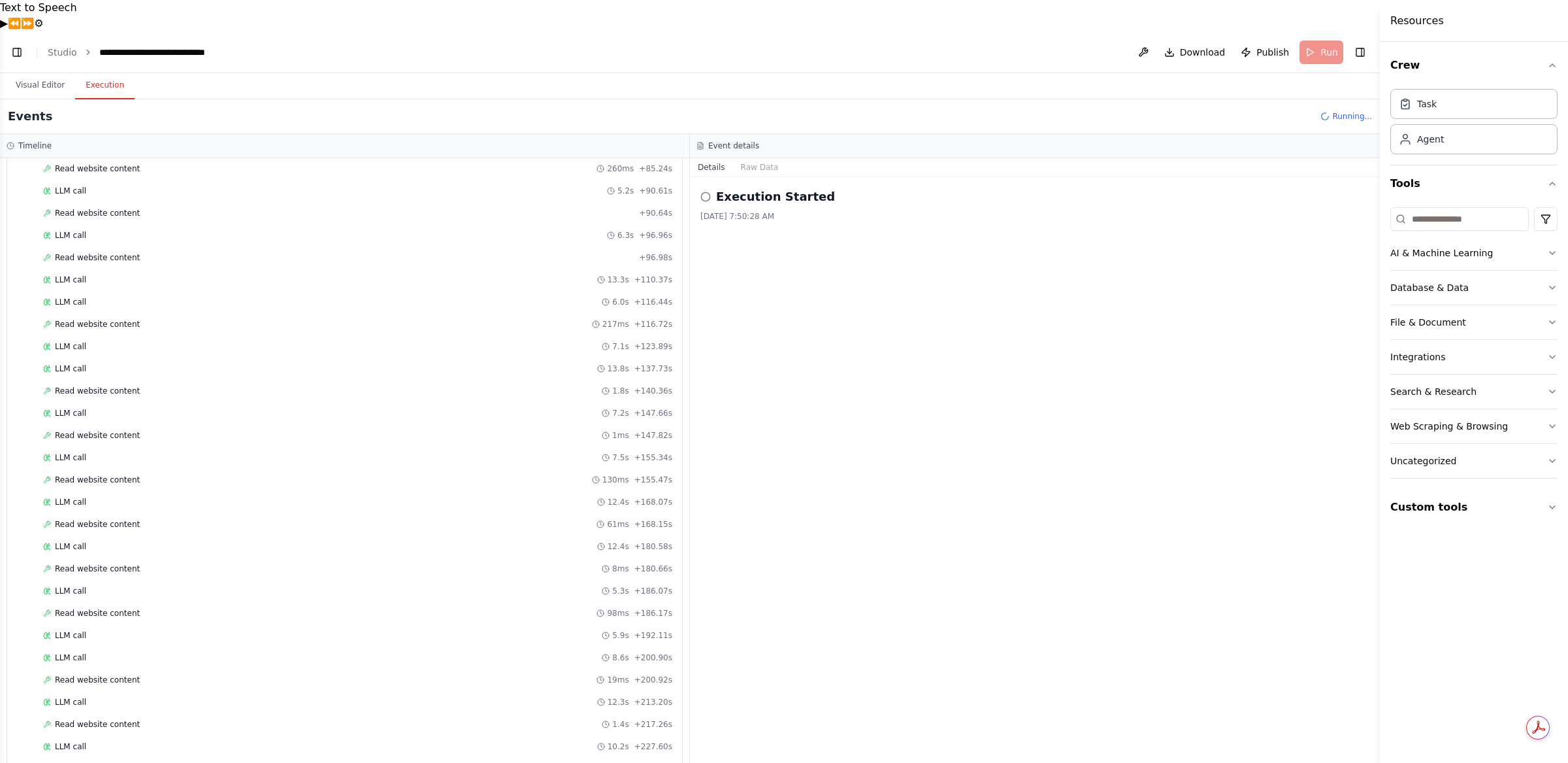
scroll to position [8478, 0]
click at [1234, 320] on button "File & Document" at bounding box center [1474, 323] width 167 height 34
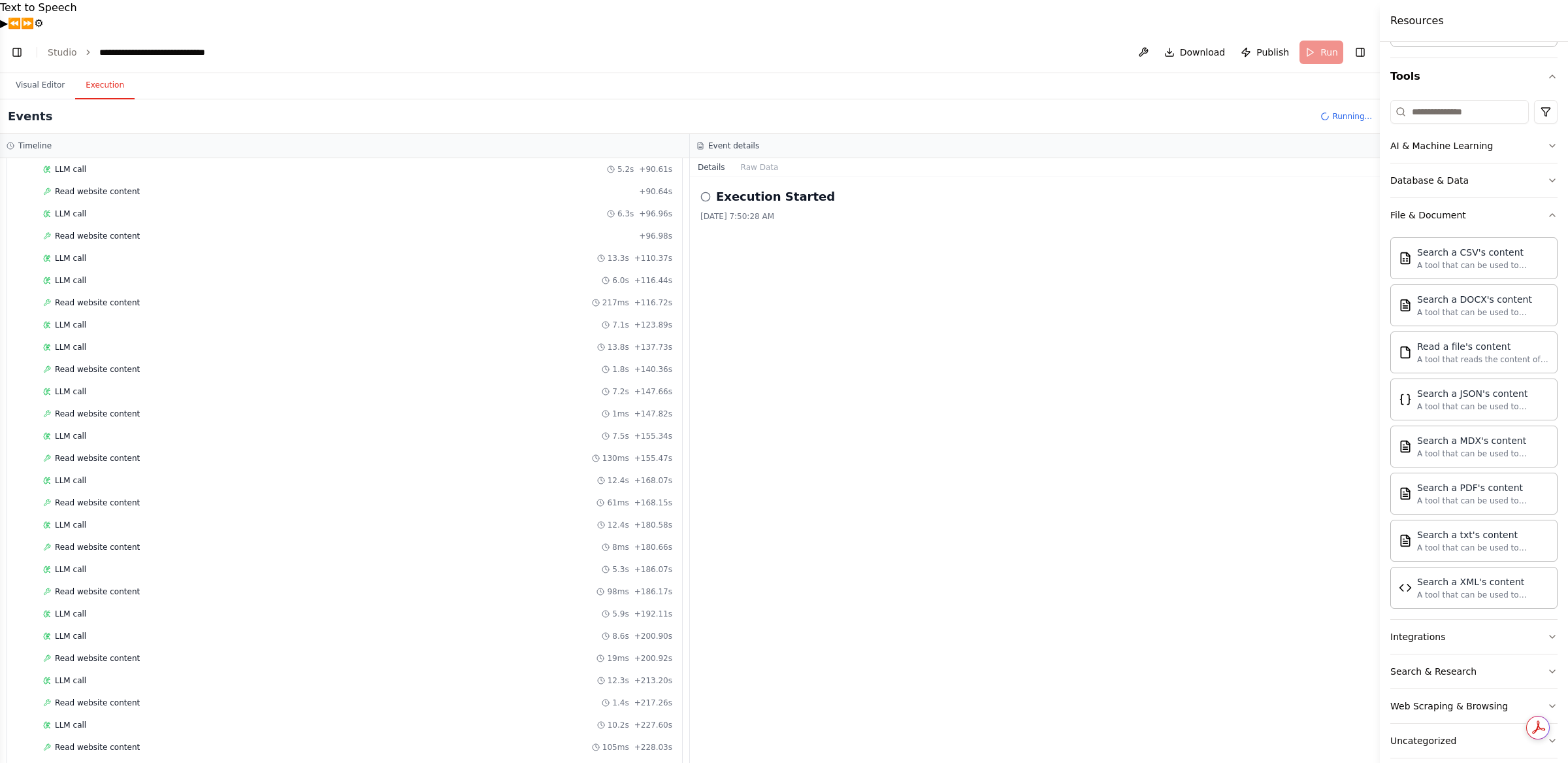
scroll to position [61, 0]
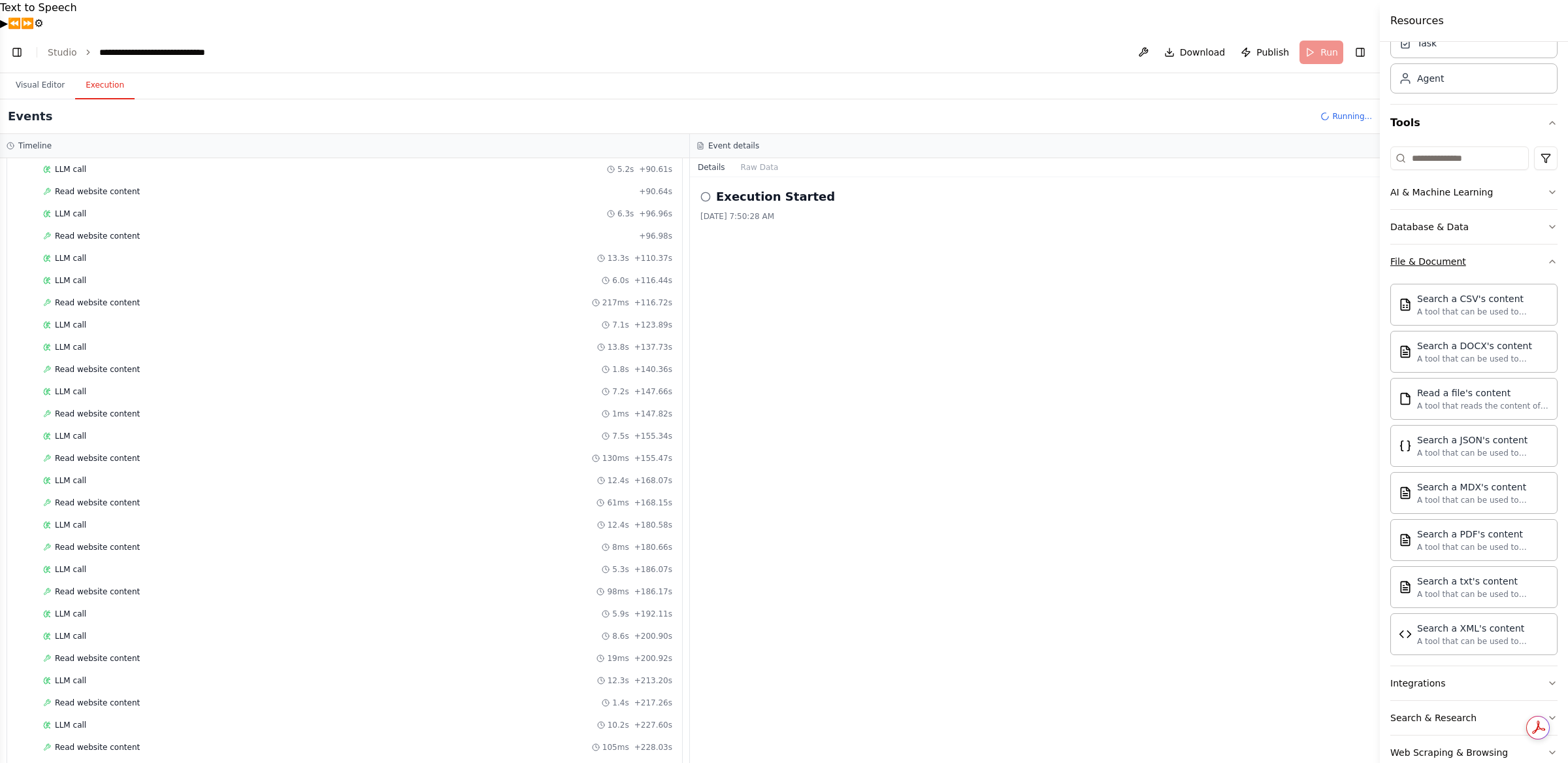
click at [1234, 262] on icon "button" at bounding box center [1552, 261] width 10 height 10
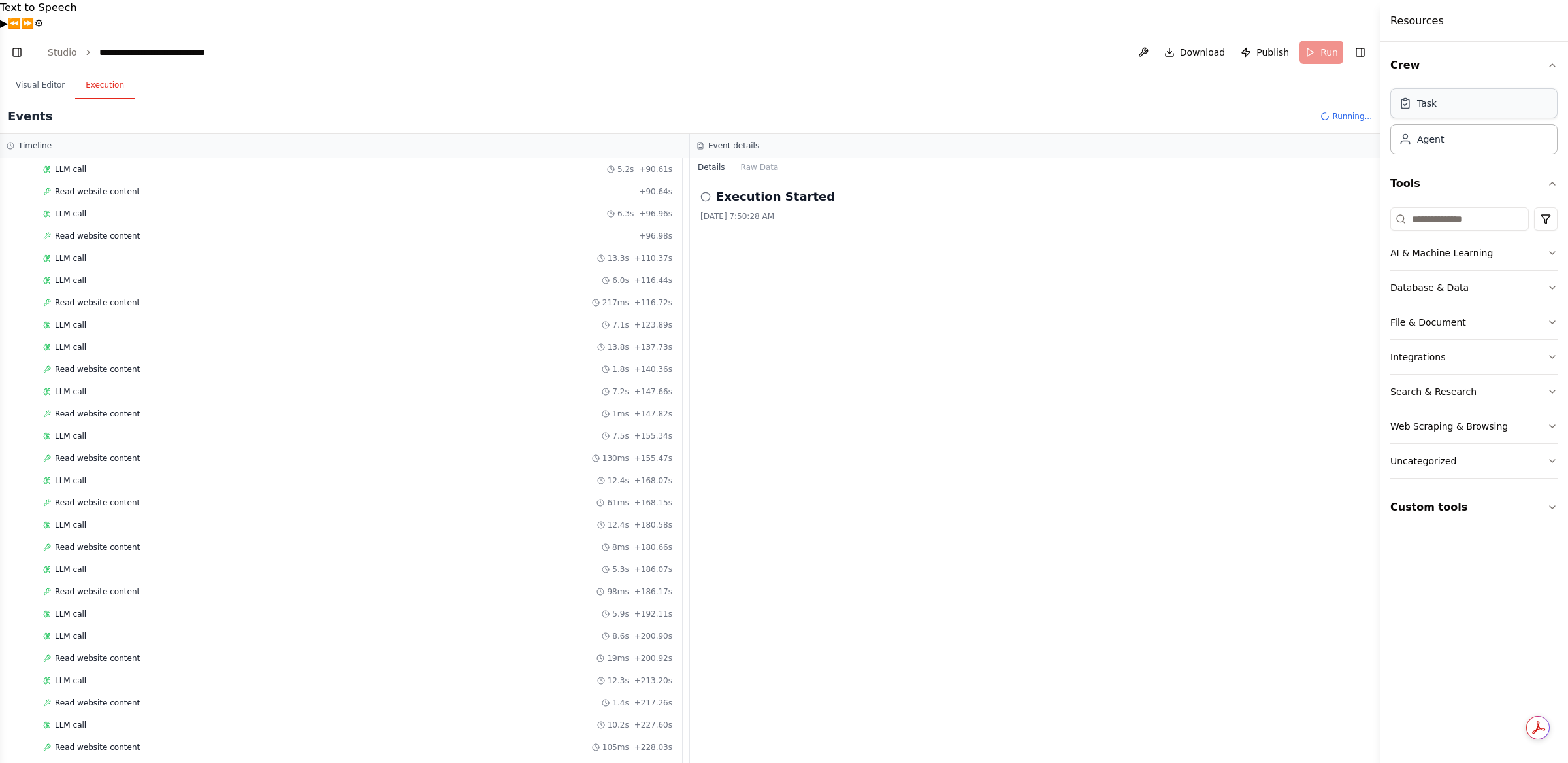
click at [1234, 109] on div "Task" at bounding box center [1474, 103] width 167 height 30
click at [1234, 503] on icon "button" at bounding box center [1552, 507] width 10 height 10
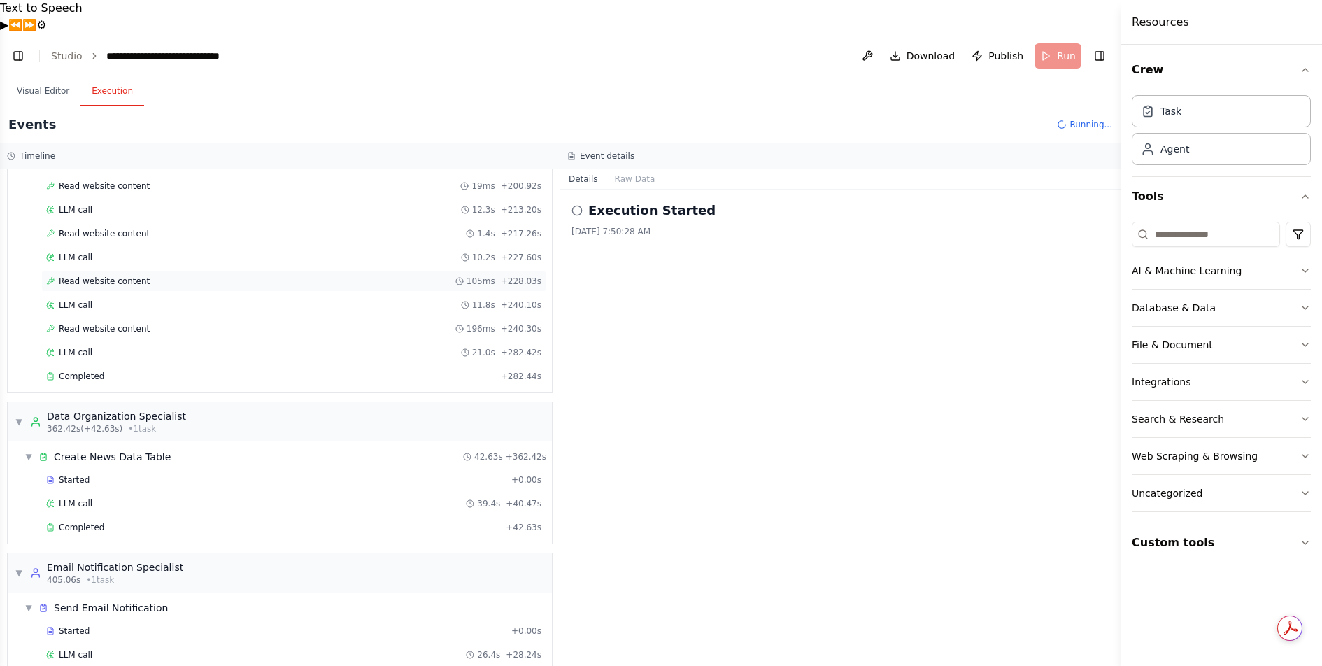
scroll to position [1194, 0]
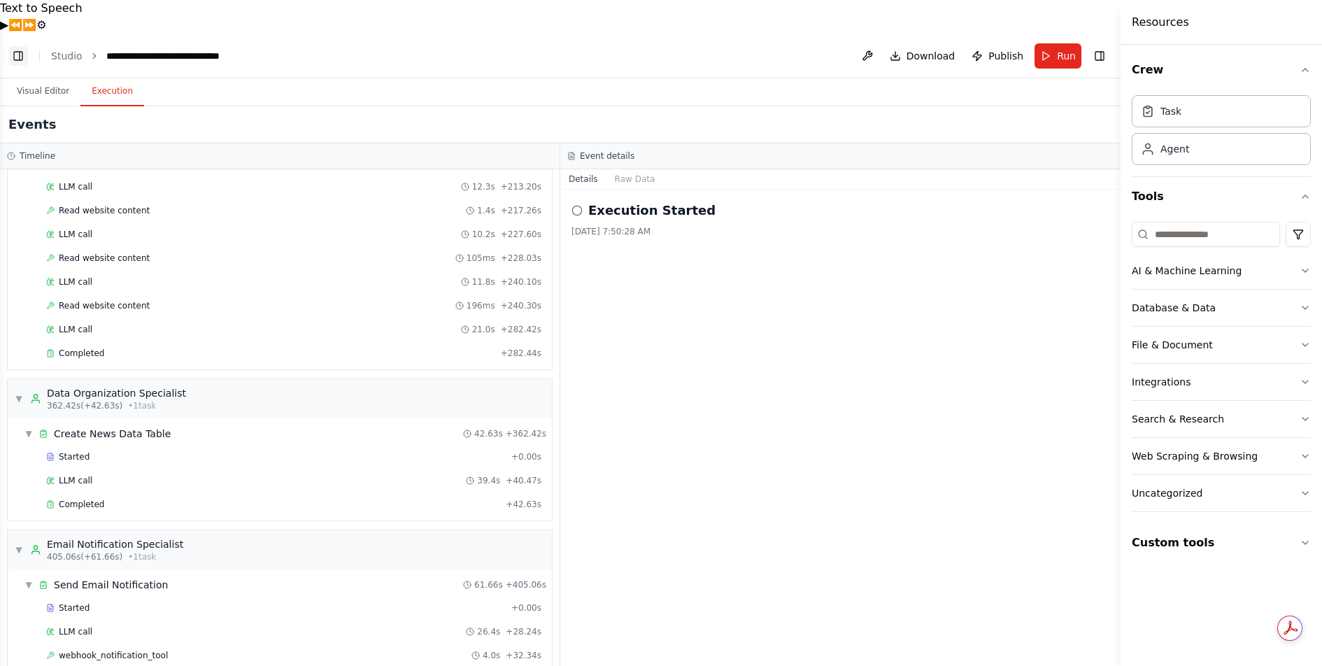
click at [19, 46] on button "Toggle Left Sidebar" at bounding box center [18, 56] width 20 height 20
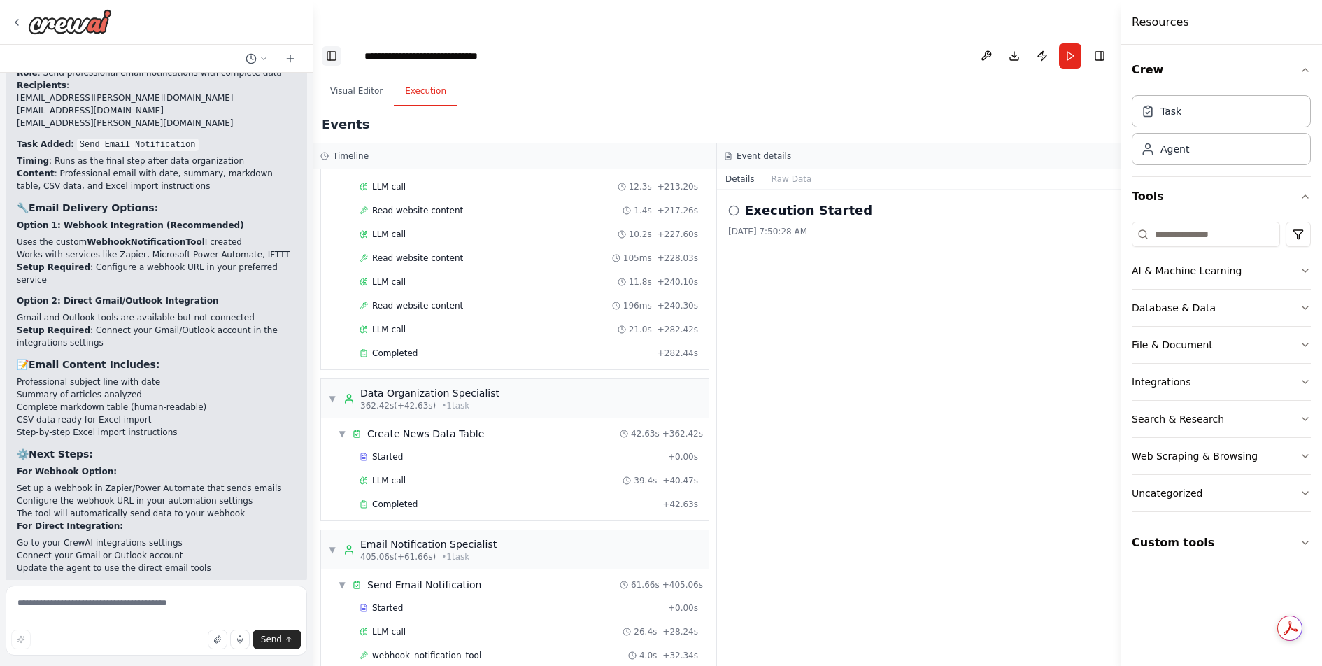
click at [331, 46] on button "Toggle Left Sidebar" at bounding box center [332, 56] width 20 height 20
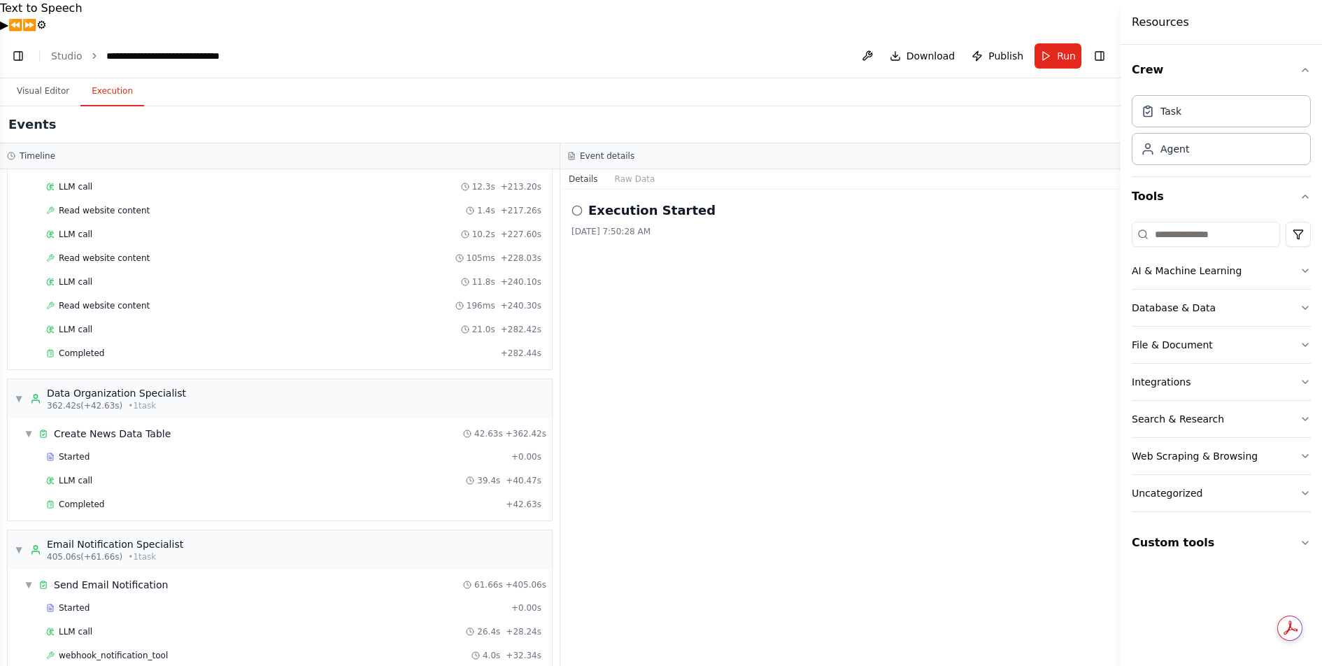
click at [1012, 49] on span "Publish" at bounding box center [1005, 56] width 35 height 14
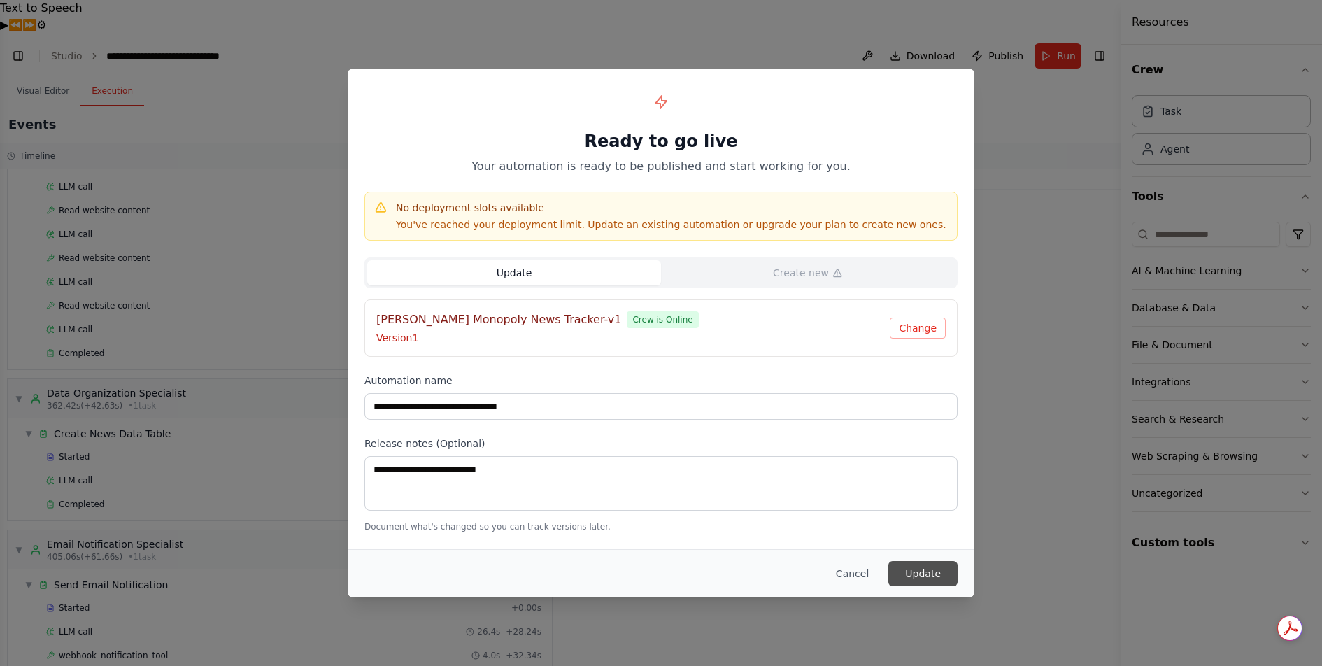
click at [916, 574] on button "Update" at bounding box center [922, 573] width 69 height 25
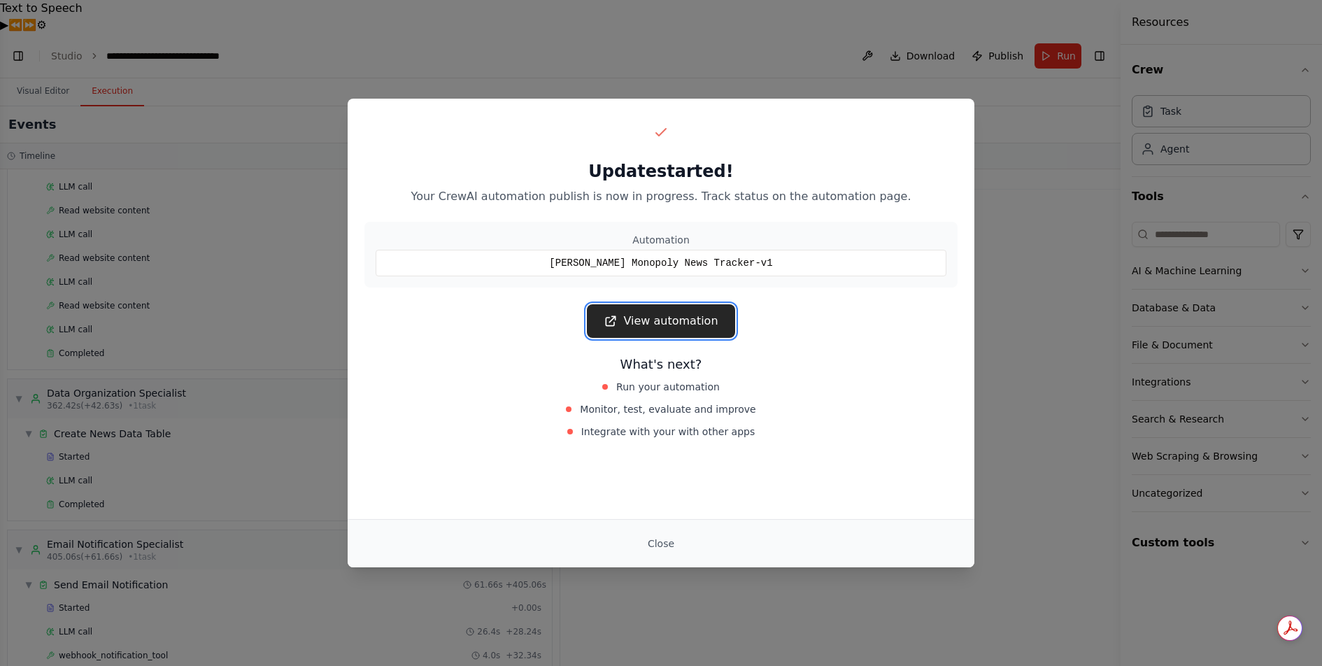
click at [682, 329] on link "View automation" at bounding box center [661, 321] width 148 height 34
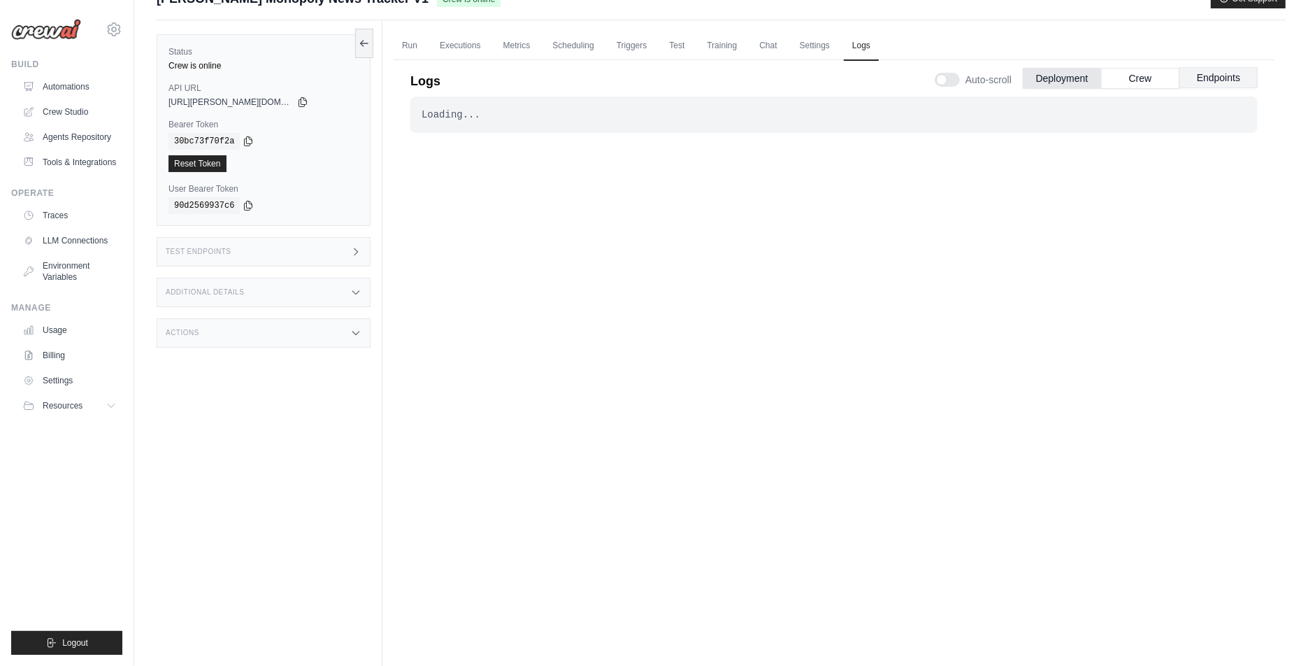
click at [1208, 67] on button "Endpoints" at bounding box center [1219, 77] width 78 height 21
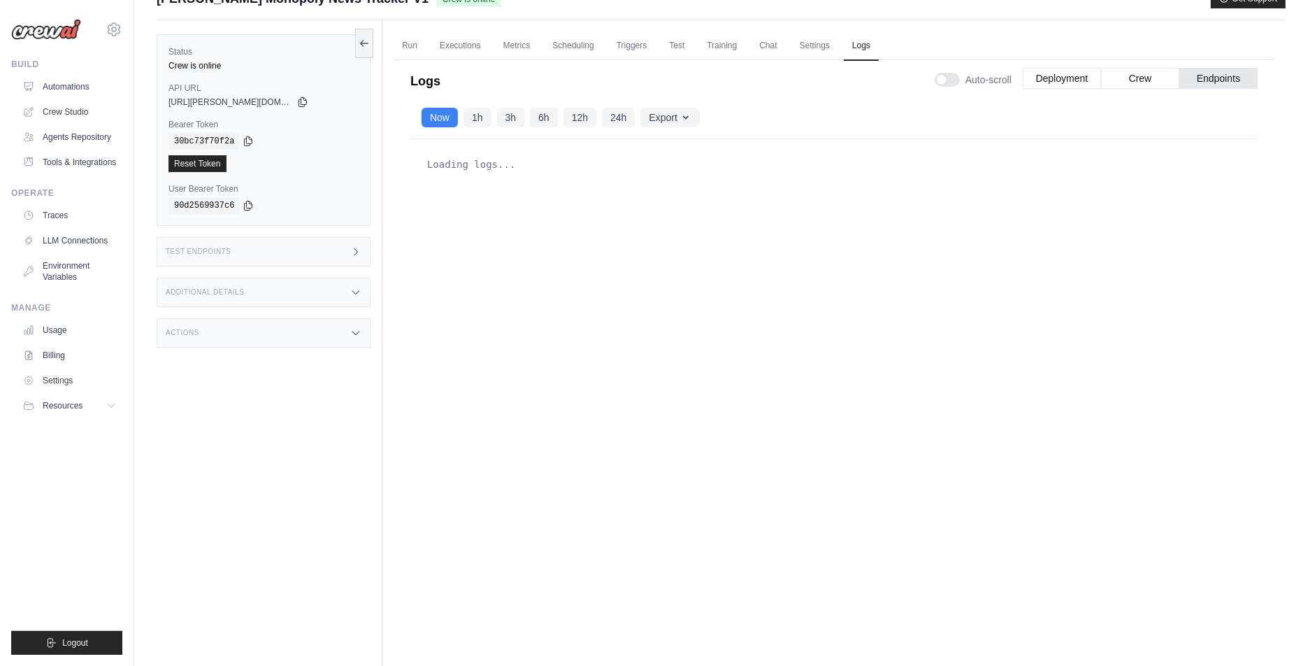
click at [245, 318] on div "Actions" at bounding box center [264, 332] width 214 height 29
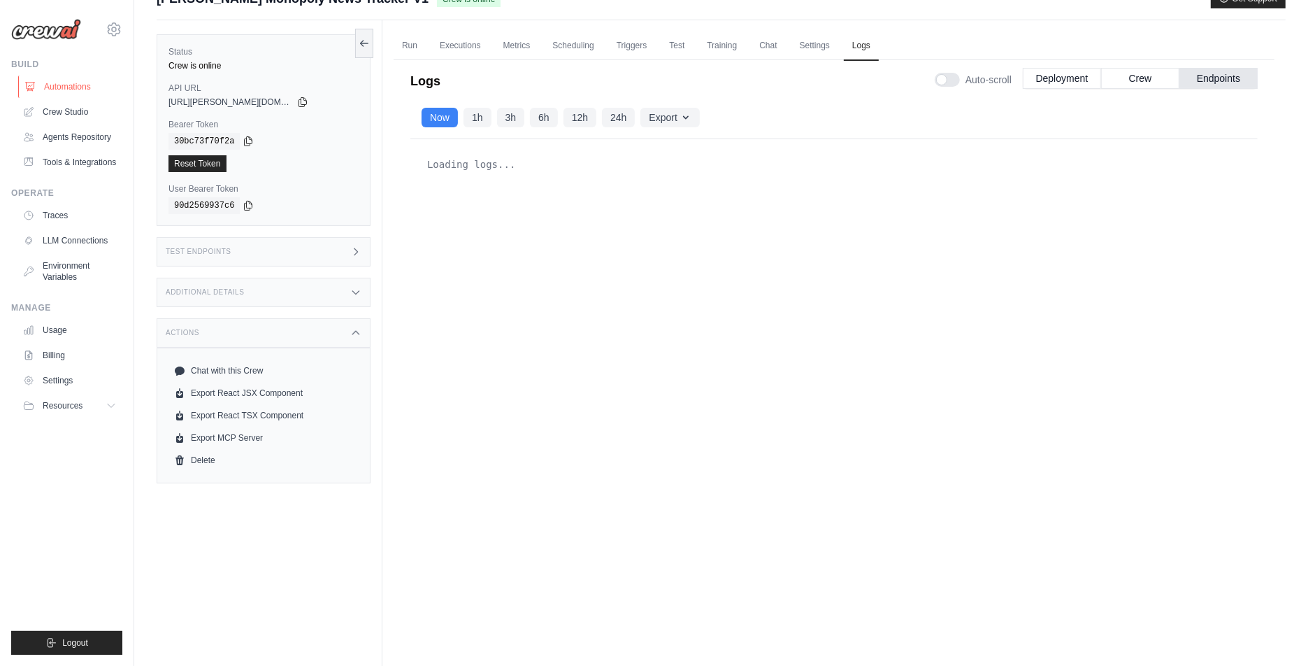
click at [73, 89] on link "Automations" at bounding box center [71, 87] width 106 height 22
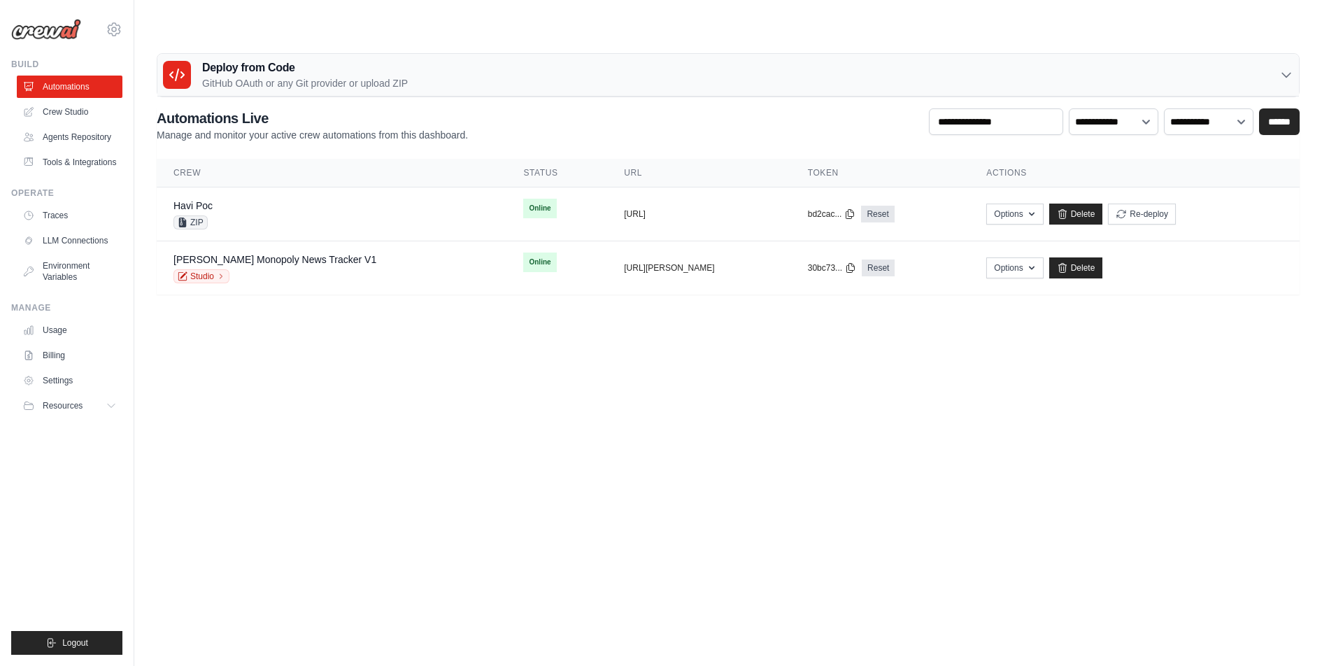
click at [311, 335] on body "[EMAIL_ADDRESS][PERSON_NAME][DOMAIN_NAME] HAVI - original HAVI" at bounding box center [661, 367] width 1322 height 666
click at [1037, 262] on icon "button" at bounding box center [1031, 267] width 11 height 11
click at [1154, 324] on body "[EMAIL_ADDRESS][PERSON_NAME][DOMAIN_NAME] HAVI - original HAVI" at bounding box center [661, 367] width 1322 height 666
click at [222, 274] on icon at bounding box center [221, 276] width 2 height 4
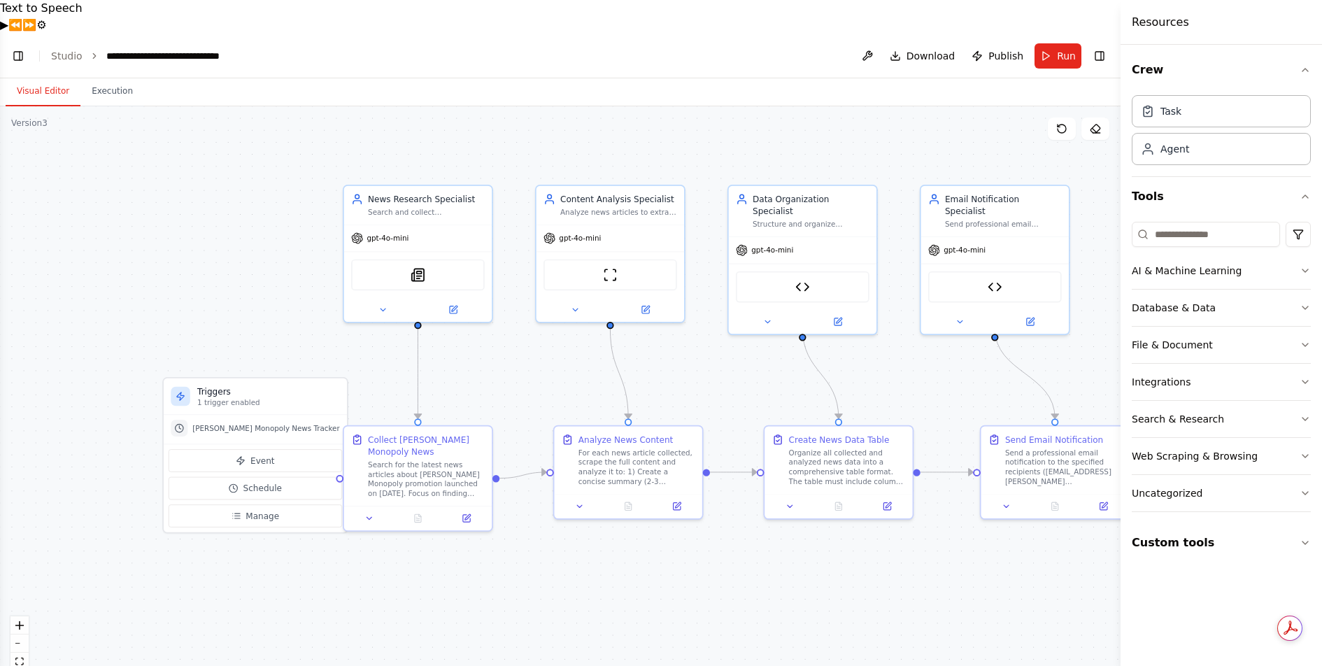
scroll to position [9217, 0]
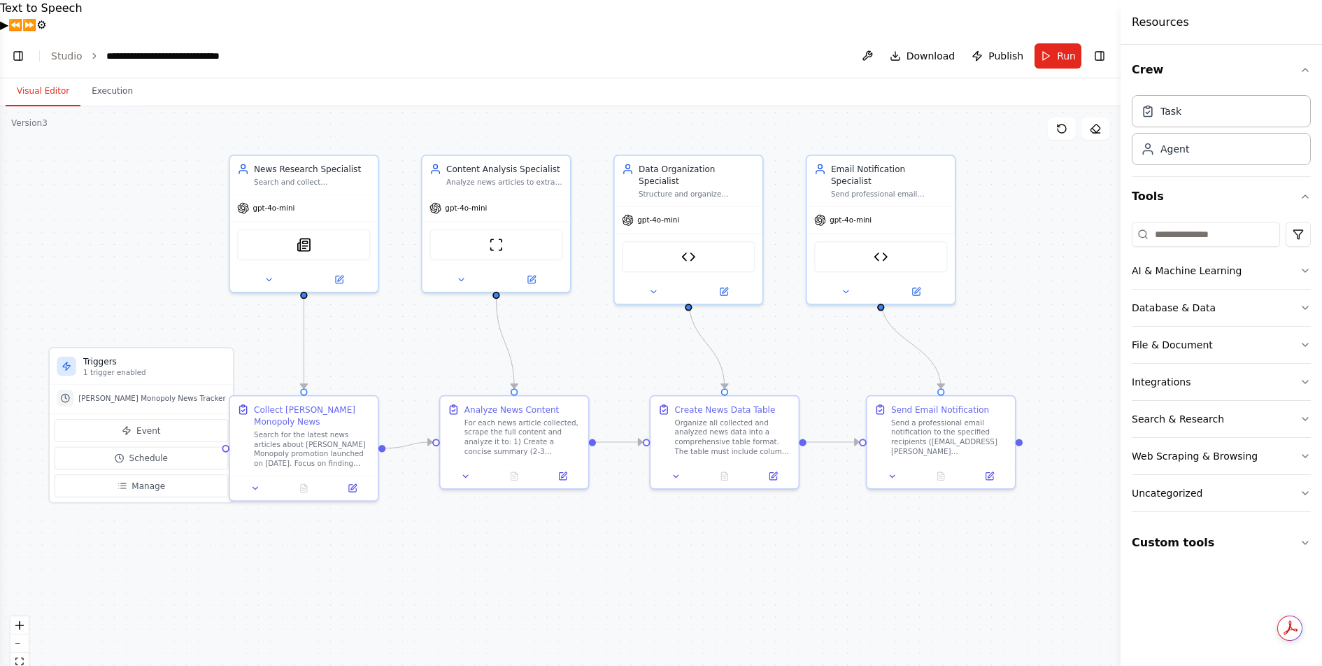
drag, startPoint x: 746, startPoint y: 539, endPoint x: 632, endPoint y: 508, distance: 118.1
click at [632, 508] on div ".deletable-edge-delete-btn { width: 20px; height: 20px; border: 0px solid #ffff…" at bounding box center [560, 402] width 1120 height 593
click at [922, 282] on button at bounding box center [916, 289] width 68 height 15
click at [919, 285] on icon at bounding box center [917, 288] width 6 height 6
click at [920, 285] on icon at bounding box center [916, 290] width 10 height 10
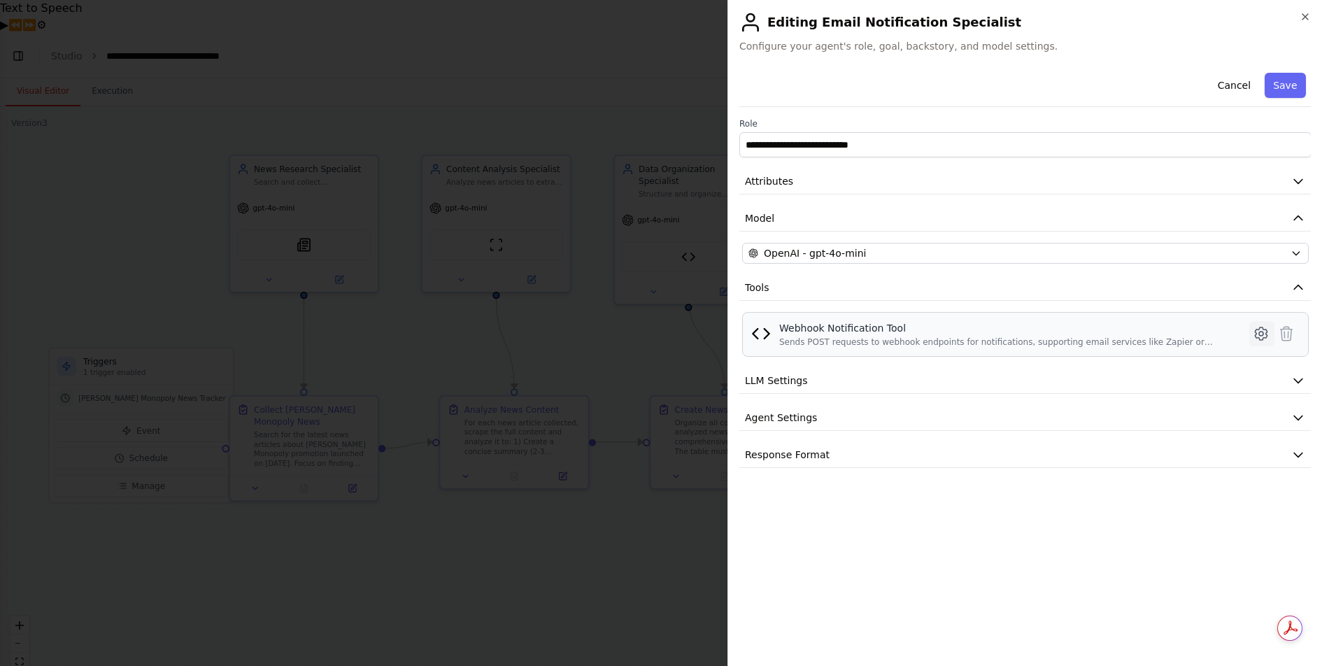
click at [1259, 329] on icon at bounding box center [1260, 333] width 17 height 17
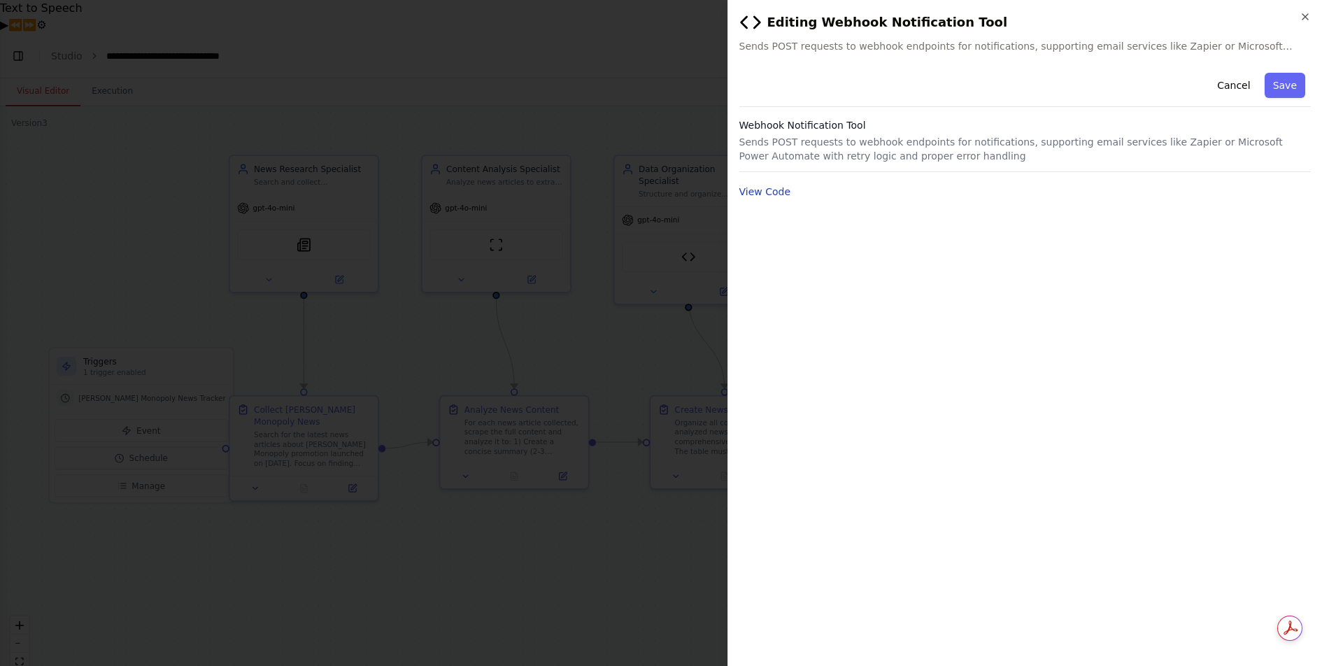
click at [763, 186] on button "View Code" at bounding box center [765, 192] width 52 height 14
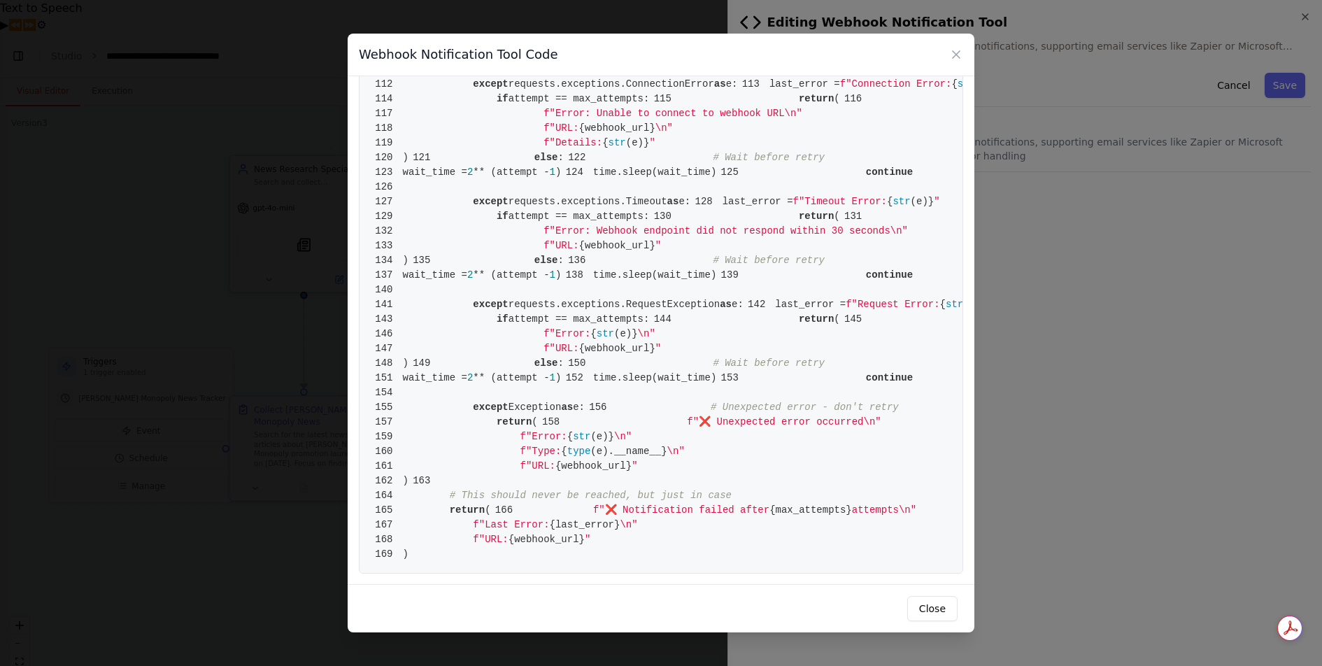
scroll to position [2031, 0]
click at [938, 610] on button "Close" at bounding box center [932, 608] width 50 height 25
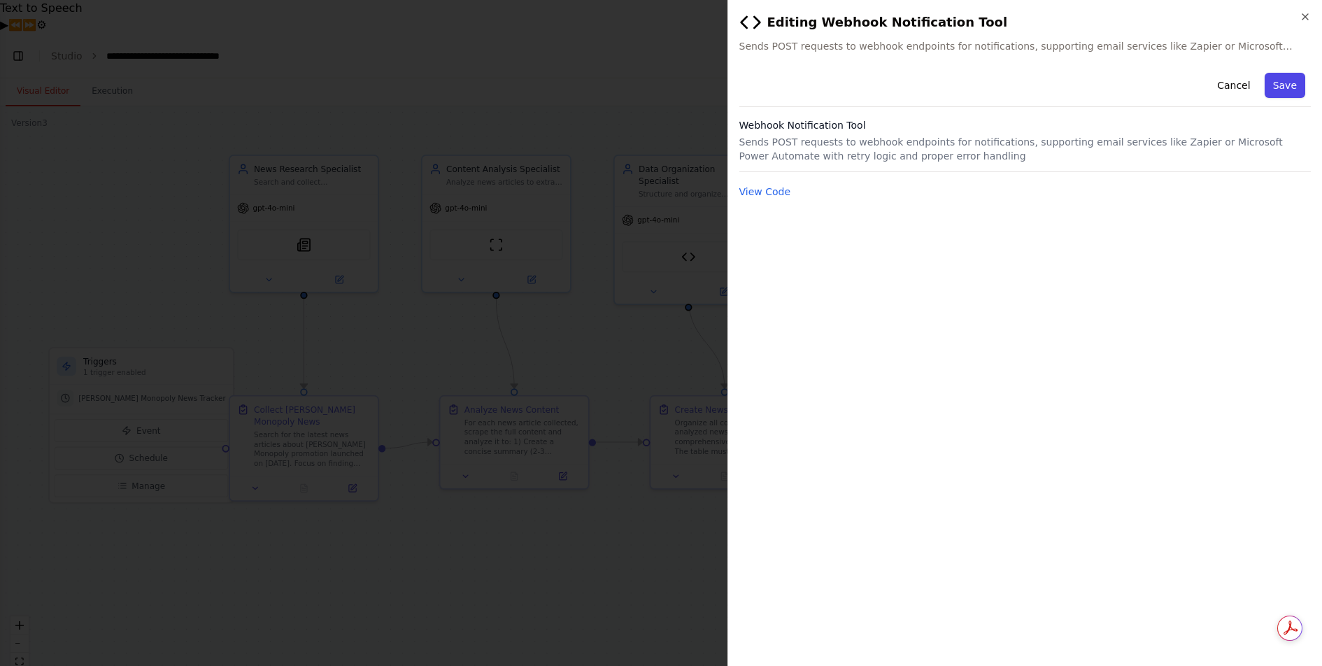
click at [1295, 85] on button "Save" at bounding box center [1284, 85] width 41 height 25
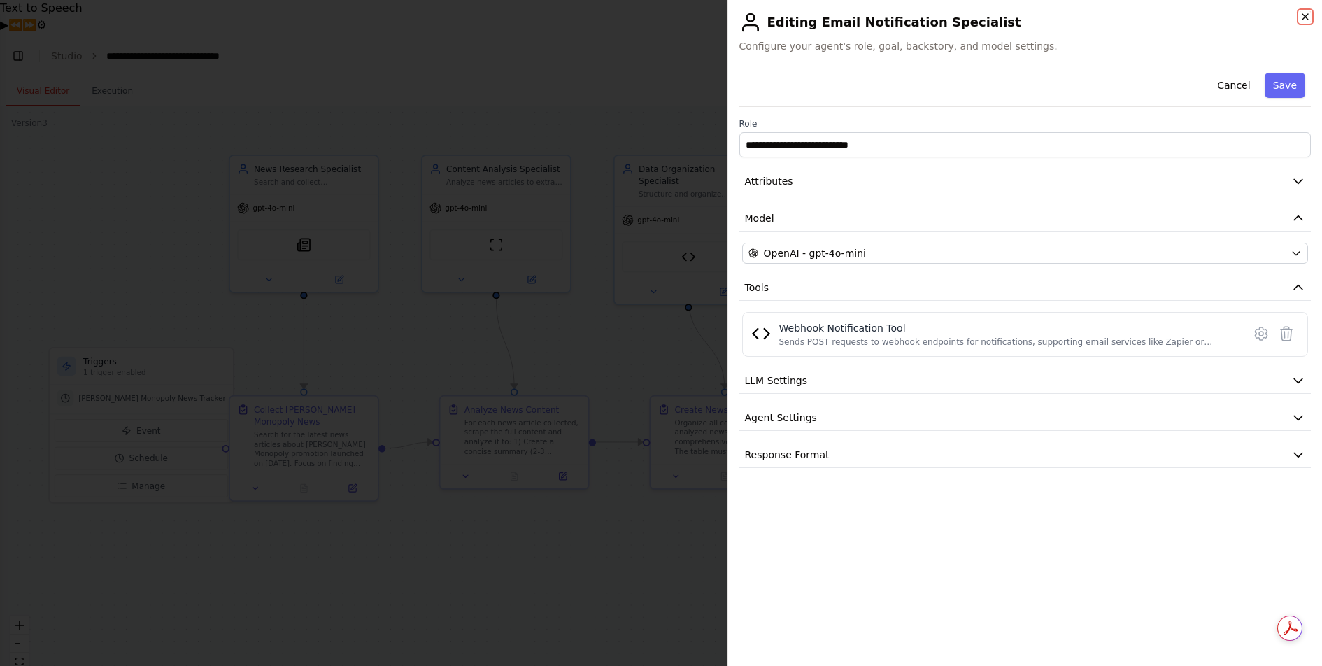
click at [1303, 14] on icon "button" at bounding box center [1304, 16] width 11 height 11
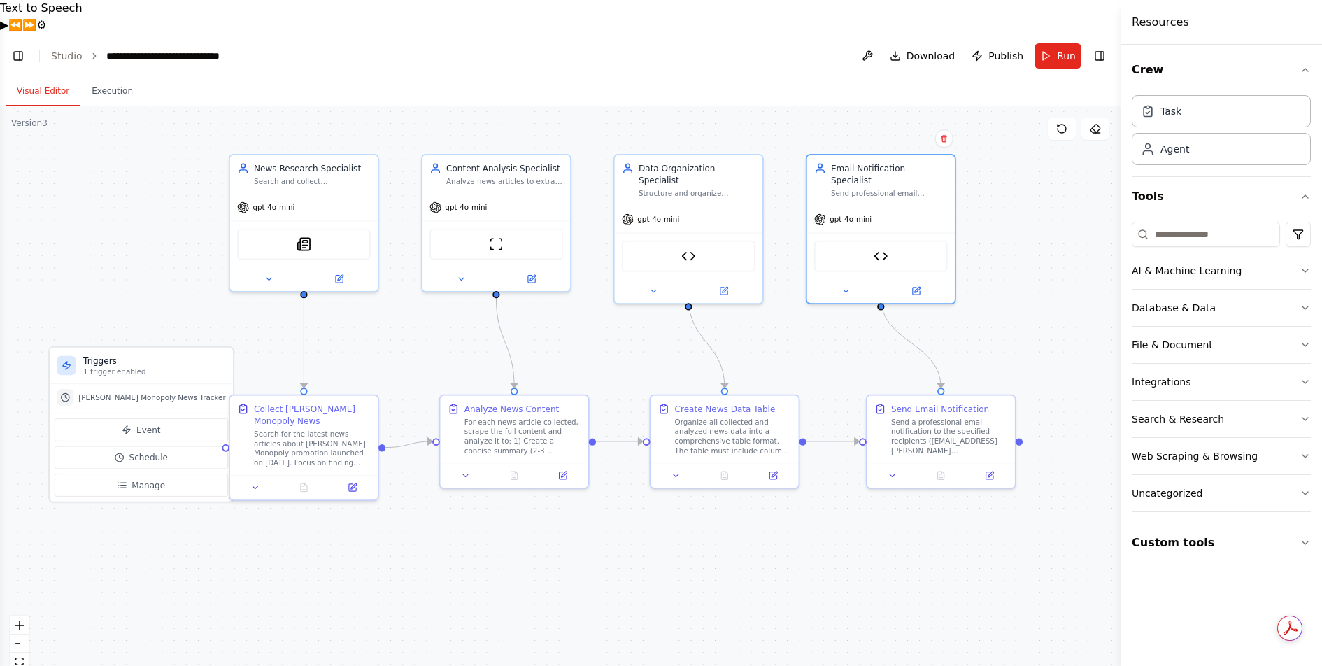
click at [829, 578] on div ".deletable-edge-delete-btn { width: 20px; height: 20px; border: 0px solid #ffff…" at bounding box center [560, 402] width 1120 height 593
click at [1058, 49] on span "Run" at bounding box center [1066, 56] width 19 height 14
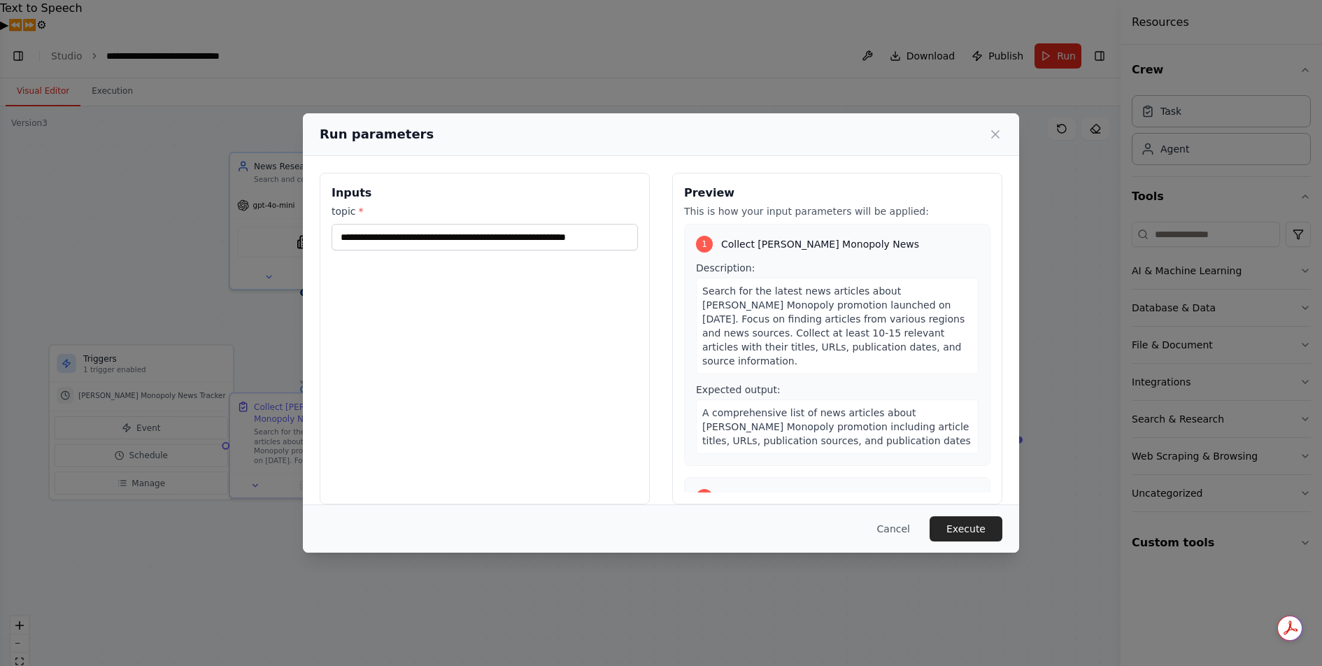
click at [962, 529] on button "Execute" at bounding box center [965, 528] width 73 height 25
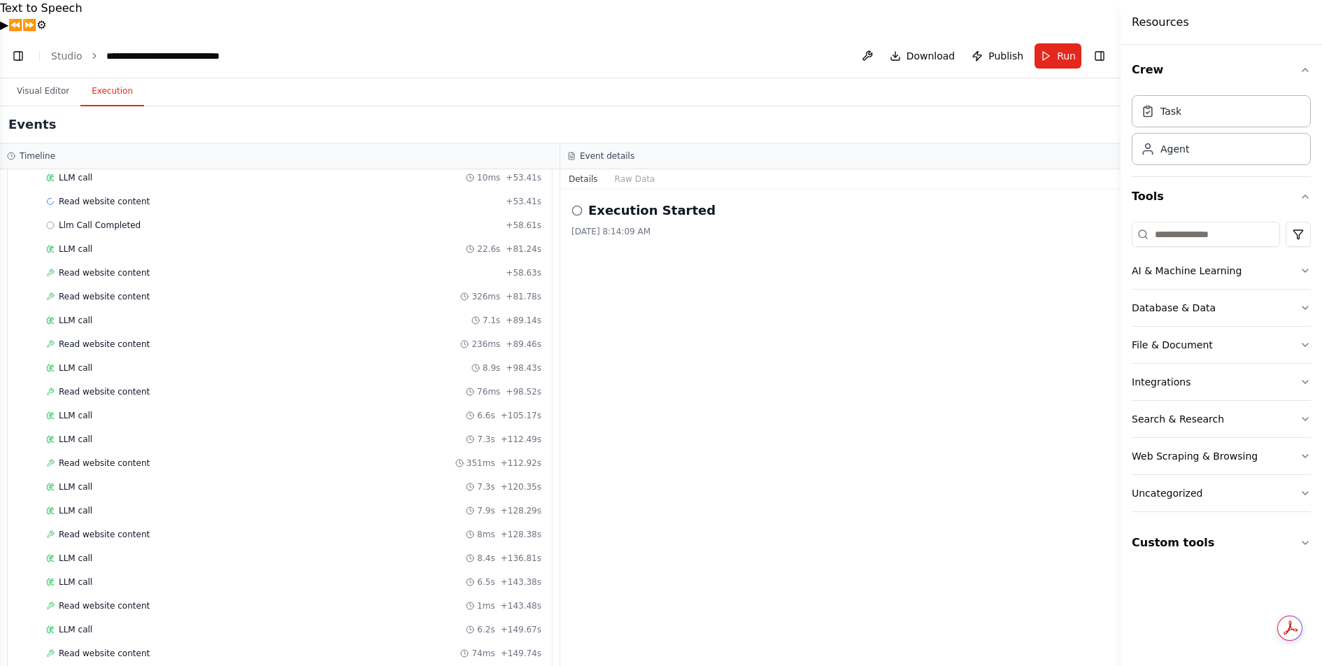
scroll to position [0, 0]
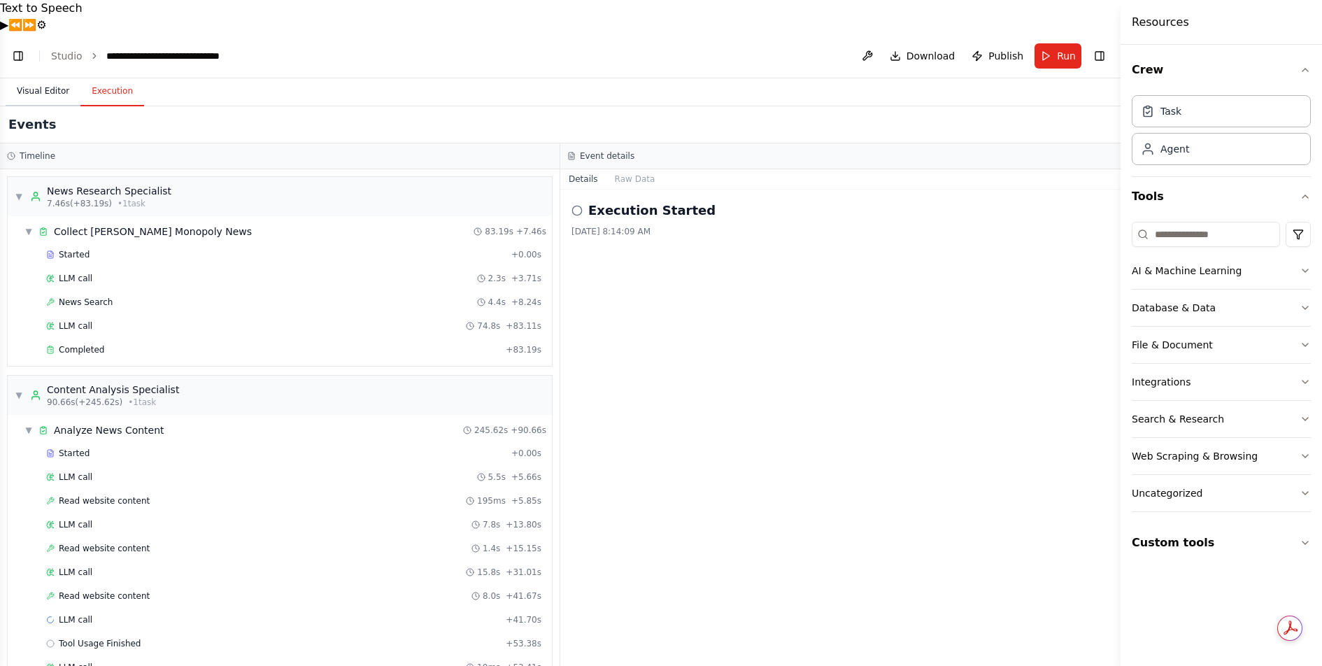
click at [50, 77] on button "Visual Editor" at bounding box center [43, 91] width 75 height 29
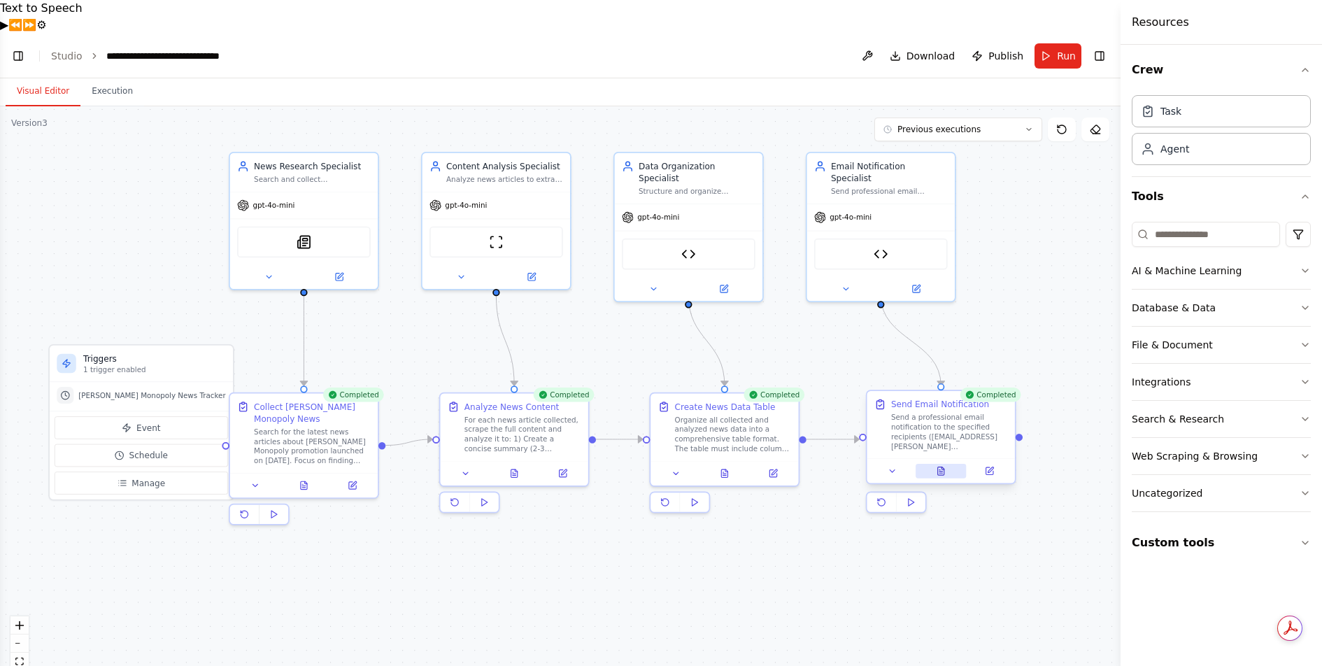
click at [941, 471] on icon at bounding box center [940, 471] width 3 height 0
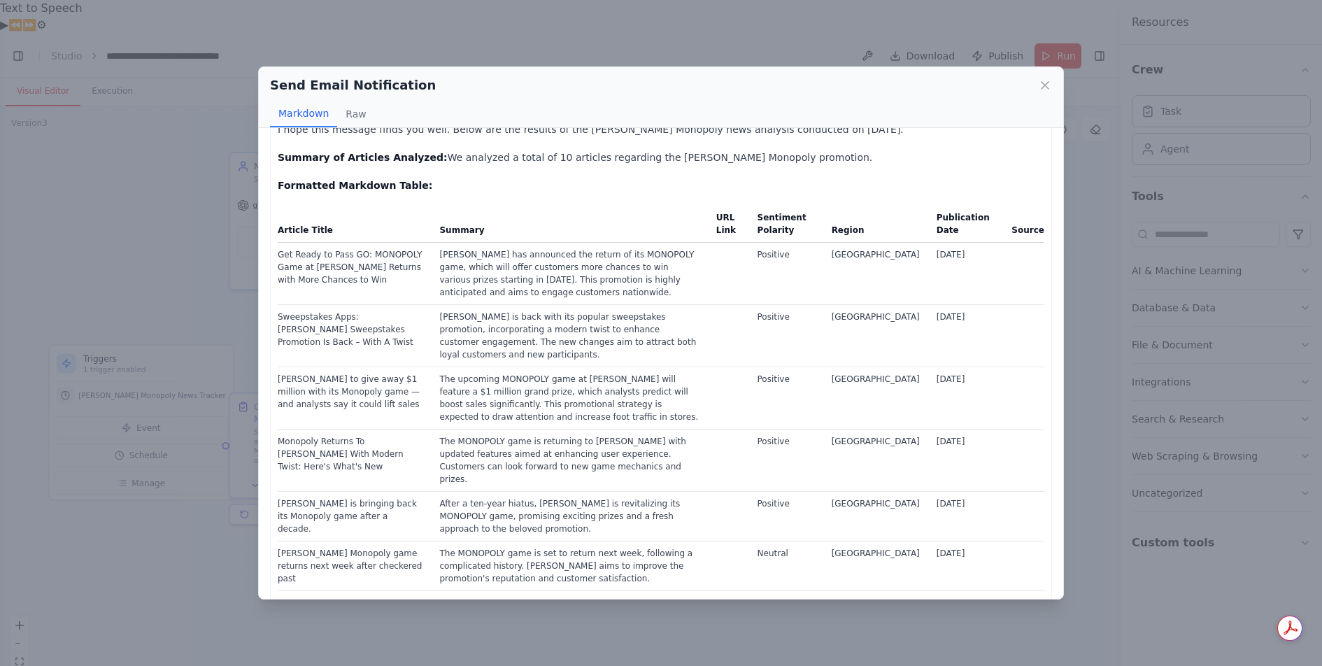
scroll to position [56, 0]
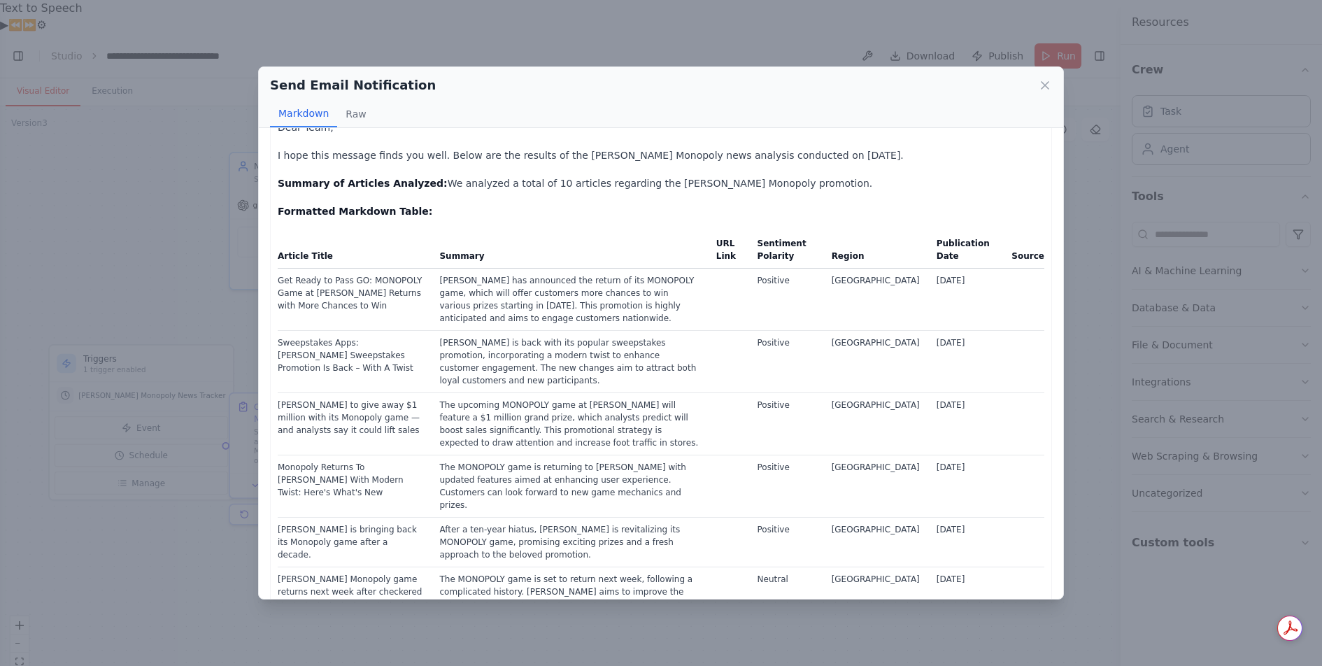
click at [394, 290] on td "Get Ready to Pass GO: MONOPOLY Game at [PERSON_NAME] Returns with More Chances …" at bounding box center [354, 300] width 153 height 62
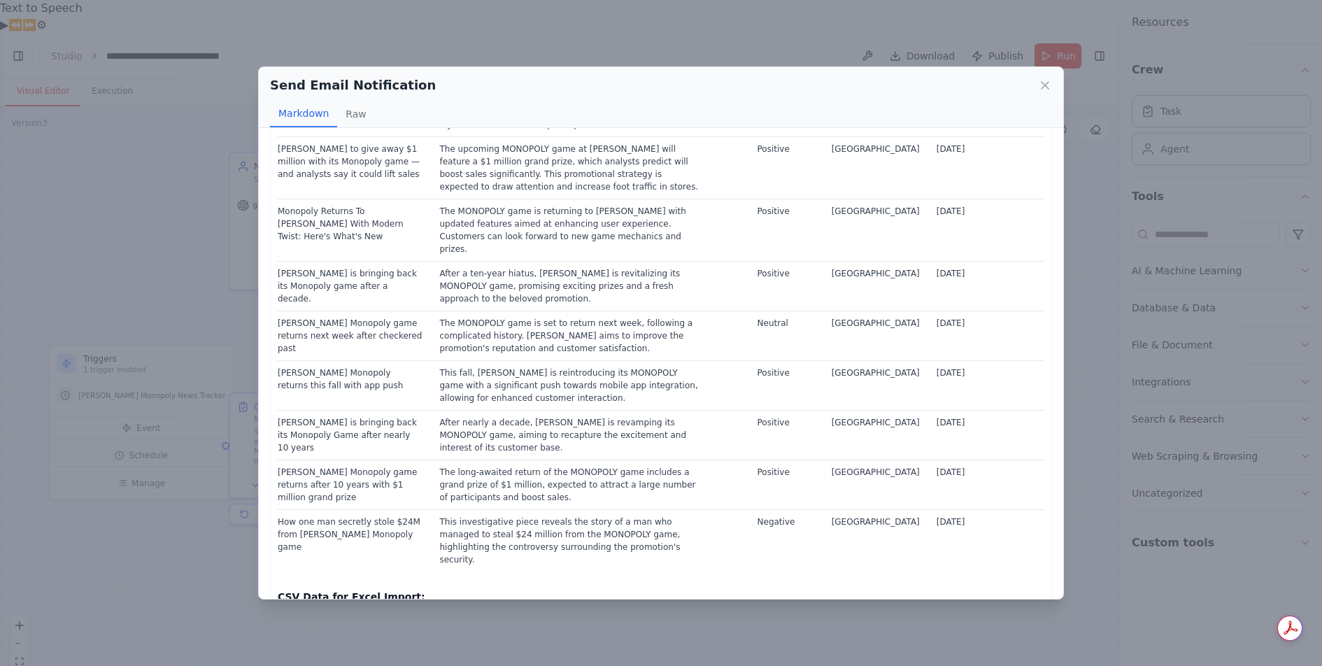
scroll to position [0, 0]
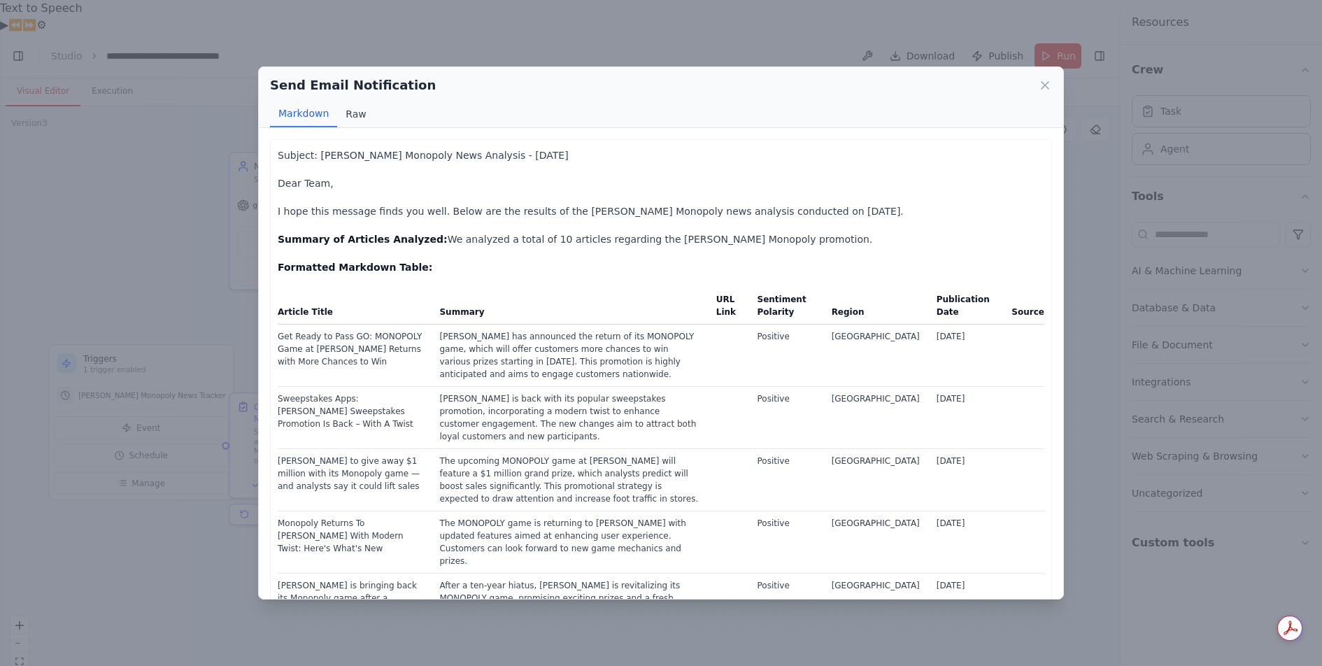
click at [364, 113] on button "Raw" at bounding box center [355, 114] width 37 height 27
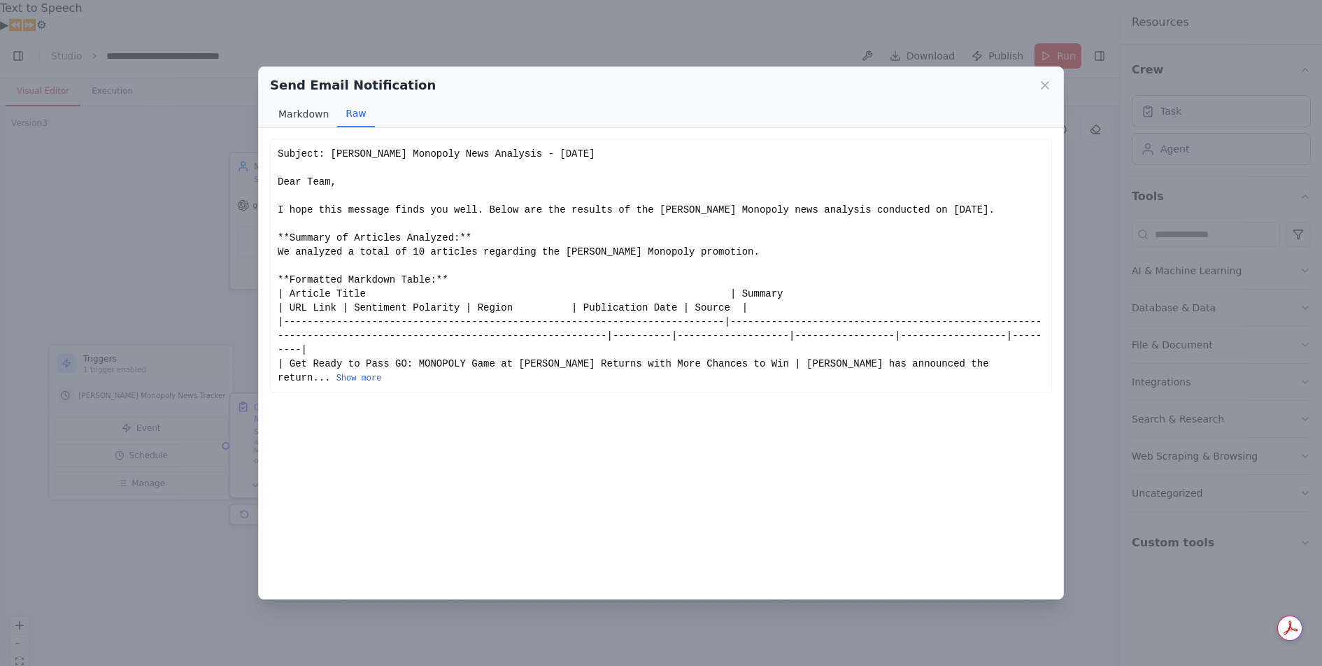
click at [301, 117] on button "Markdown" at bounding box center [303, 114] width 67 height 27
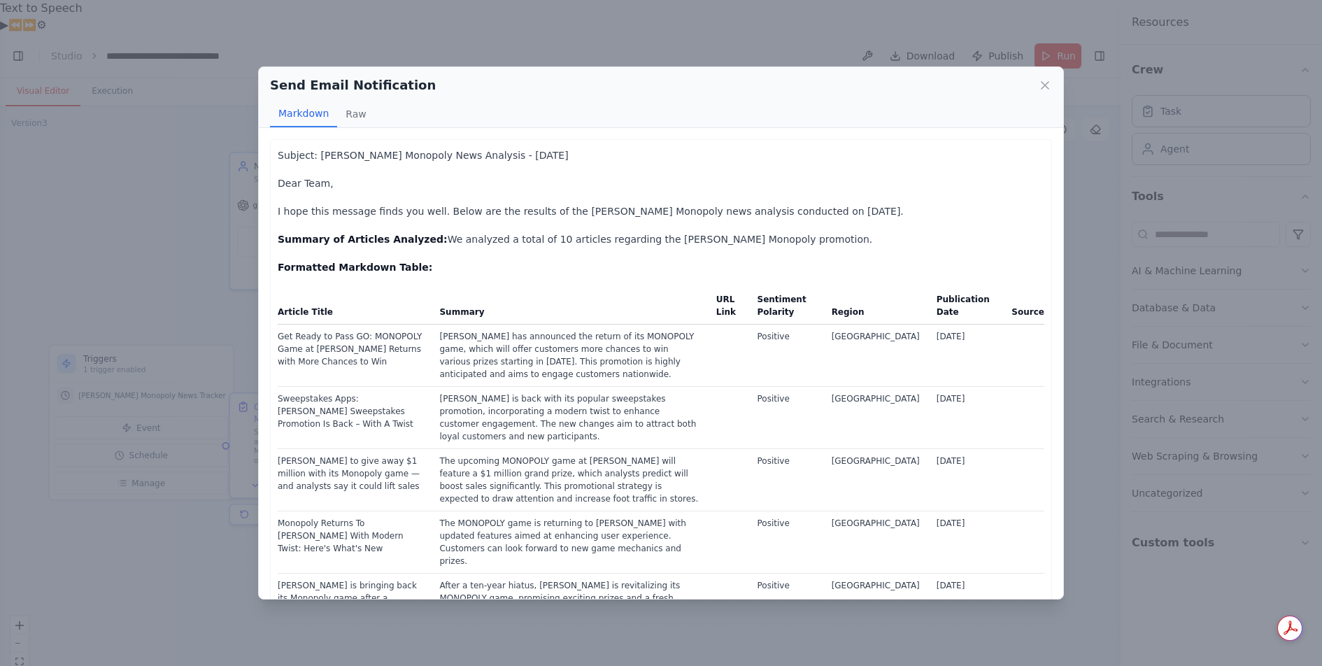
click at [1045, 85] on icon at bounding box center [1044, 85] width 7 height 7
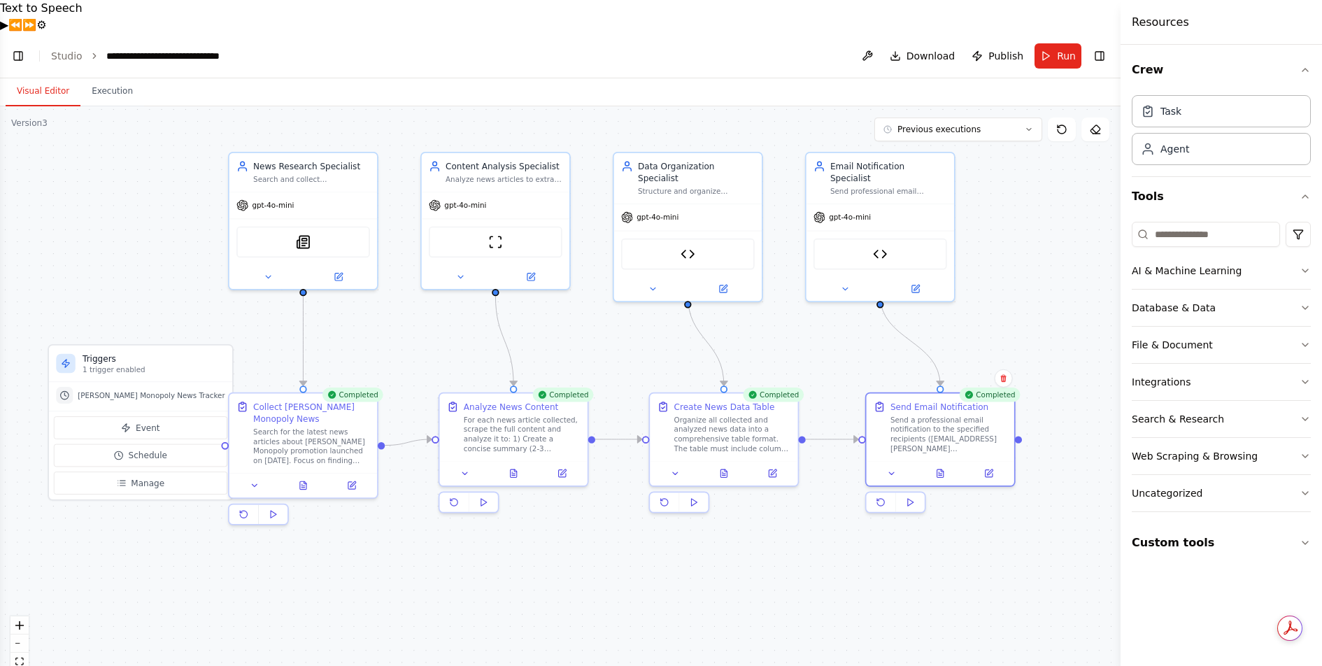
click at [1011, 538] on div ".deletable-edge-delete-btn { width: 20px; height: 20px; border: 0px solid #ffff…" at bounding box center [560, 402] width 1120 height 593
click at [915, 492] on button at bounding box center [910, 501] width 29 height 19
click at [1272, 376] on button "Integrations" at bounding box center [1220, 382] width 179 height 36
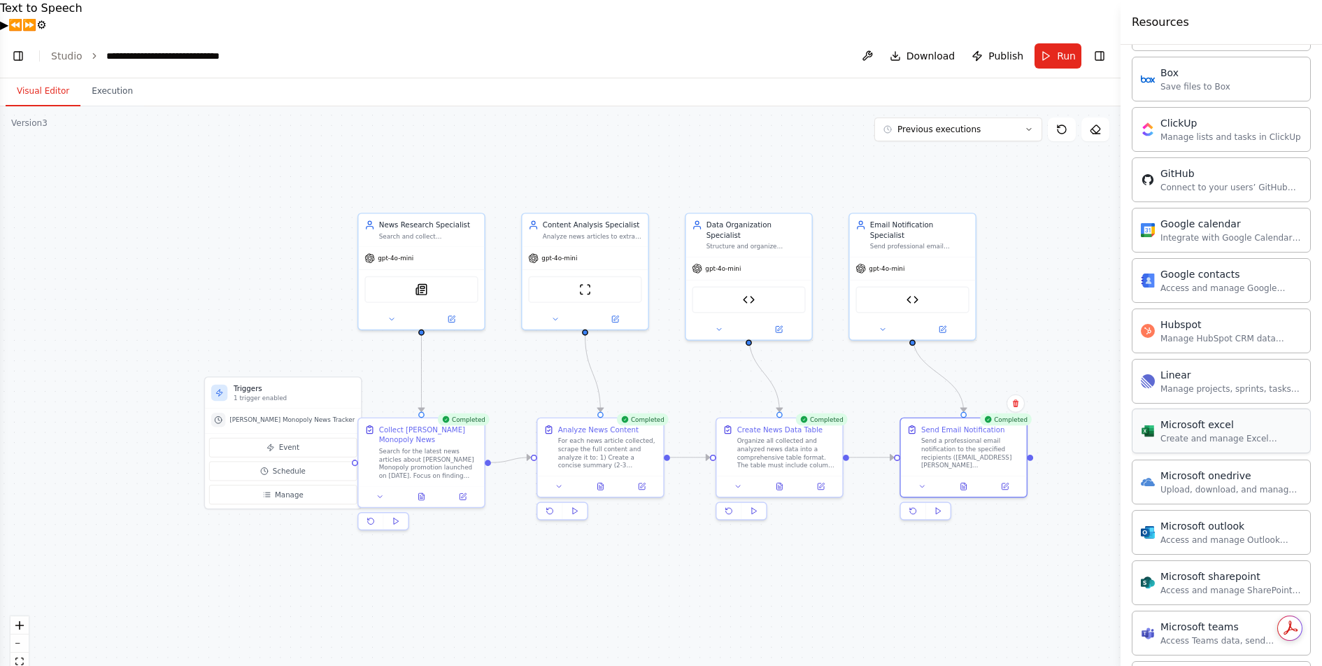
scroll to position [420, 0]
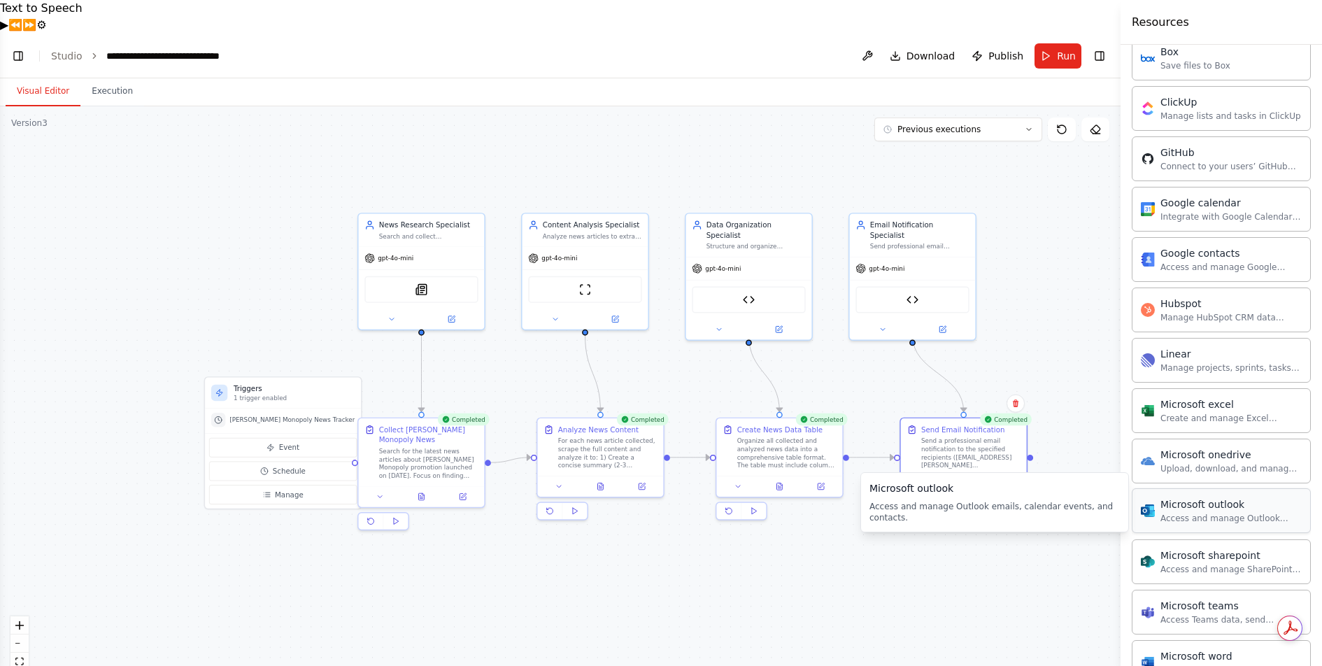
click at [1229, 513] on div "Access and manage Outlook emails, calendar events, and contacts." at bounding box center [1230, 518] width 141 height 11
click at [894, 561] on div ".deletable-edge-delete-btn { width: 20px; height: 20px; border: 0px solid #ffff…" at bounding box center [560, 402] width 1120 height 593
click at [960, 480] on icon at bounding box center [962, 483] width 6 height 7
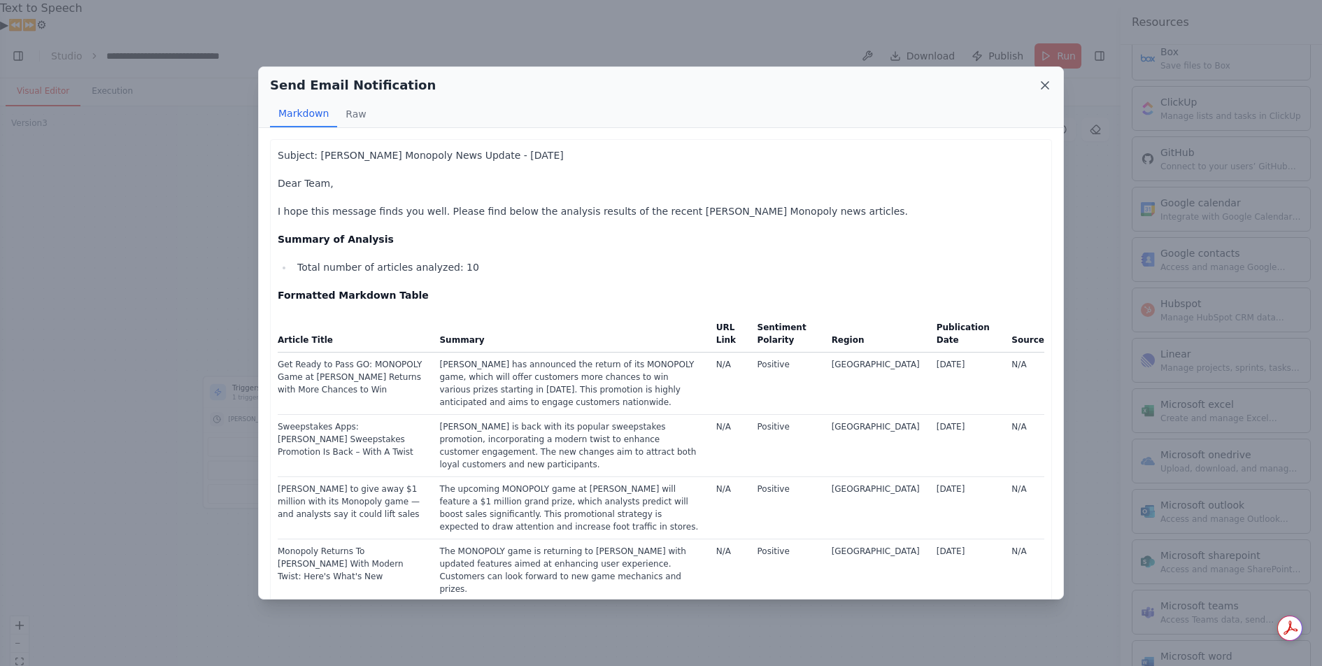
click at [1043, 82] on icon at bounding box center [1045, 85] width 14 height 14
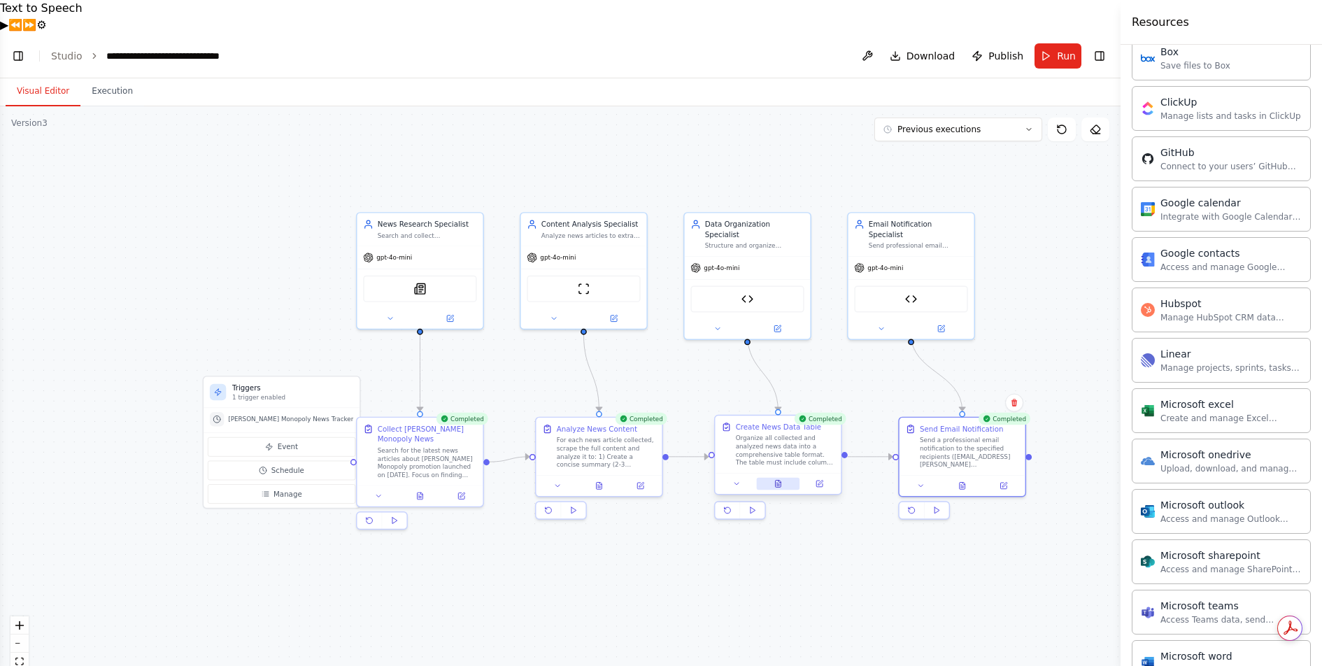
click at [775, 480] on icon at bounding box center [778, 483] width 6 height 7
click at [780, 480] on icon at bounding box center [778, 483] width 6 height 7
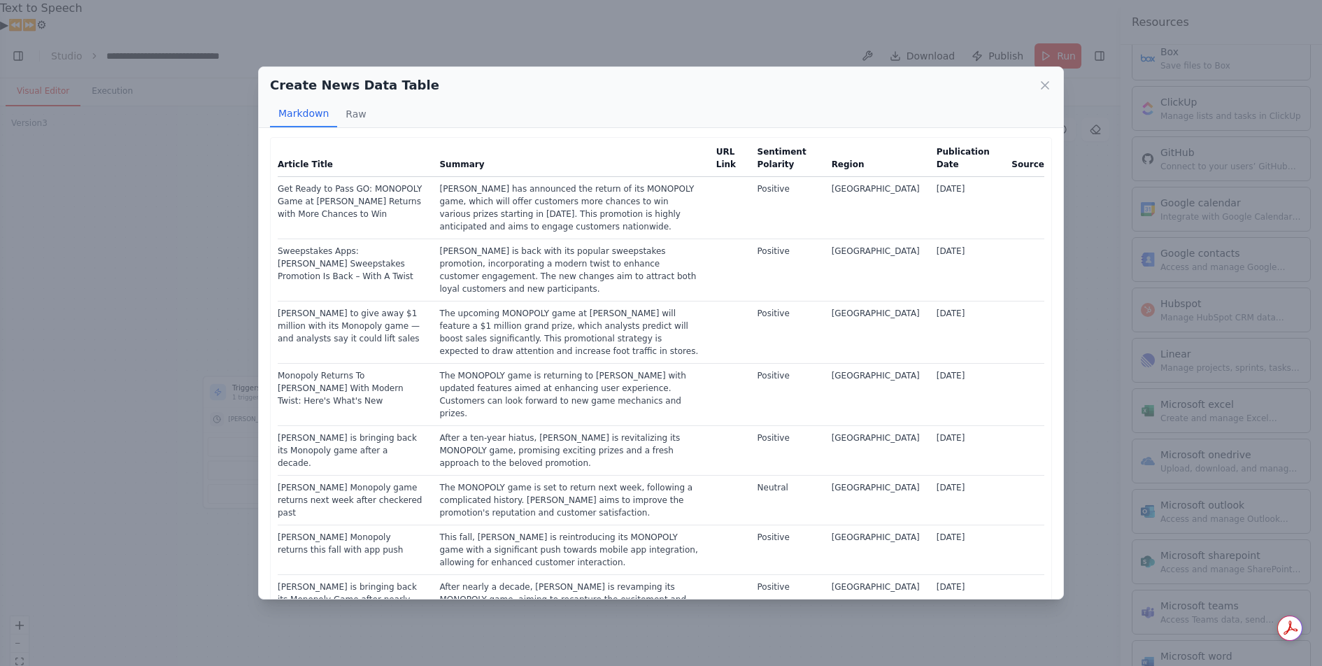
scroll to position [3, 0]
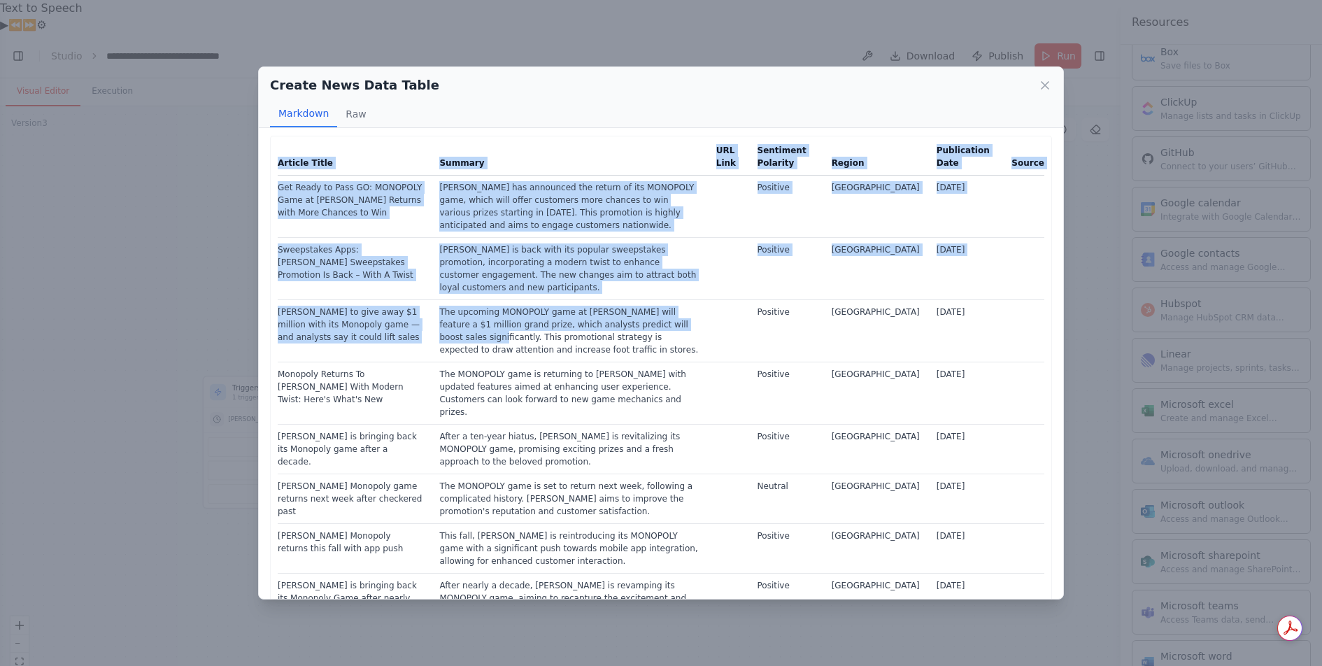
drag, startPoint x: 649, startPoint y: 310, endPoint x: 1083, endPoint y: 310, distance: 434.2
click at [1127, 321] on div "Create News Data Table Markdown Raw Article Title Summary URL Link Sentiment Po…" at bounding box center [661, 333] width 1322 height 666
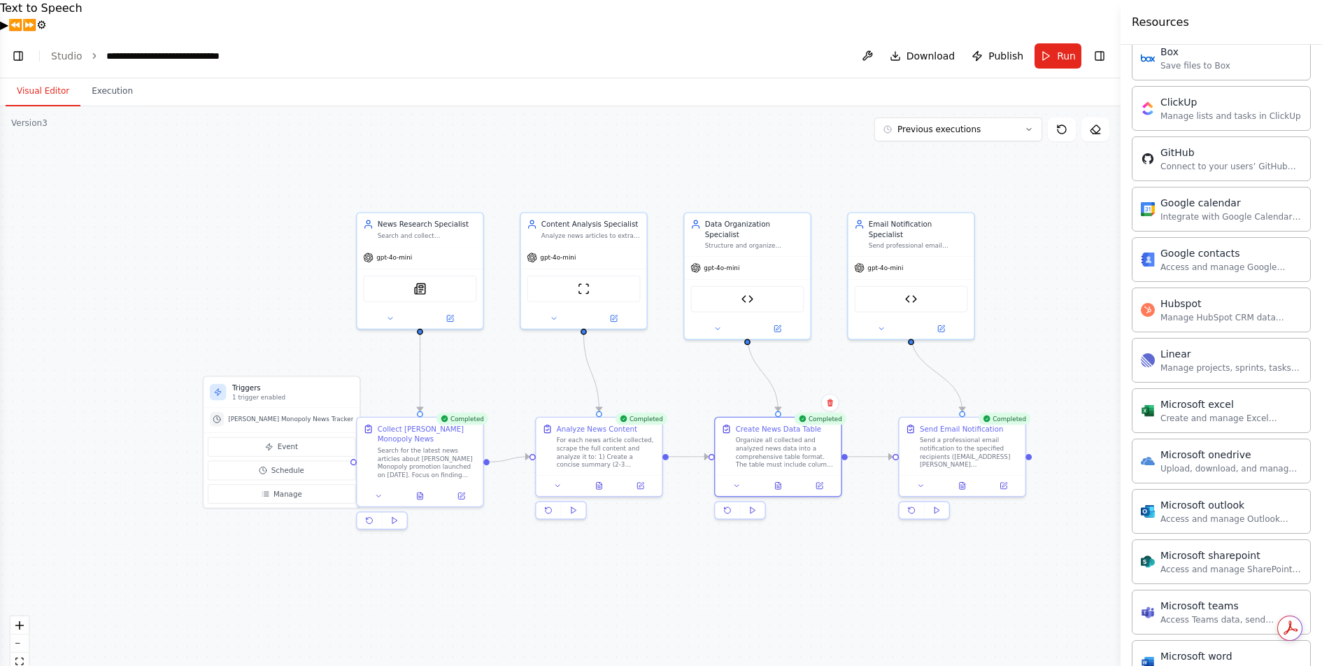
click at [805, 548] on div ".deletable-edge-delete-btn { width: 20px; height: 20px; border: 0px solid #ffff…" at bounding box center [560, 402] width 1120 height 593
click at [599, 480] on icon at bounding box center [600, 481] width 2 height 2
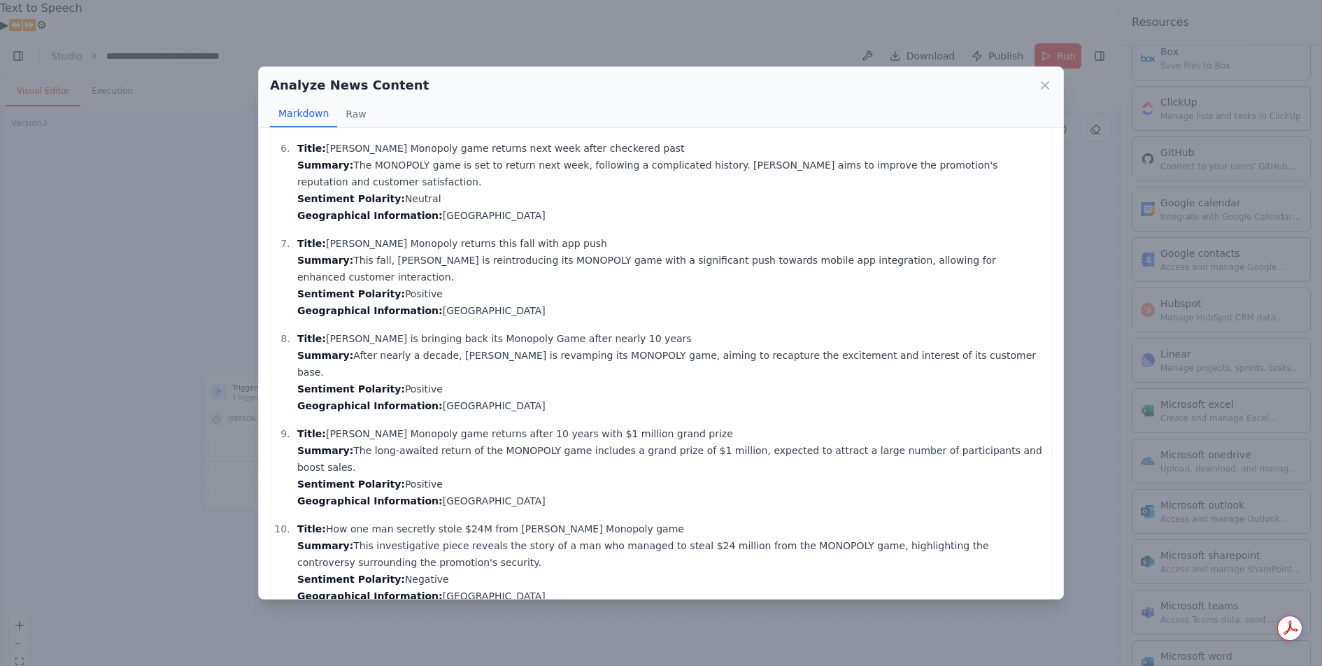
scroll to position [0, 0]
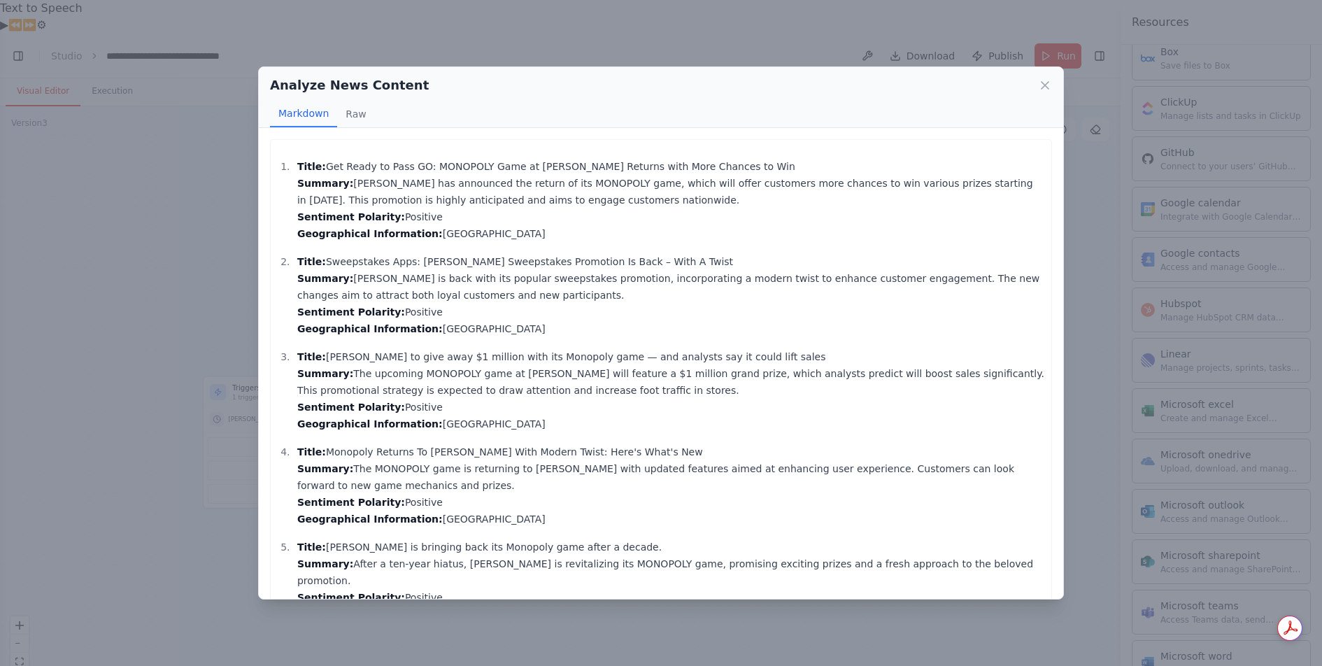
click at [1047, 83] on icon at bounding box center [1045, 85] width 14 height 14
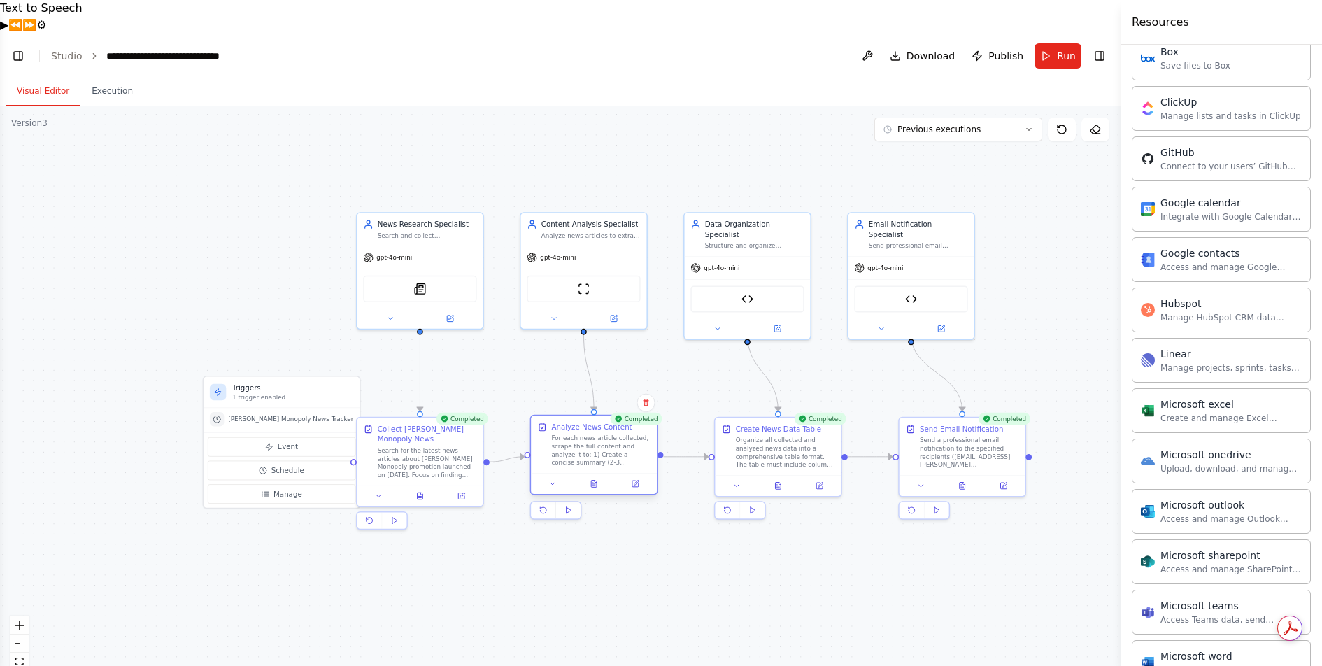
click at [599, 462] on div "Completed Analyze News Content For each news article collected, scrape the full…" at bounding box center [594, 468] width 128 height 103
click at [596, 480] on icon at bounding box center [593, 484] width 8 height 8
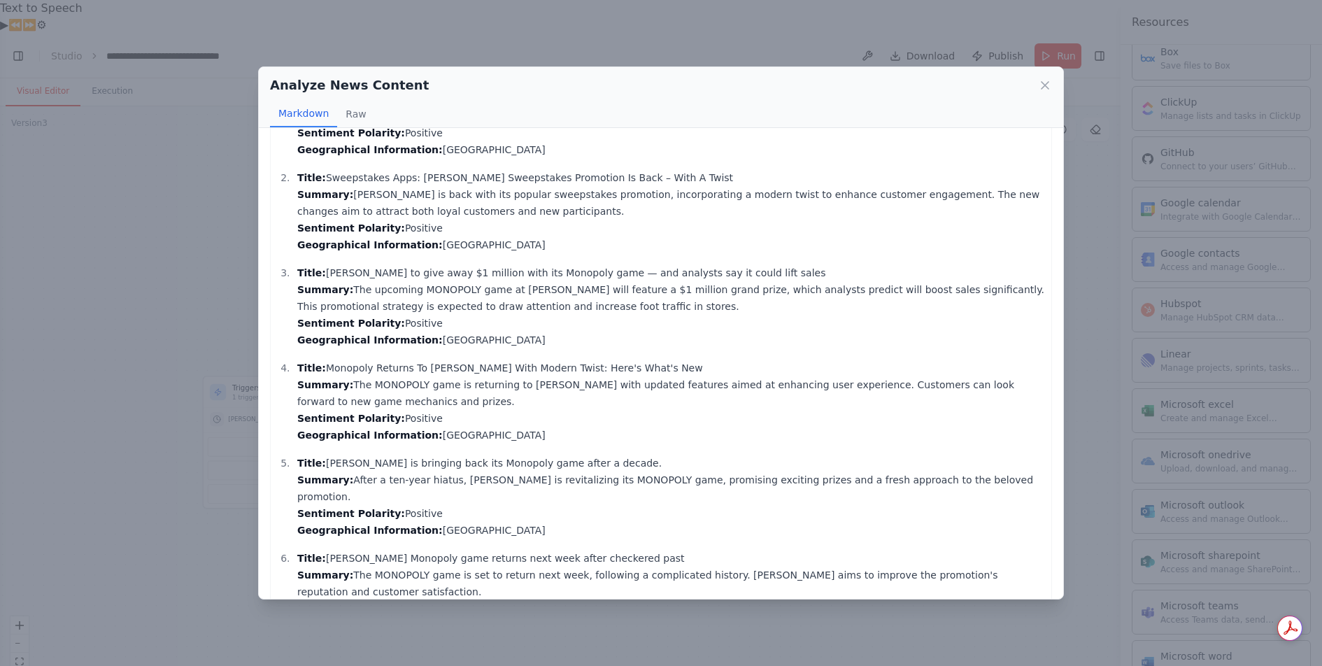
scroll to position [494, 0]
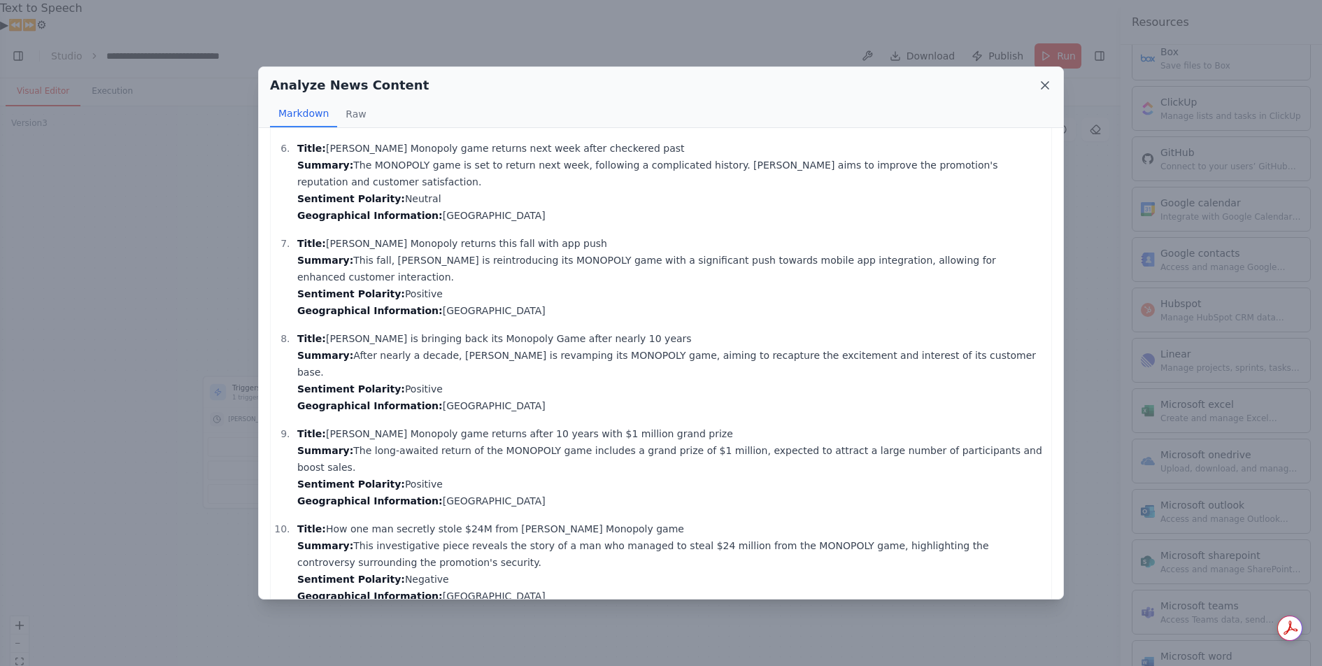
click at [1043, 85] on icon at bounding box center [1045, 85] width 14 height 14
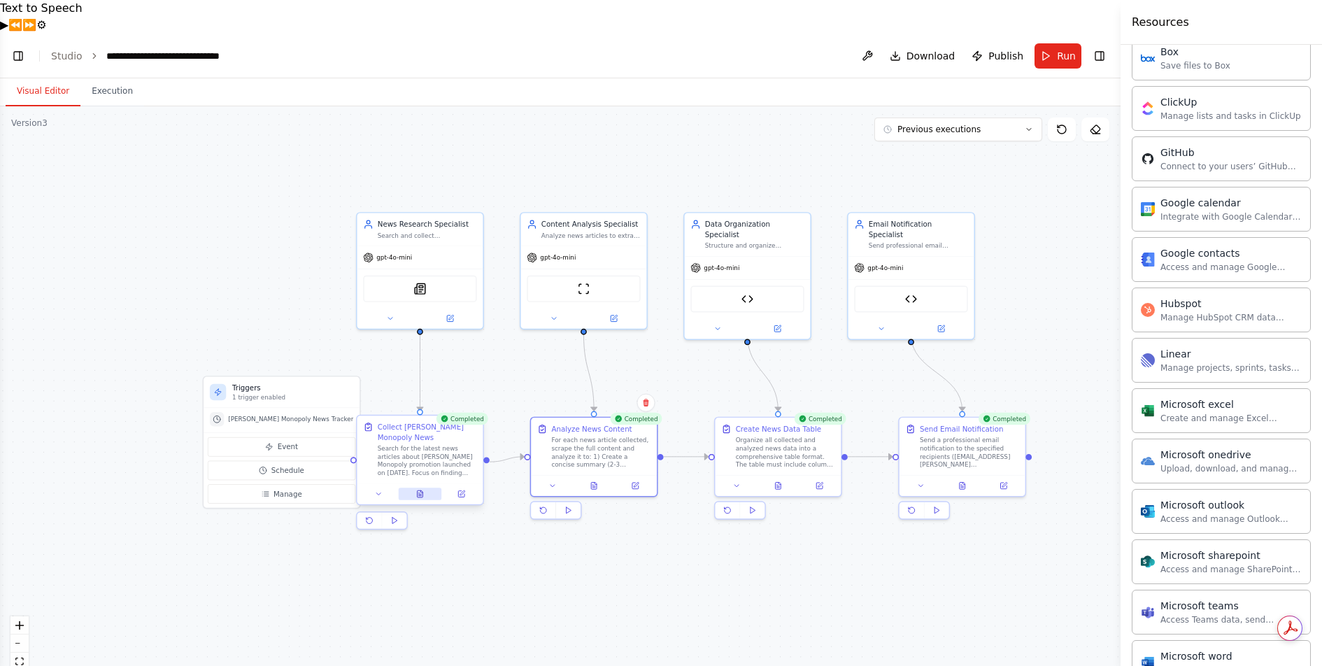
click at [420, 490] on icon at bounding box center [420, 493] width 6 height 7
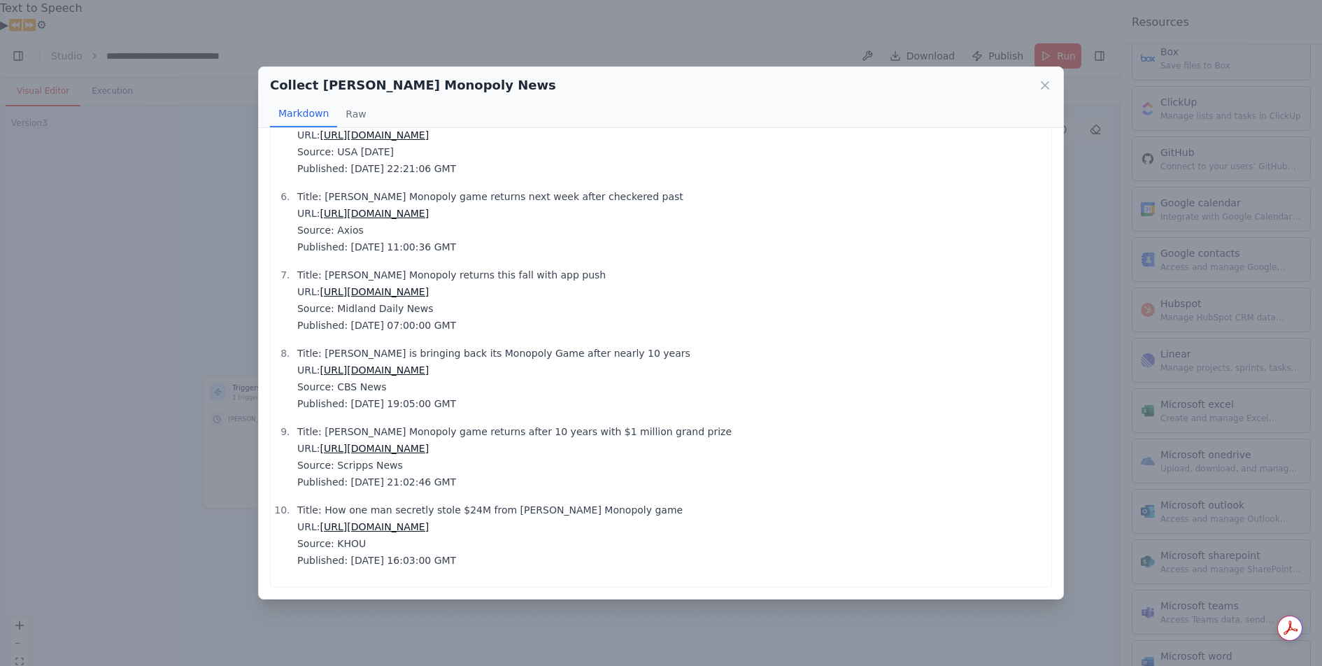
scroll to position [657, 0]
click at [1049, 86] on icon at bounding box center [1045, 85] width 14 height 14
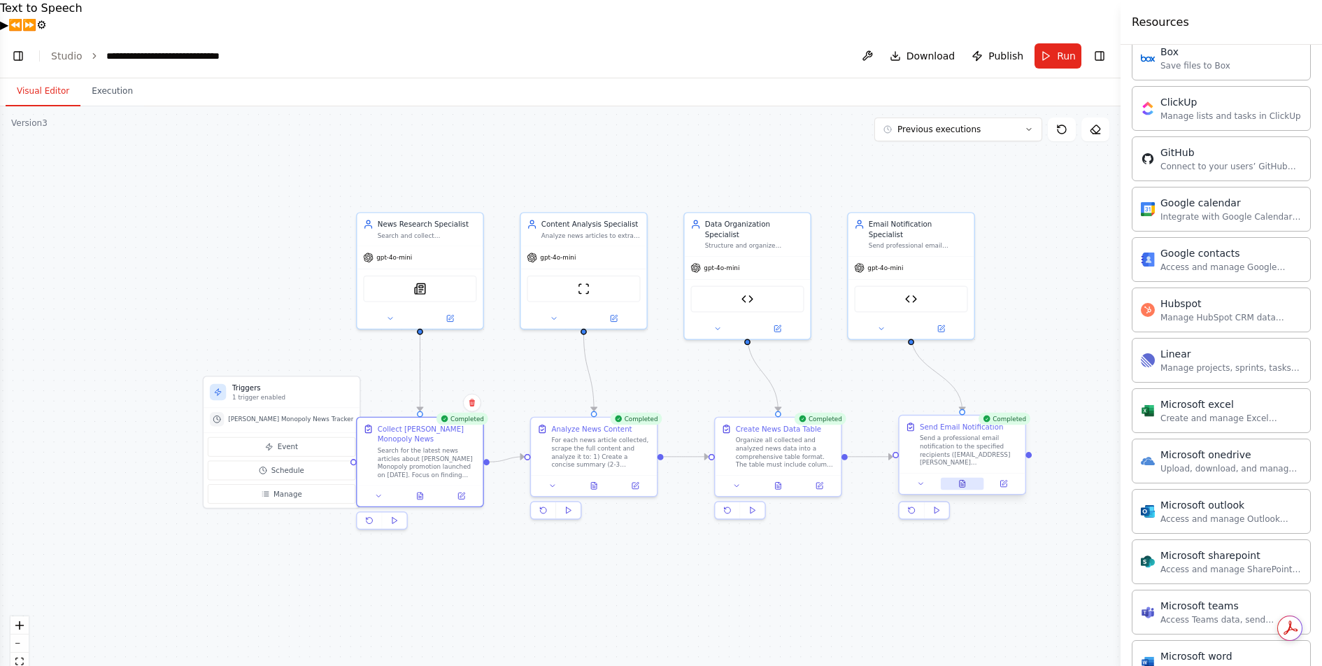
click at [961, 480] on icon at bounding box center [962, 483] width 6 height 7
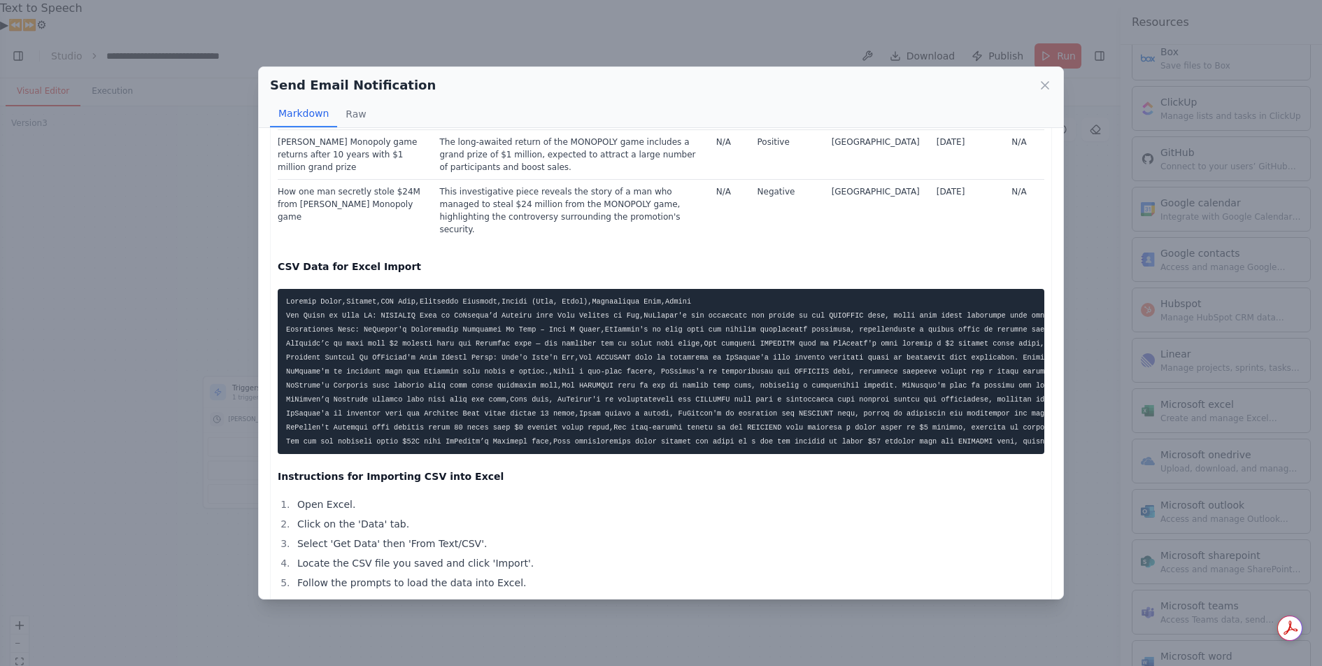
scroll to position [38, 0]
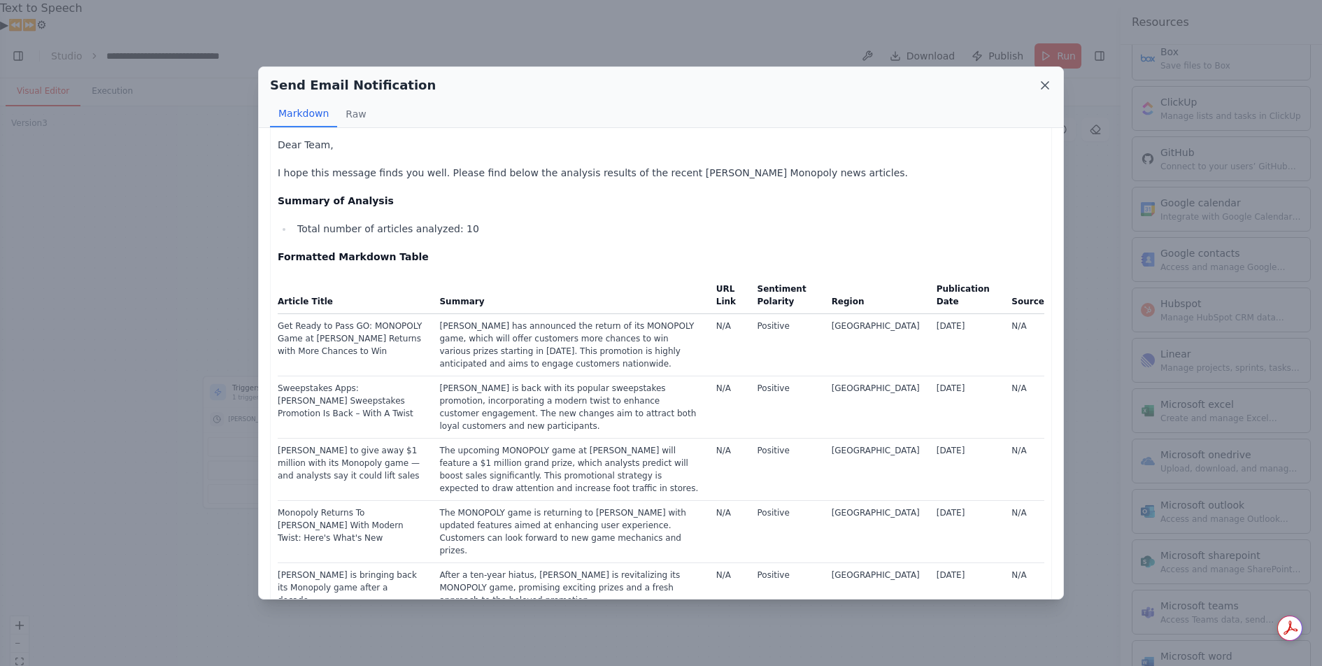
click at [1045, 80] on icon at bounding box center [1045, 85] width 14 height 14
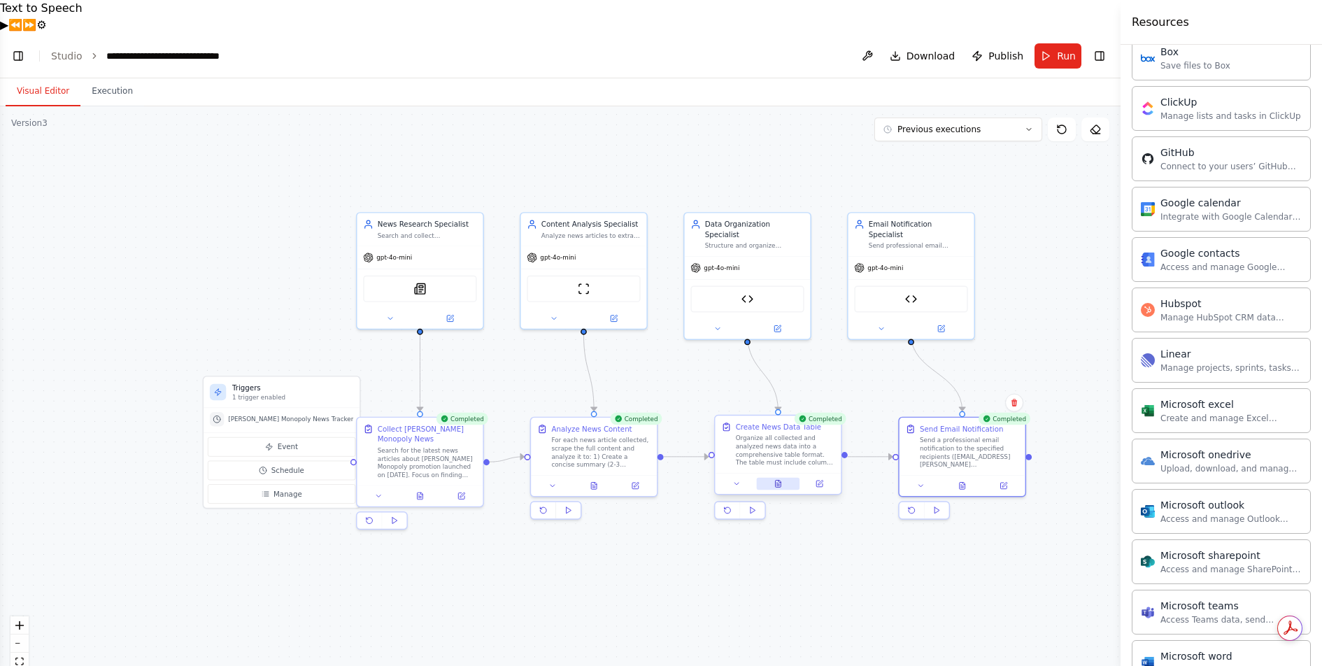
click at [781, 480] on icon at bounding box center [778, 484] width 8 height 8
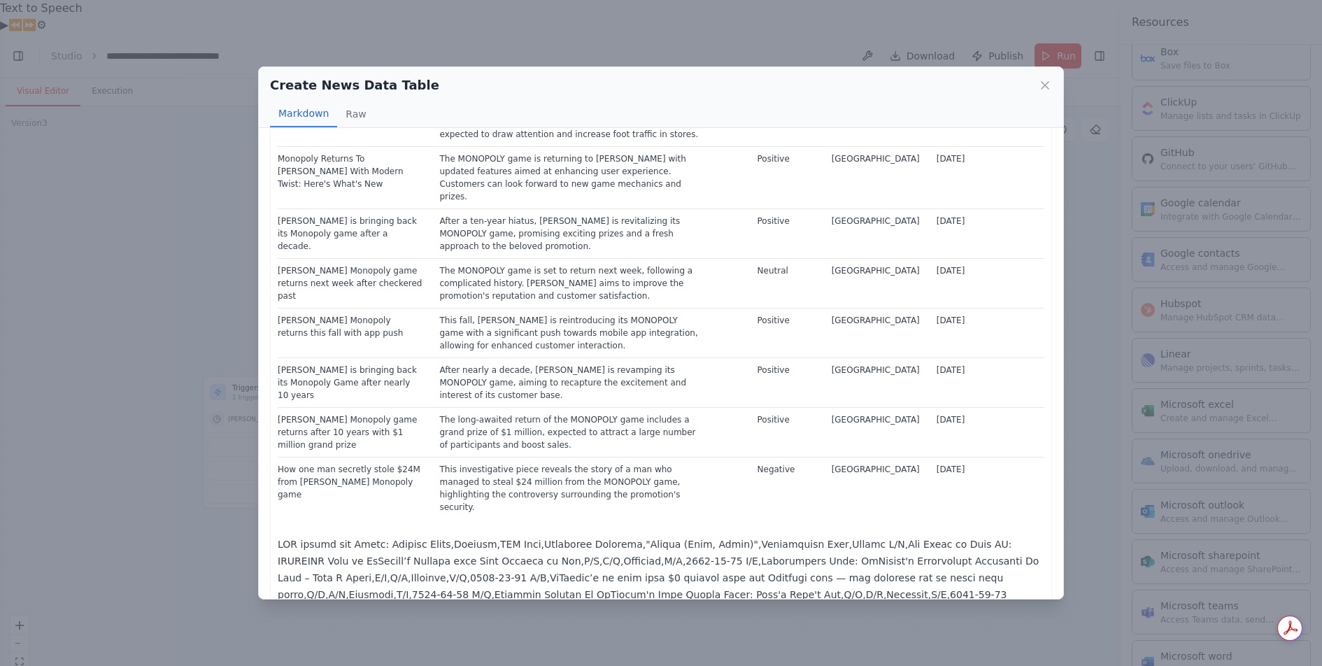
scroll to position [0, 0]
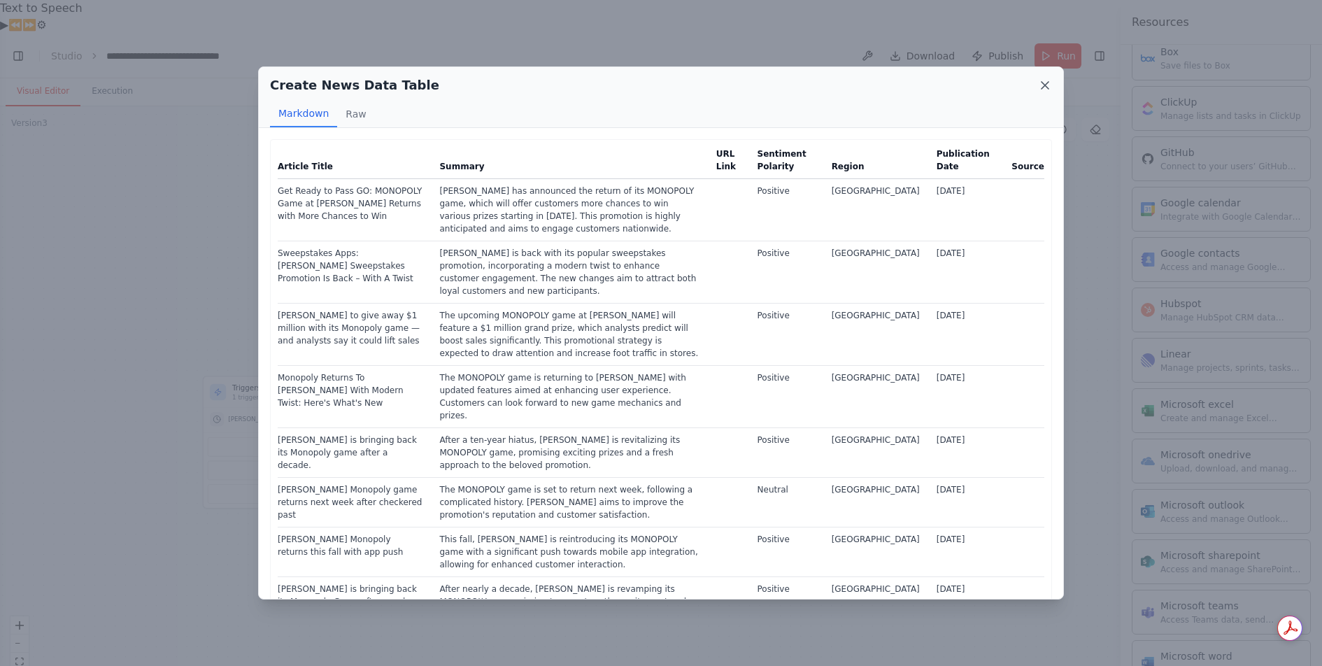
click at [1047, 85] on icon at bounding box center [1045, 85] width 14 height 14
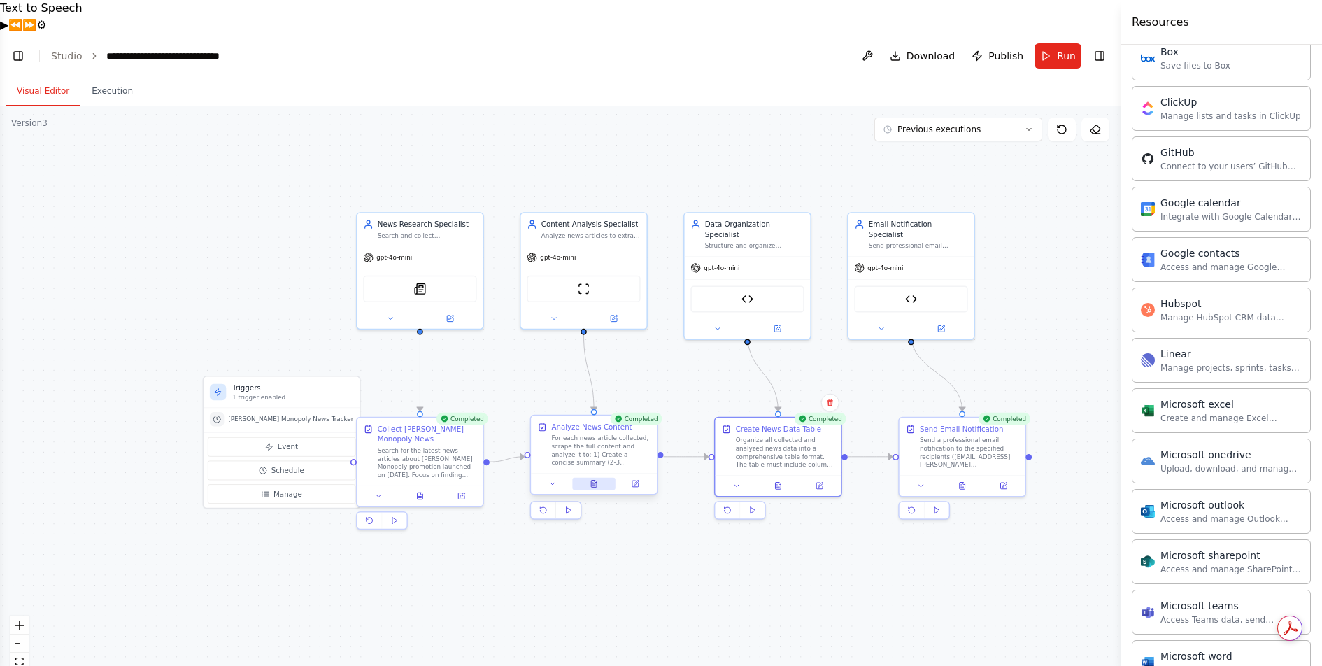
click at [596, 480] on icon at bounding box center [594, 483] width 6 height 7
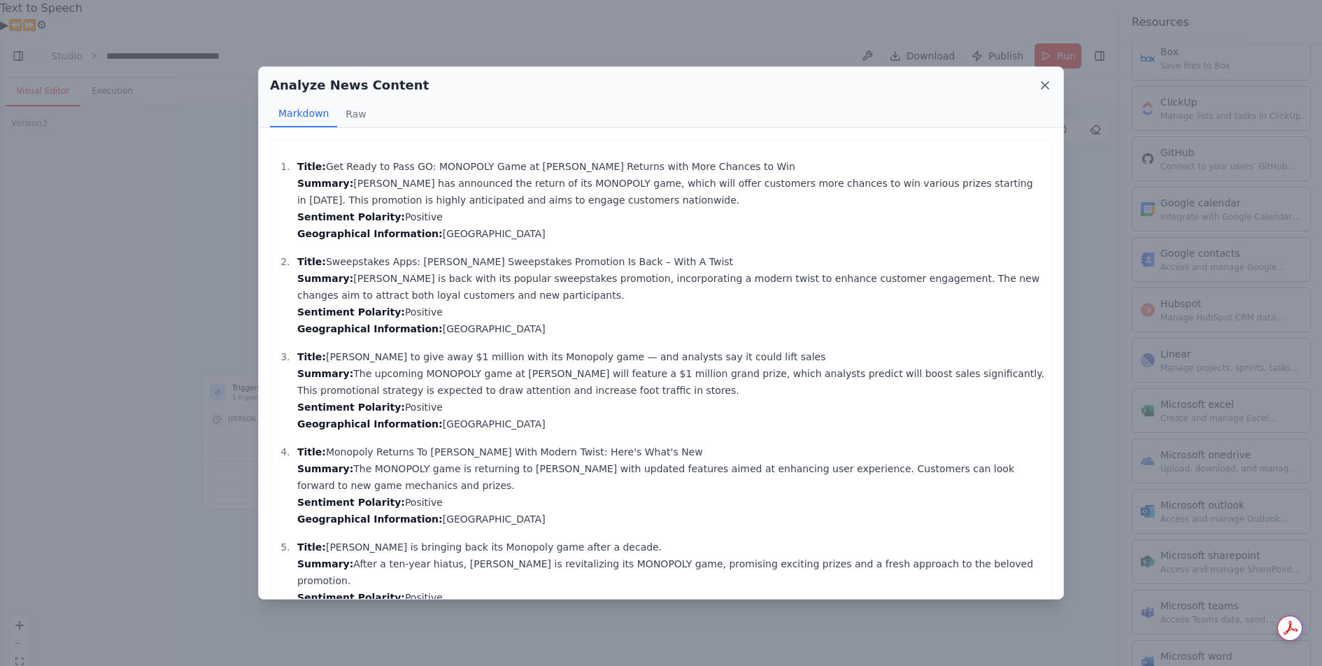
click at [1042, 82] on icon at bounding box center [1044, 85] width 7 height 7
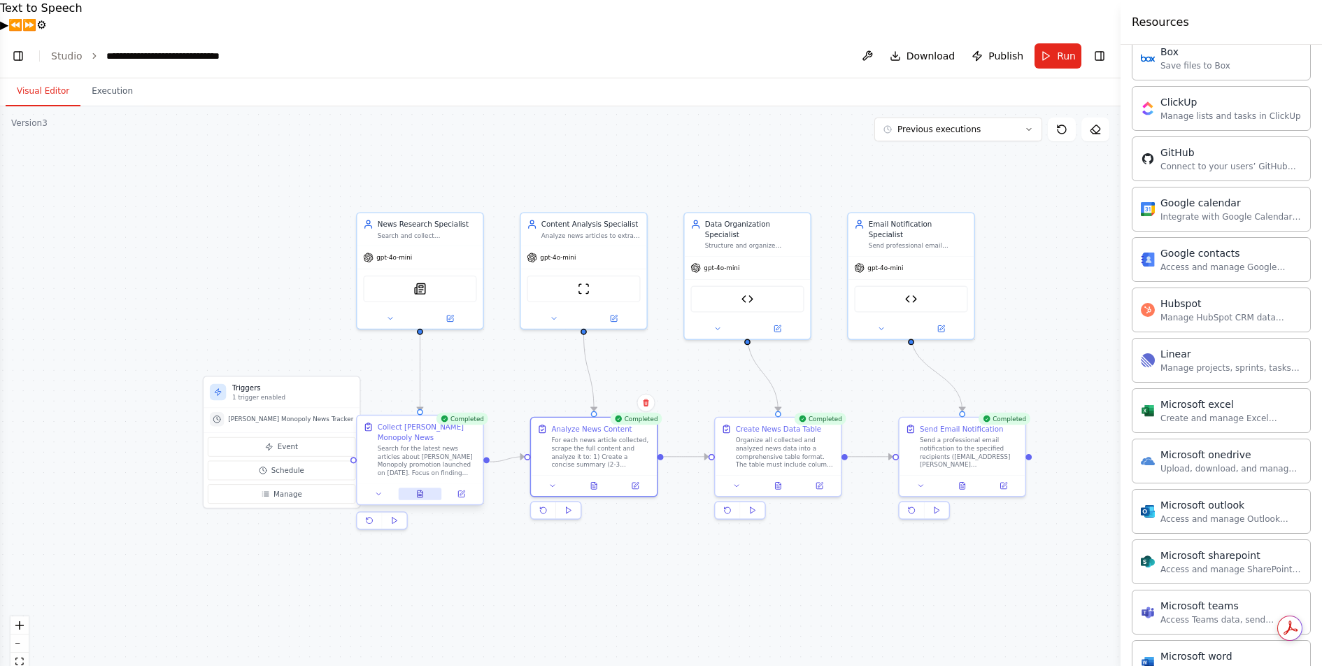
click at [425, 487] on button at bounding box center [419, 493] width 43 height 13
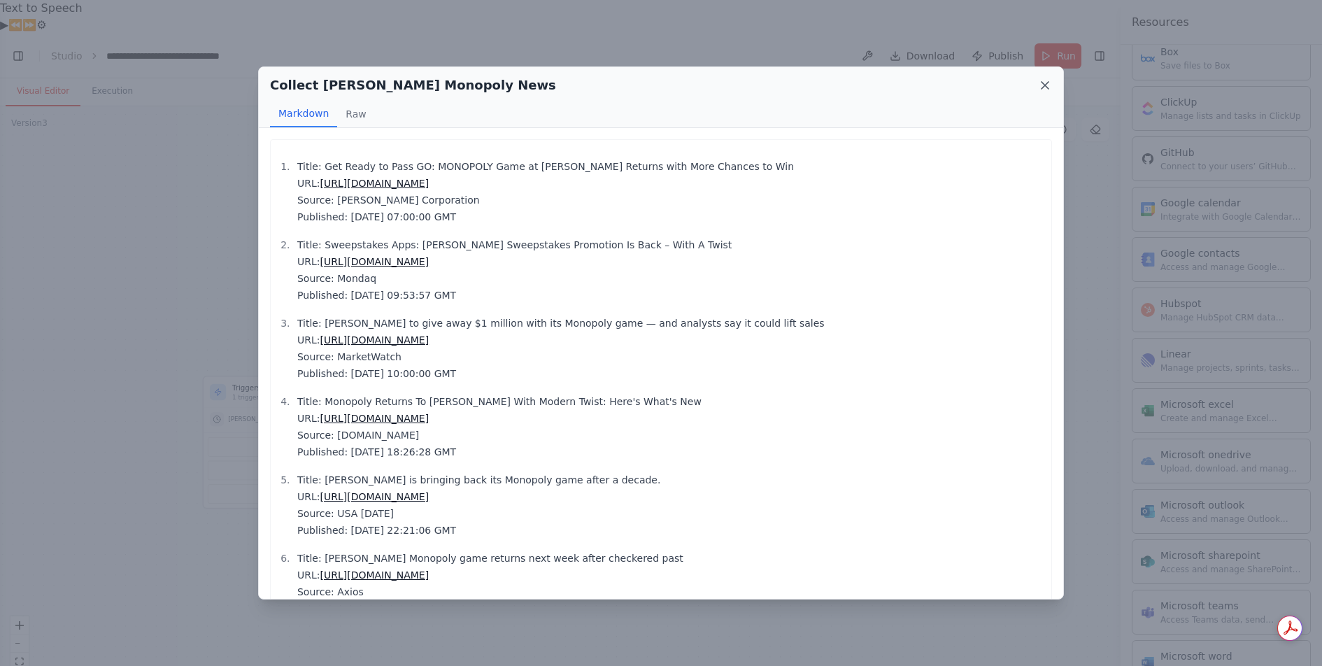
click at [1046, 86] on icon at bounding box center [1044, 85] width 7 height 7
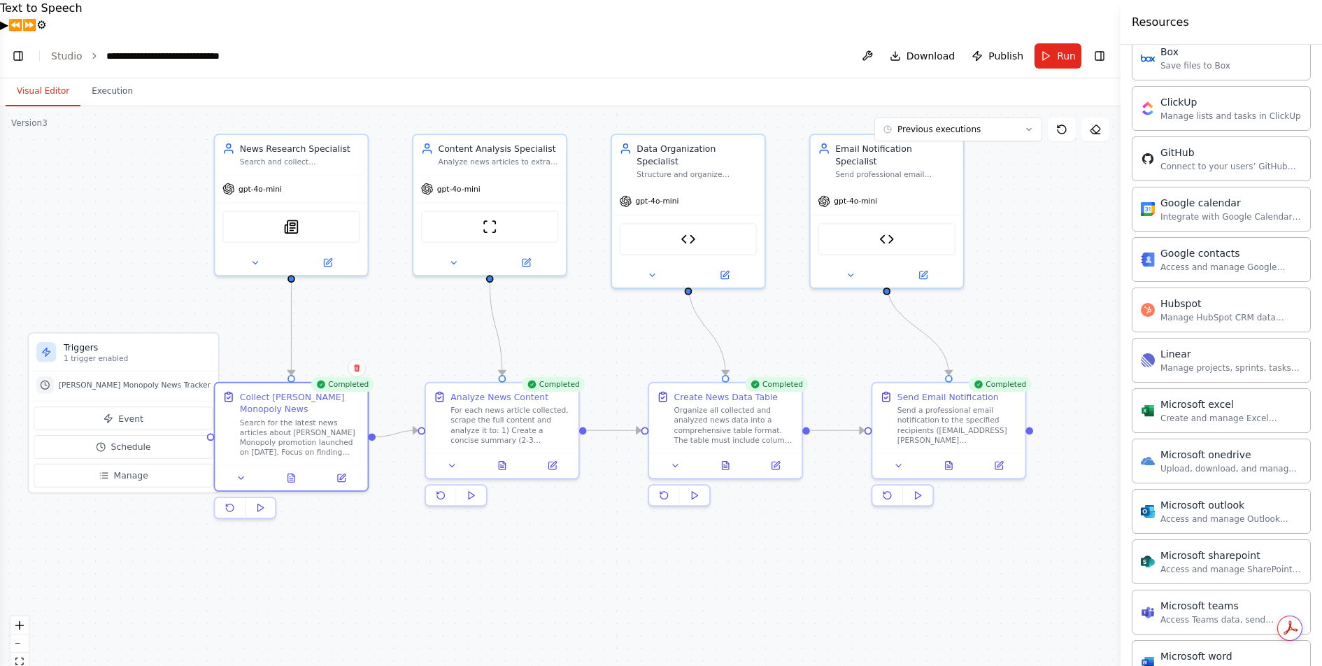
drag, startPoint x: 524, startPoint y: 571, endPoint x: 420, endPoint y: 531, distance: 110.9
click at [420, 531] on div ".deletable-edge-delete-btn { width: 20px; height: 20px; border: 0px solid #ffff…" at bounding box center [560, 402] width 1120 height 593
click at [505, 459] on icon at bounding box center [502, 463] width 6 height 8
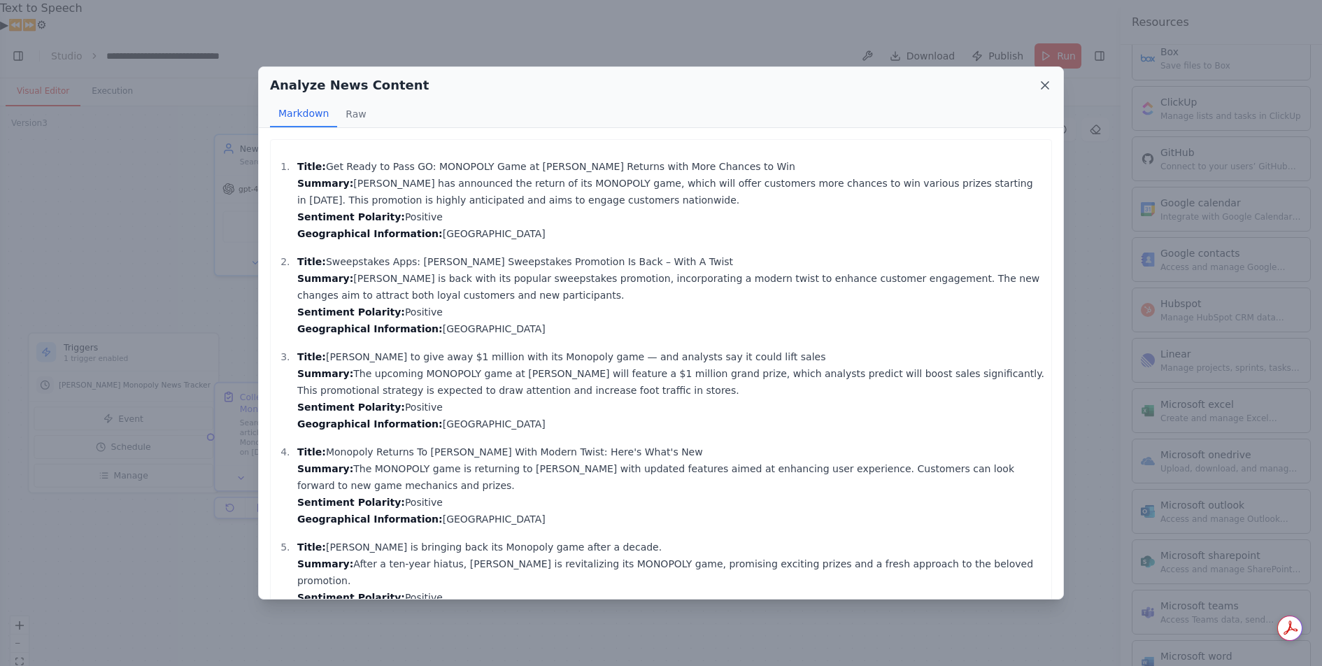
click at [1050, 85] on icon at bounding box center [1045, 85] width 14 height 14
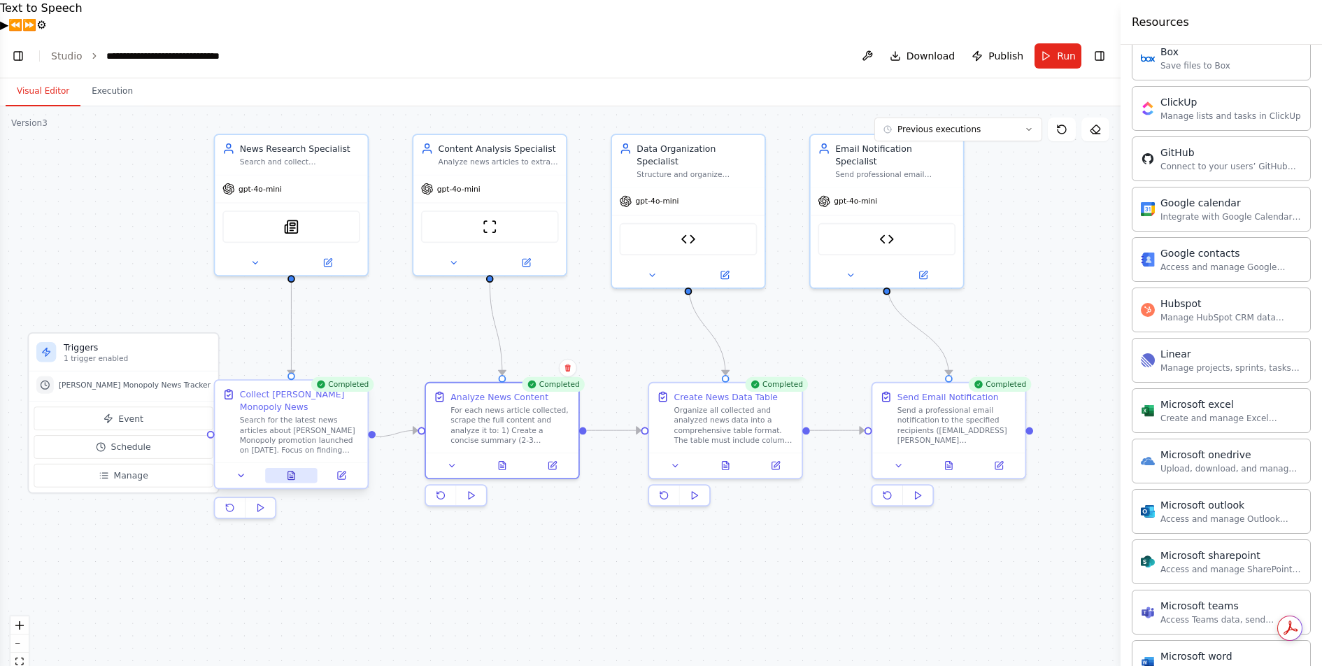
click at [299, 468] on button at bounding box center [291, 475] width 52 height 15
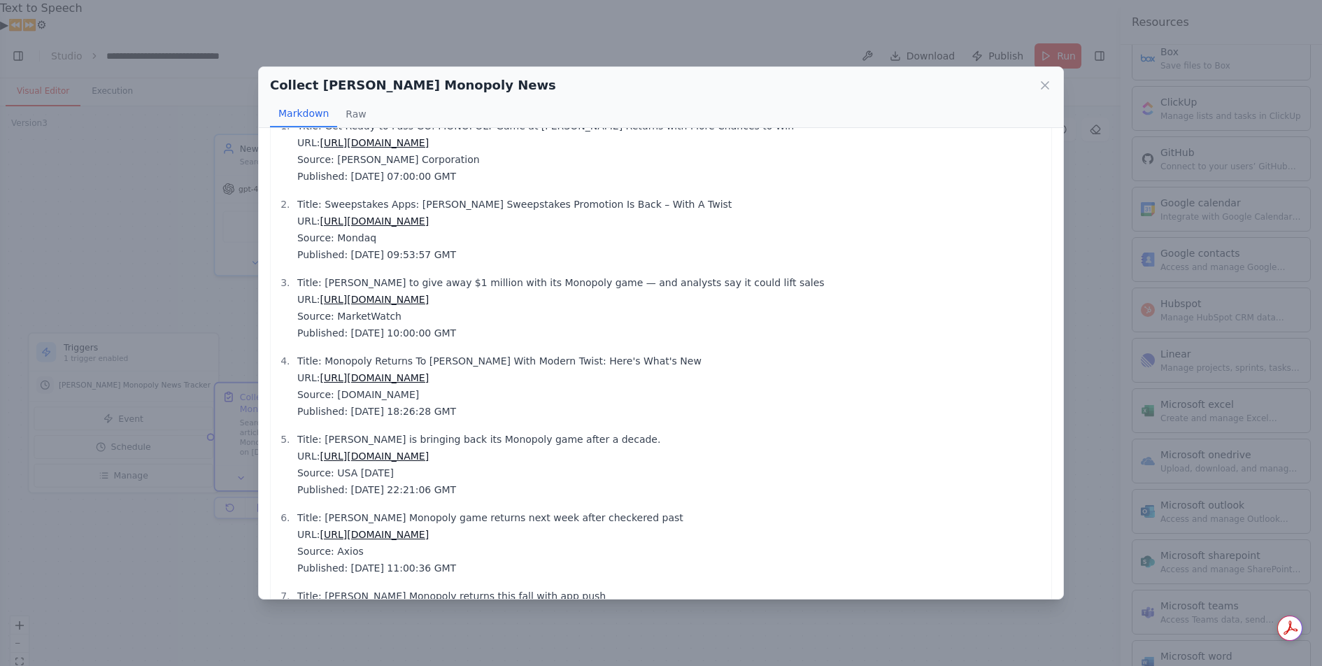
scroll to position [15, 0]
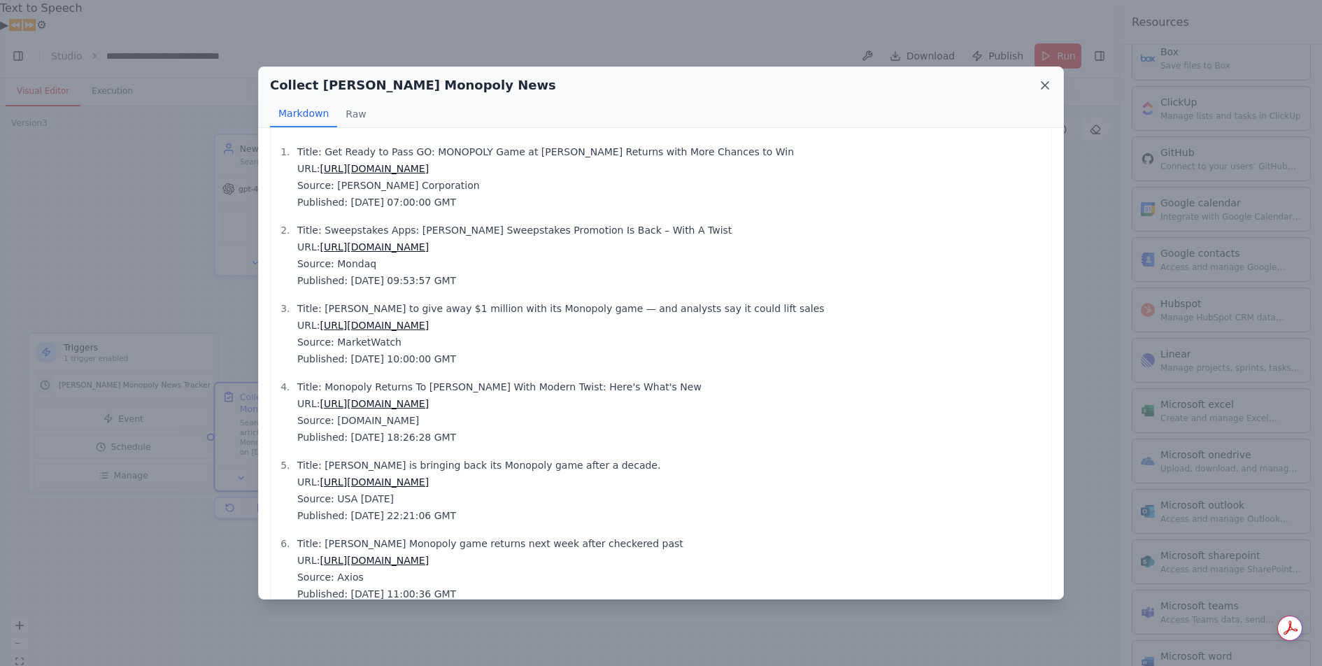
click at [1045, 85] on icon at bounding box center [1045, 85] width 14 height 14
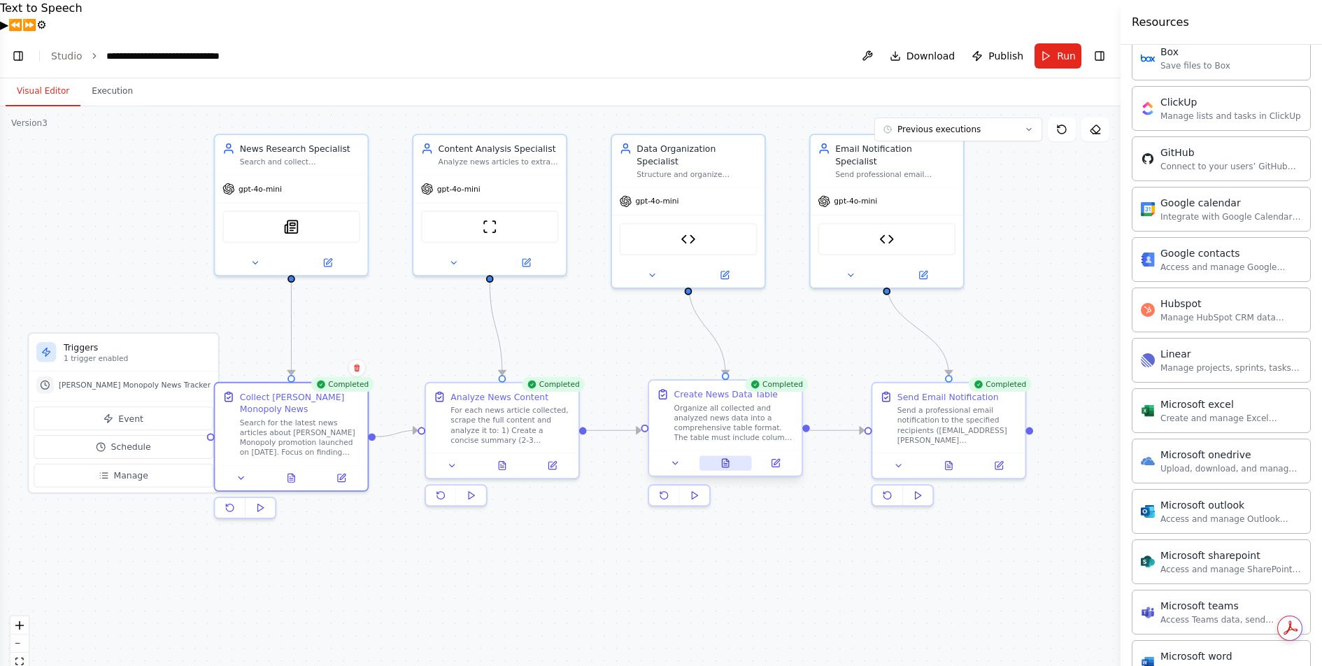
click at [727, 459] on icon at bounding box center [725, 463] width 6 height 8
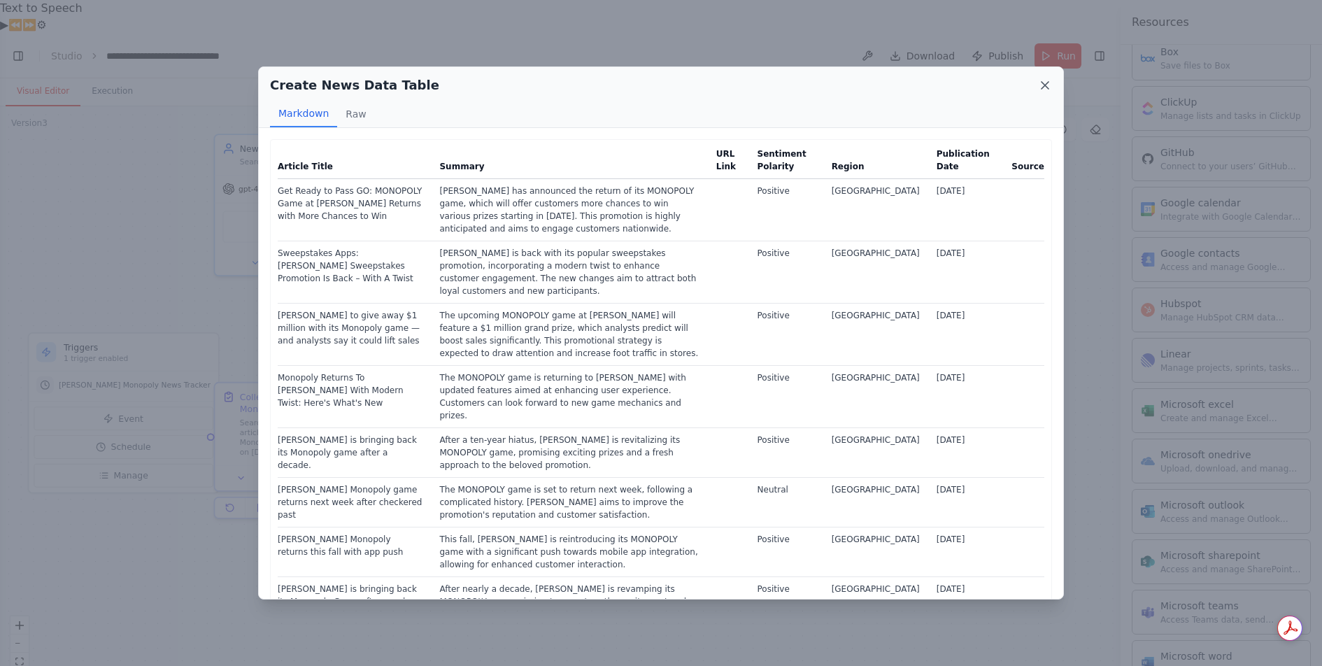
click at [1042, 87] on icon at bounding box center [1044, 85] width 7 height 7
